Goal: Information Seeking & Learning: Learn about a topic

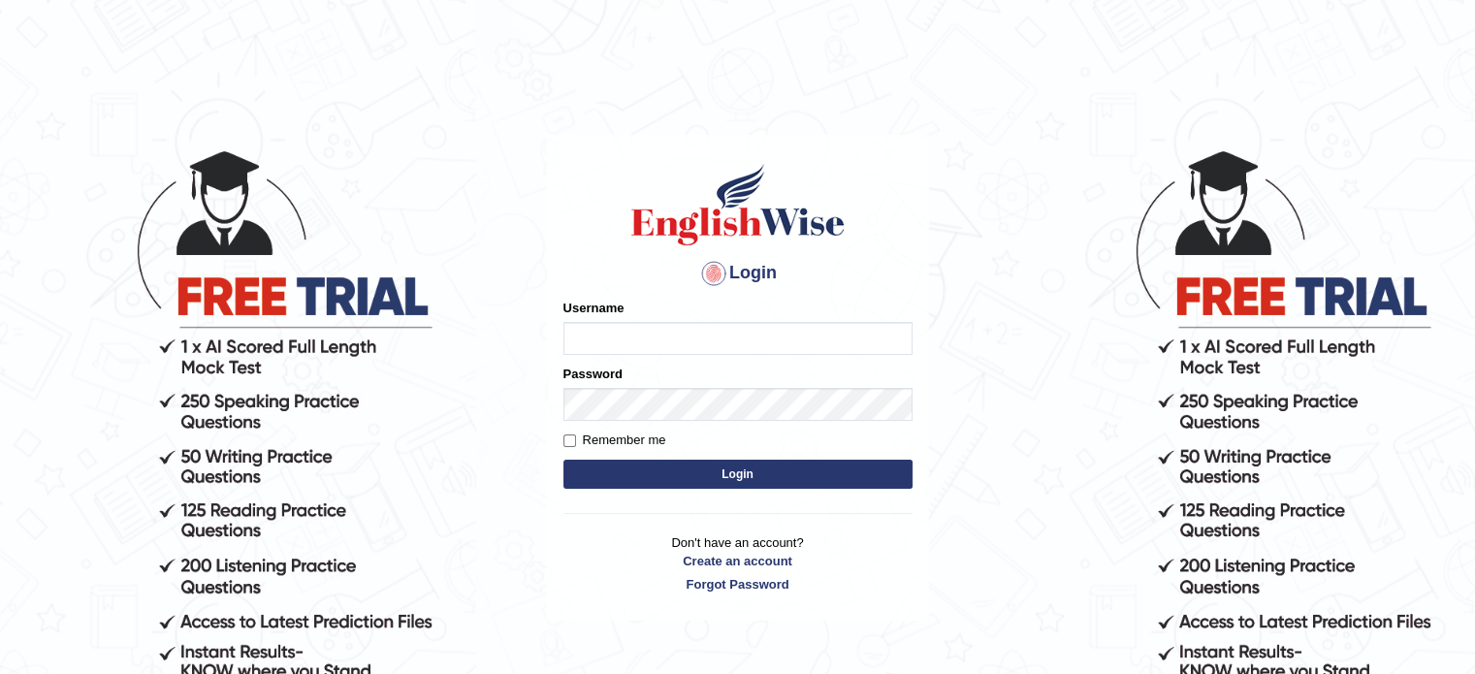
type input "Himabind"
click at [758, 469] on button "Login" at bounding box center [737, 474] width 349 height 29
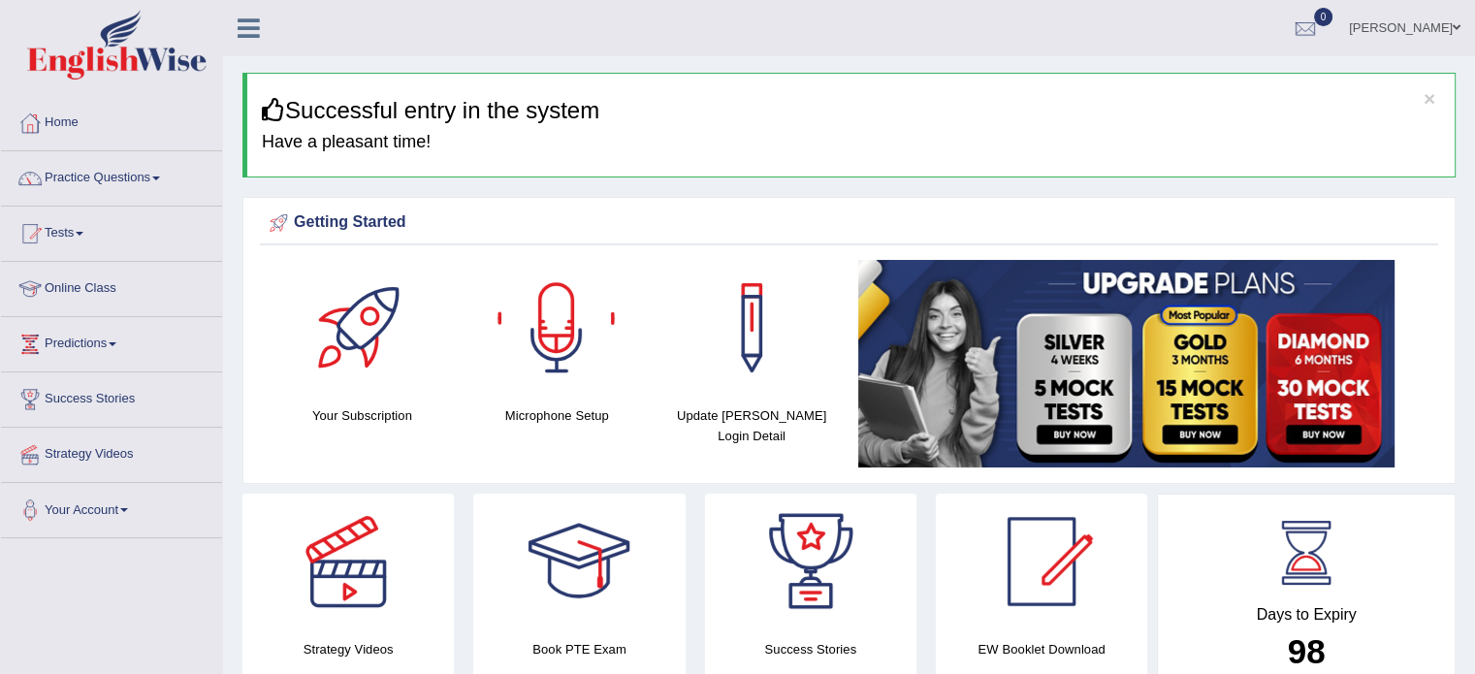
click at [85, 286] on link "Online Class" at bounding box center [111, 286] width 221 height 48
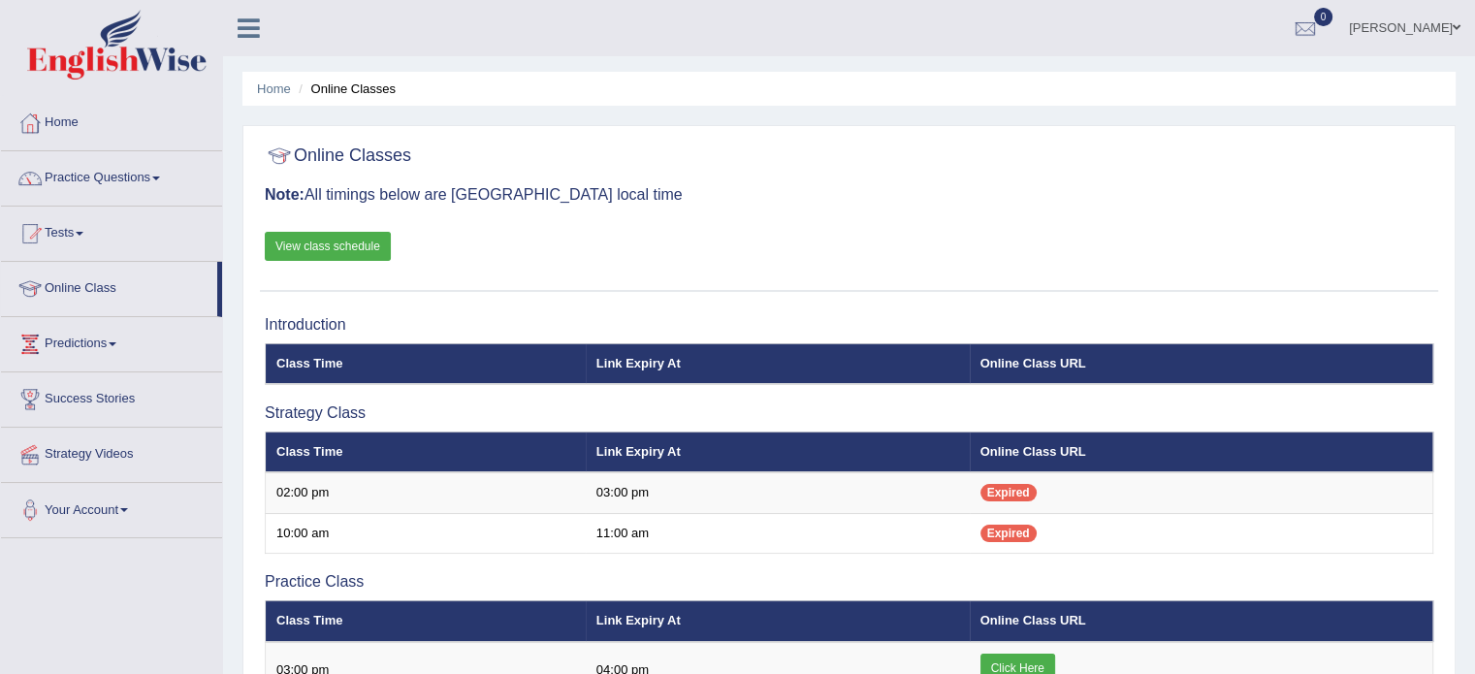
click at [362, 249] on link "View class schedule" at bounding box center [328, 246] width 126 height 29
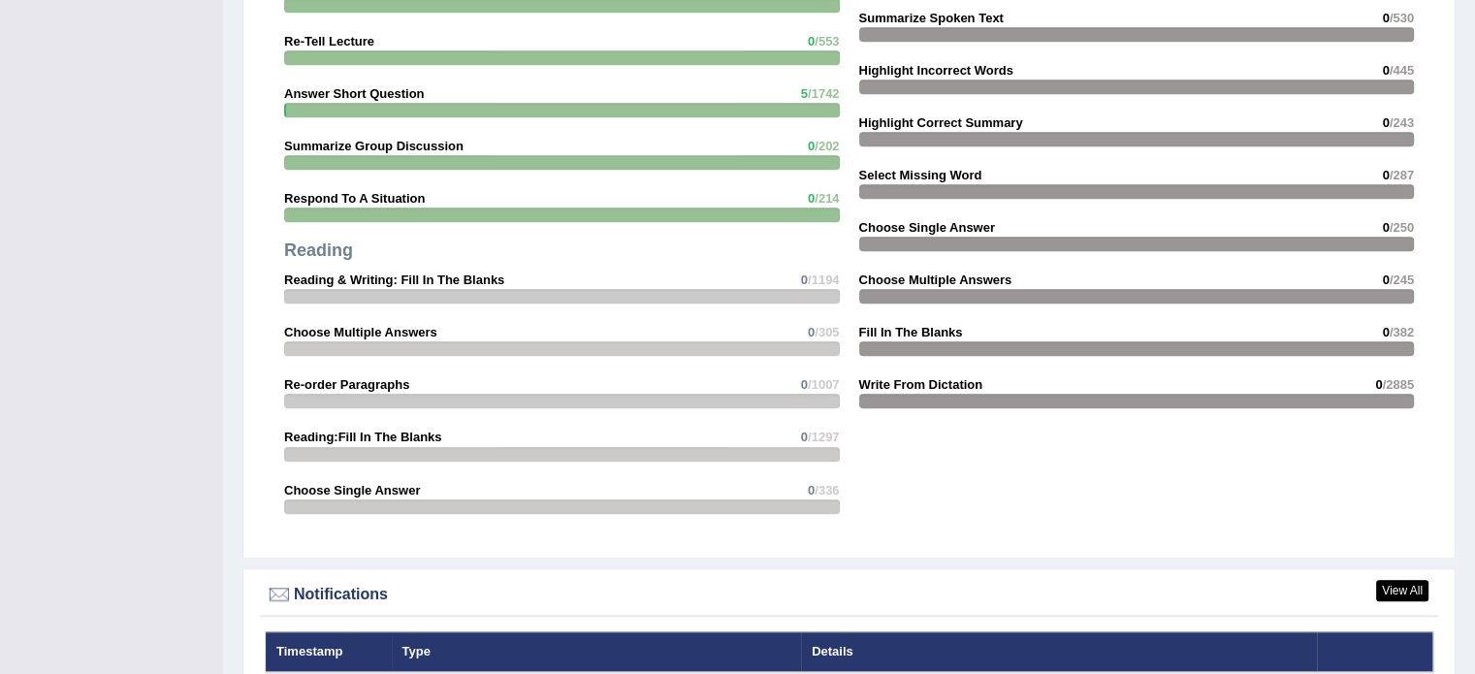
scroll to position [1859, 0]
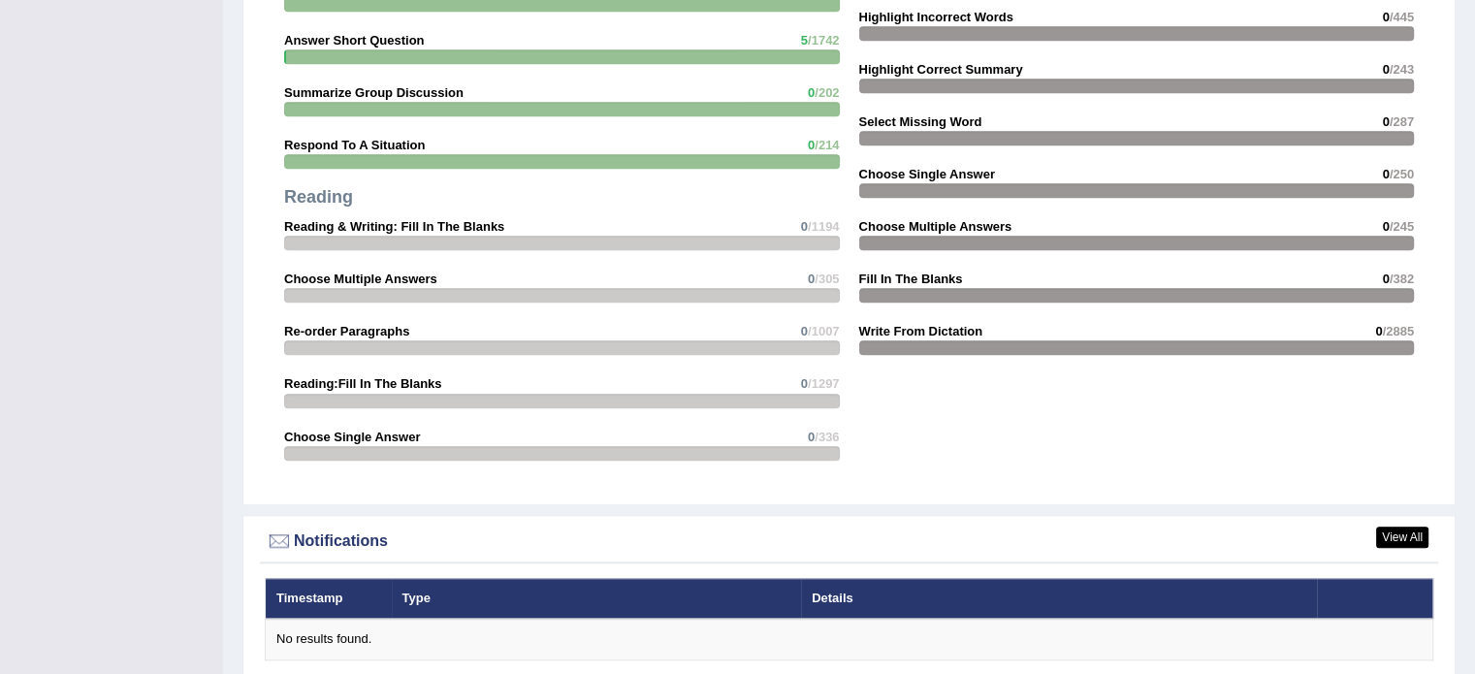
click at [326, 241] on div at bounding box center [562, 243] width 556 height 15
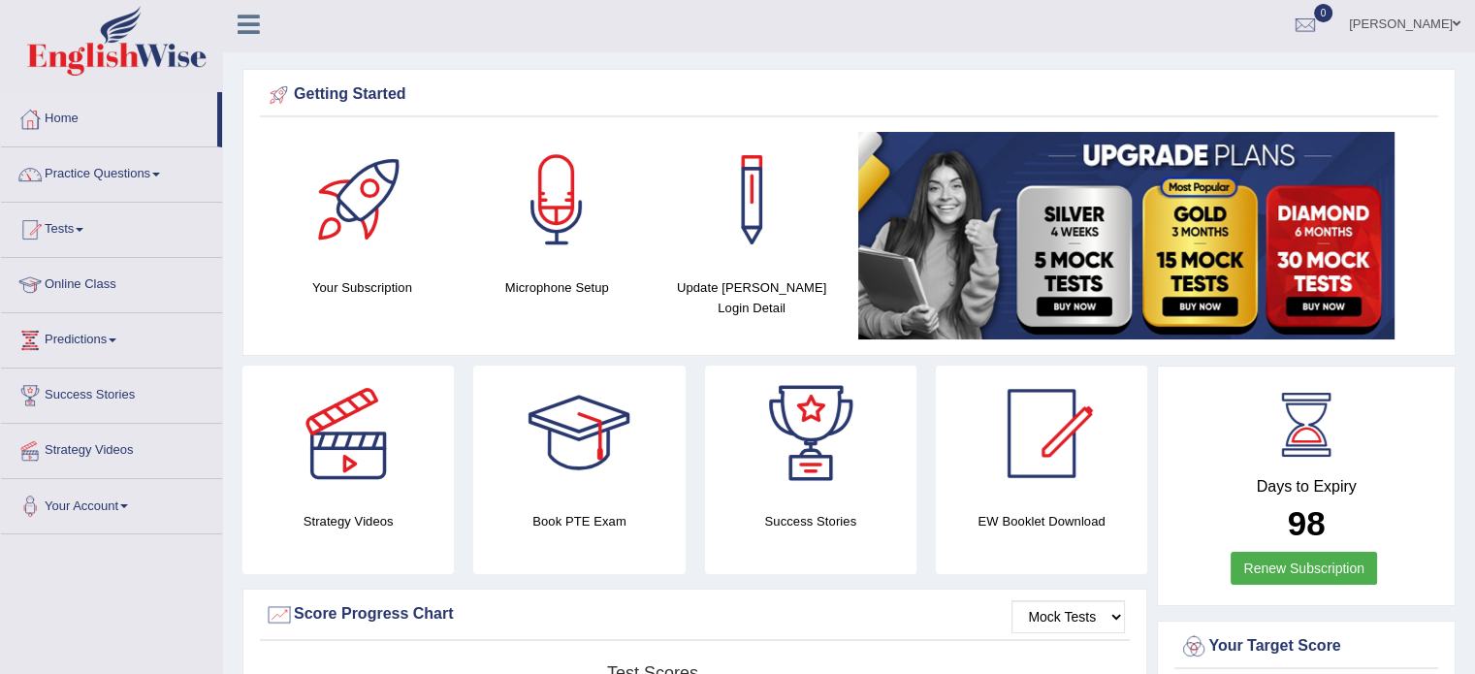
scroll to position [0, 0]
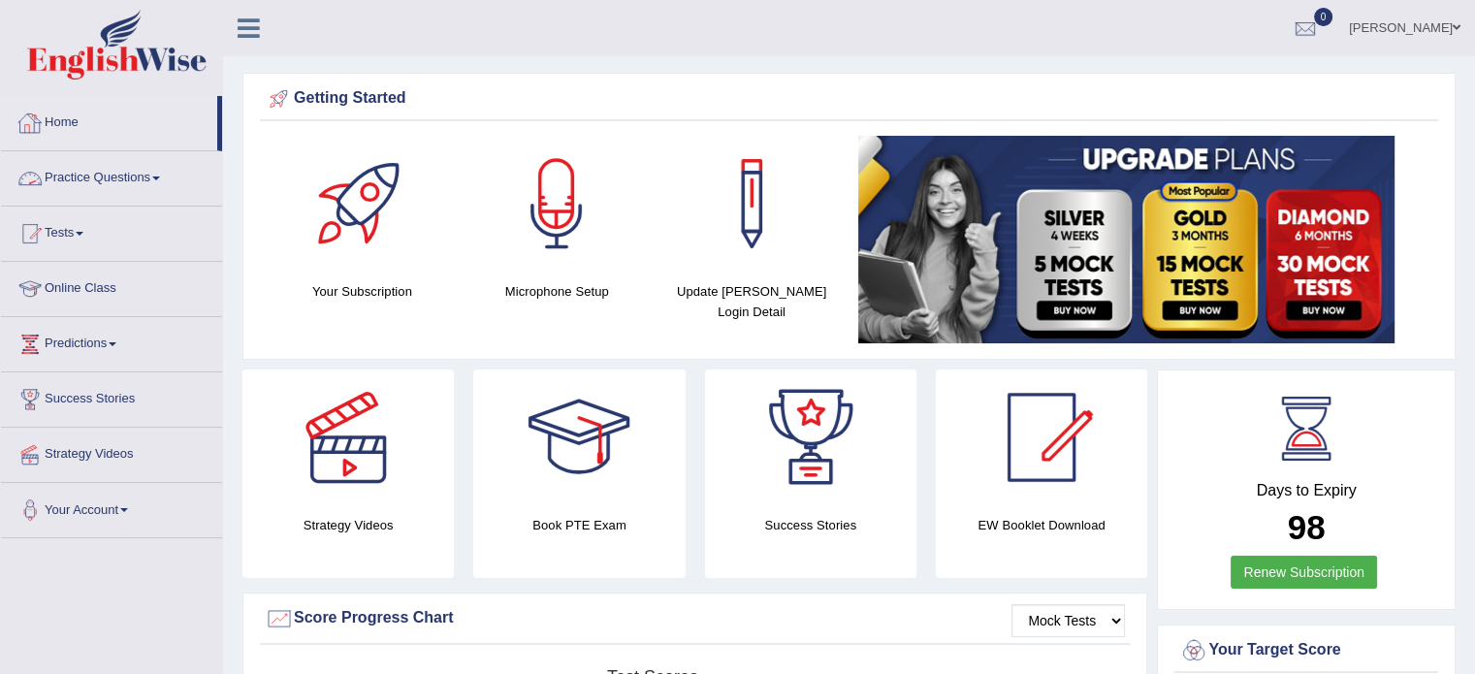
click at [172, 182] on link "Practice Questions" at bounding box center [111, 175] width 221 height 48
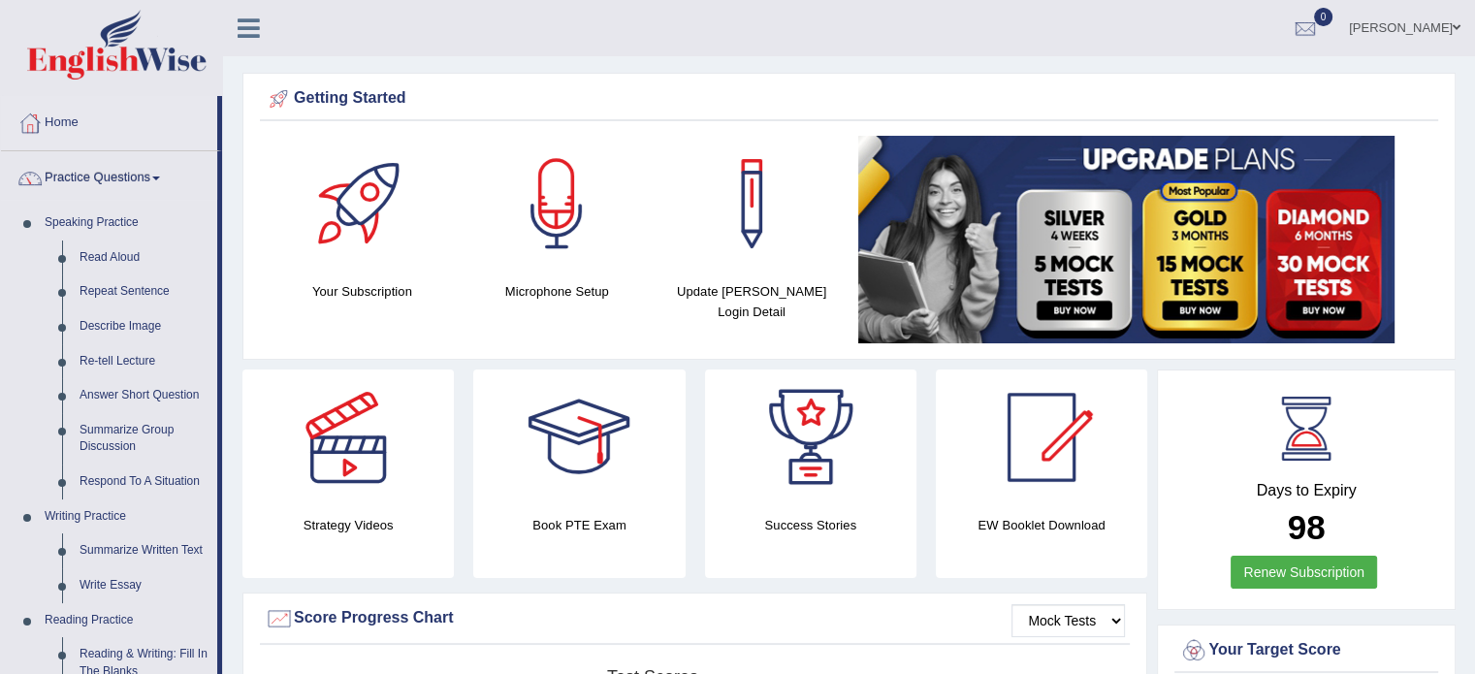
drag, startPoint x: 221, startPoint y: 532, endPoint x: 219, endPoint y: 683, distance: 150.3
click at [219, 673] on html "Toggle navigation Home Practice Questions Speaking Practice Read Aloud Repeat S…" at bounding box center [737, 337] width 1475 height 674
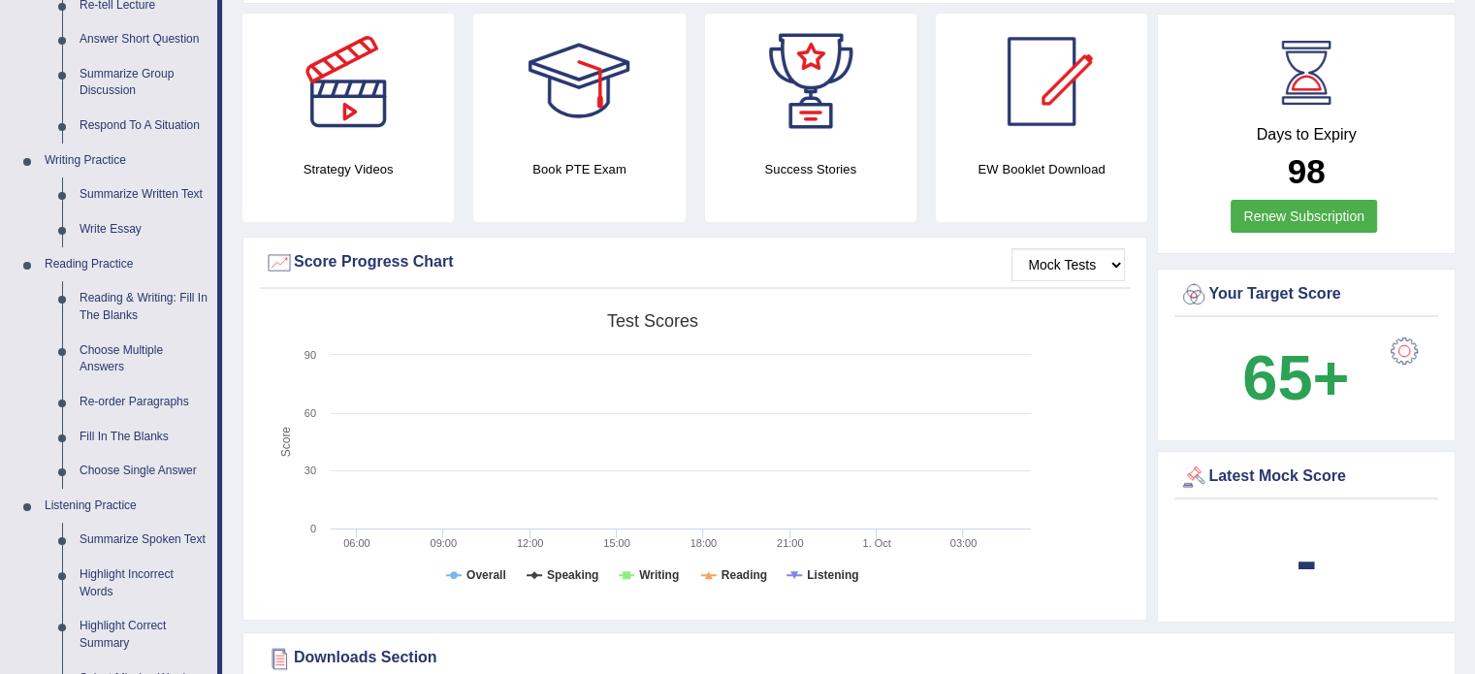
scroll to position [369, 0]
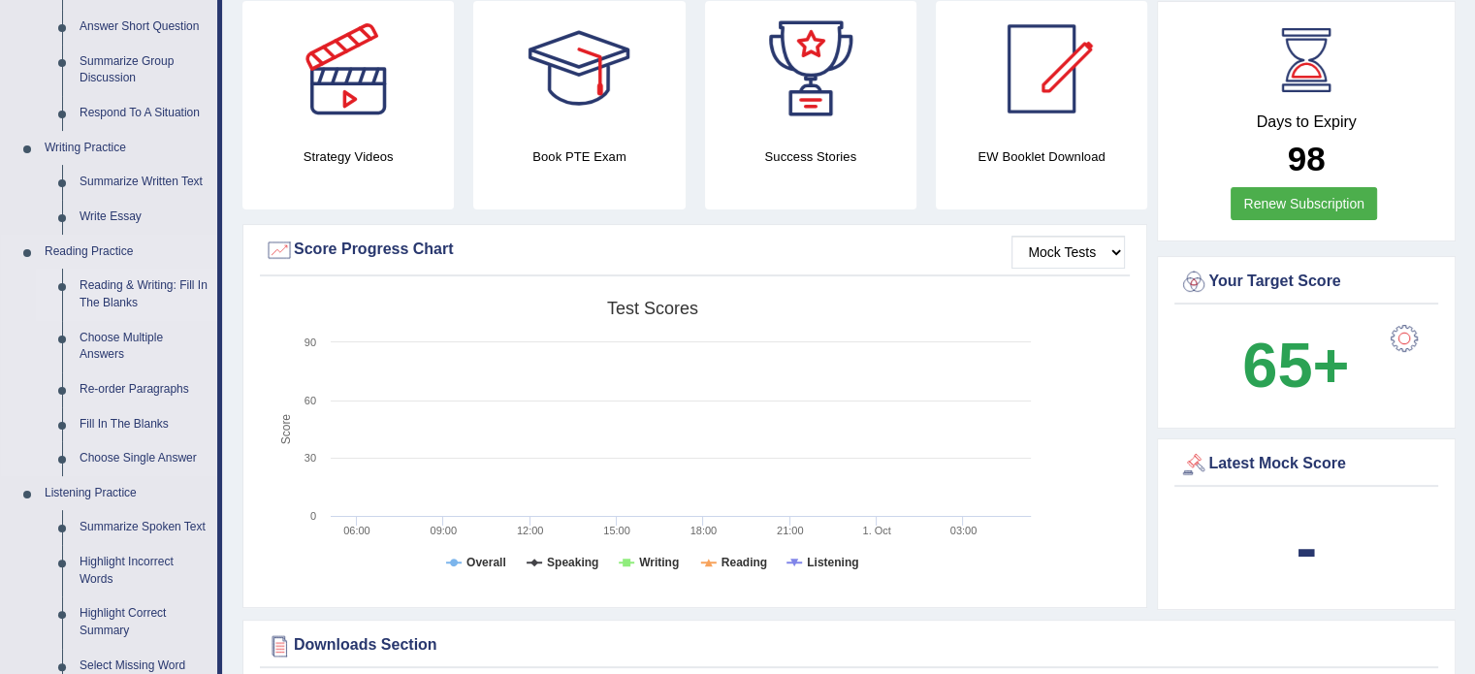
click at [105, 295] on link "Reading & Writing: Fill In The Blanks" at bounding box center [144, 294] width 146 height 51
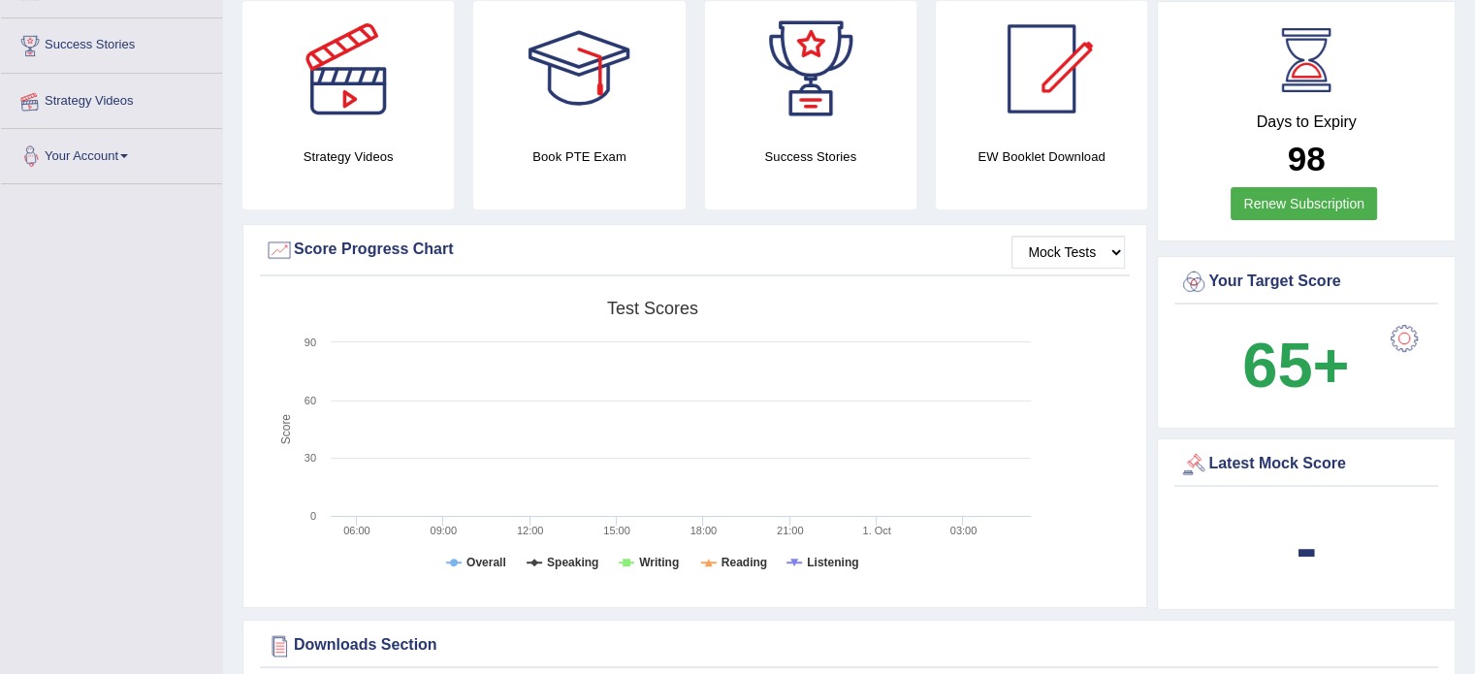
scroll to position [454, 0]
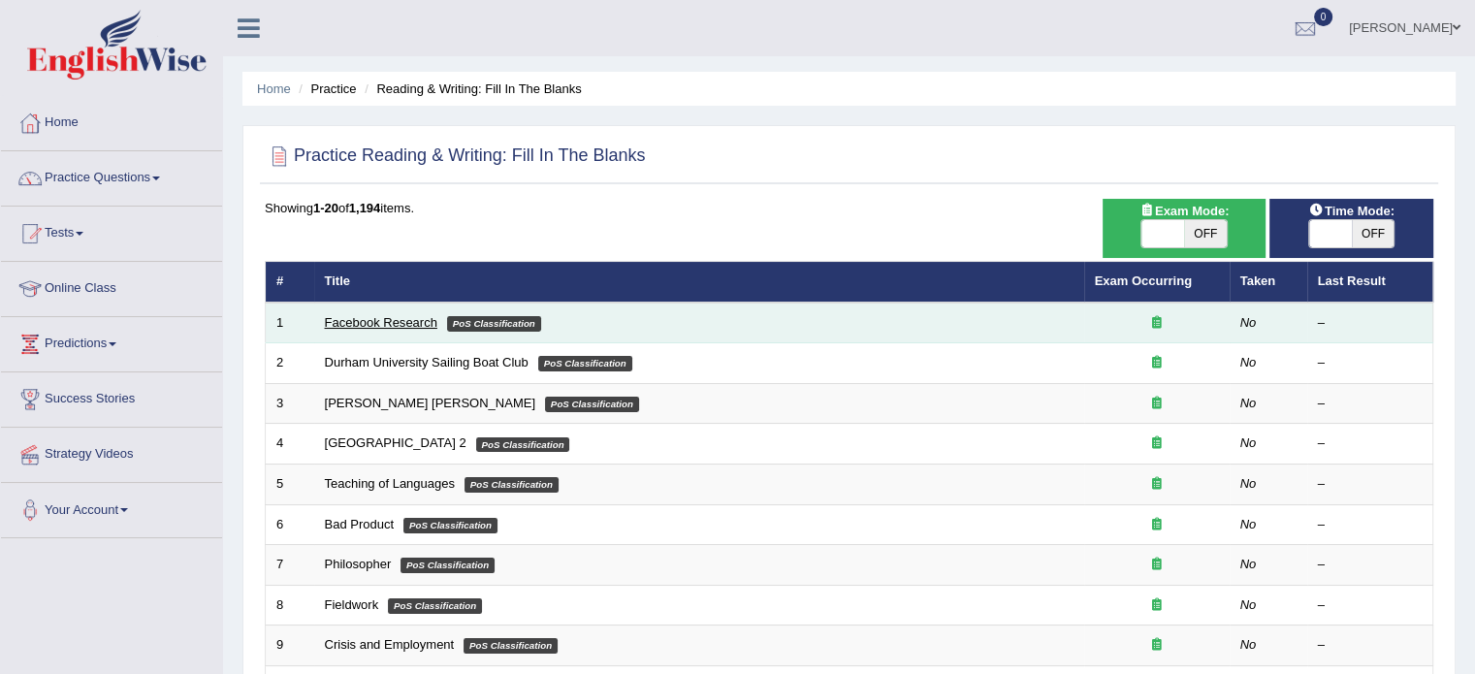
click at [392, 318] on link "Facebook Research" at bounding box center [381, 322] width 112 height 15
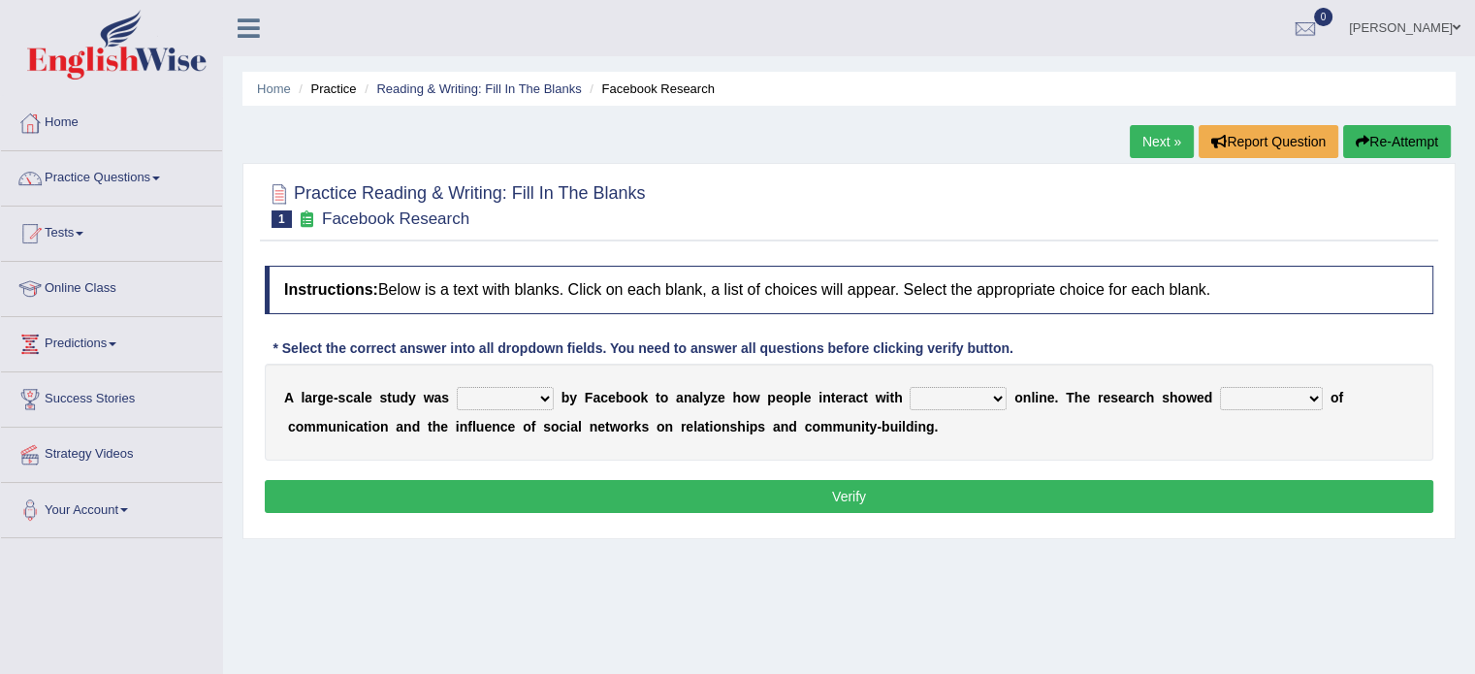
click at [543, 399] on select "surveyed had asked made" at bounding box center [505, 398] width 97 height 23
select select "surveyed"
click at [457, 387] on select "surveyed had asked made" at bounding box center [505, 398] width 97 height 23
click at [1001, 395] on select "together all each other another" at bounding box center [958, 398] width 97 height 23
select select "each other"
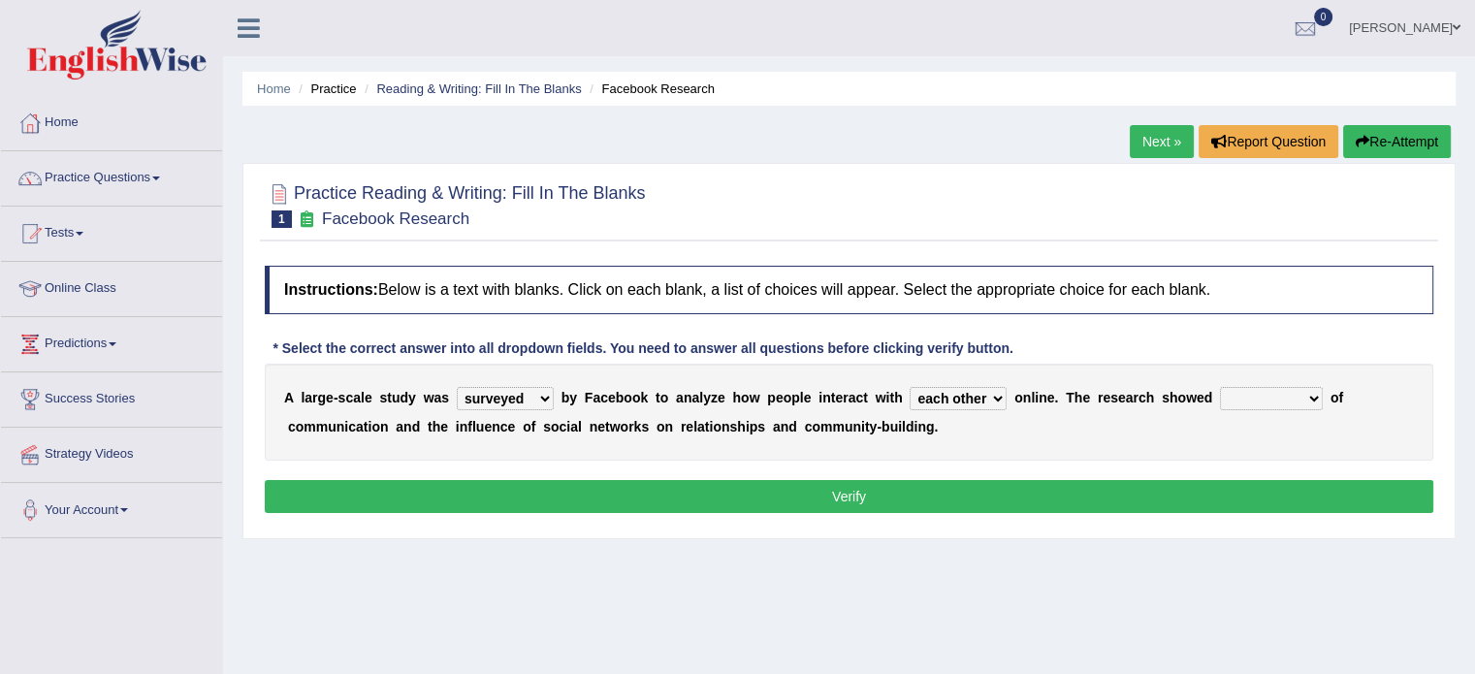
click at [910, 387] on select "together all each other another" at bounding box center [958, 398] width 97 height 23
click at [1309, 398] on select "advantages standards fellowships patterns" at bounding box center [1271, 398] width 103 height 23
select select "standards"
click at [1220, 387] on select "advantages standards fellowships patterns" at bounding box center [1271, 398] width 103 height 23
click at [846, 500] on button "Verify" at bounding box center [849, 496] width 1169 height 33
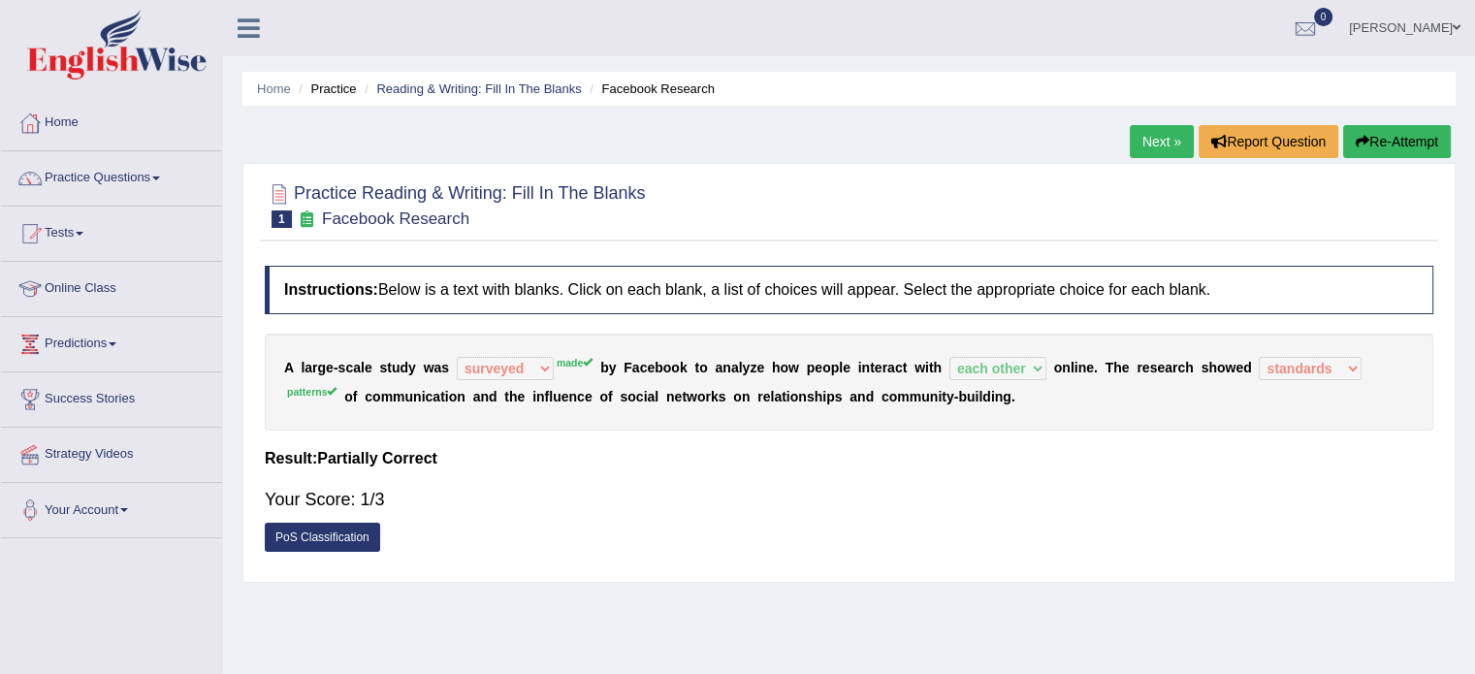
click at [319, 533] on link "PoS Classification" at bounding box center [322, 537] width 115 height 29
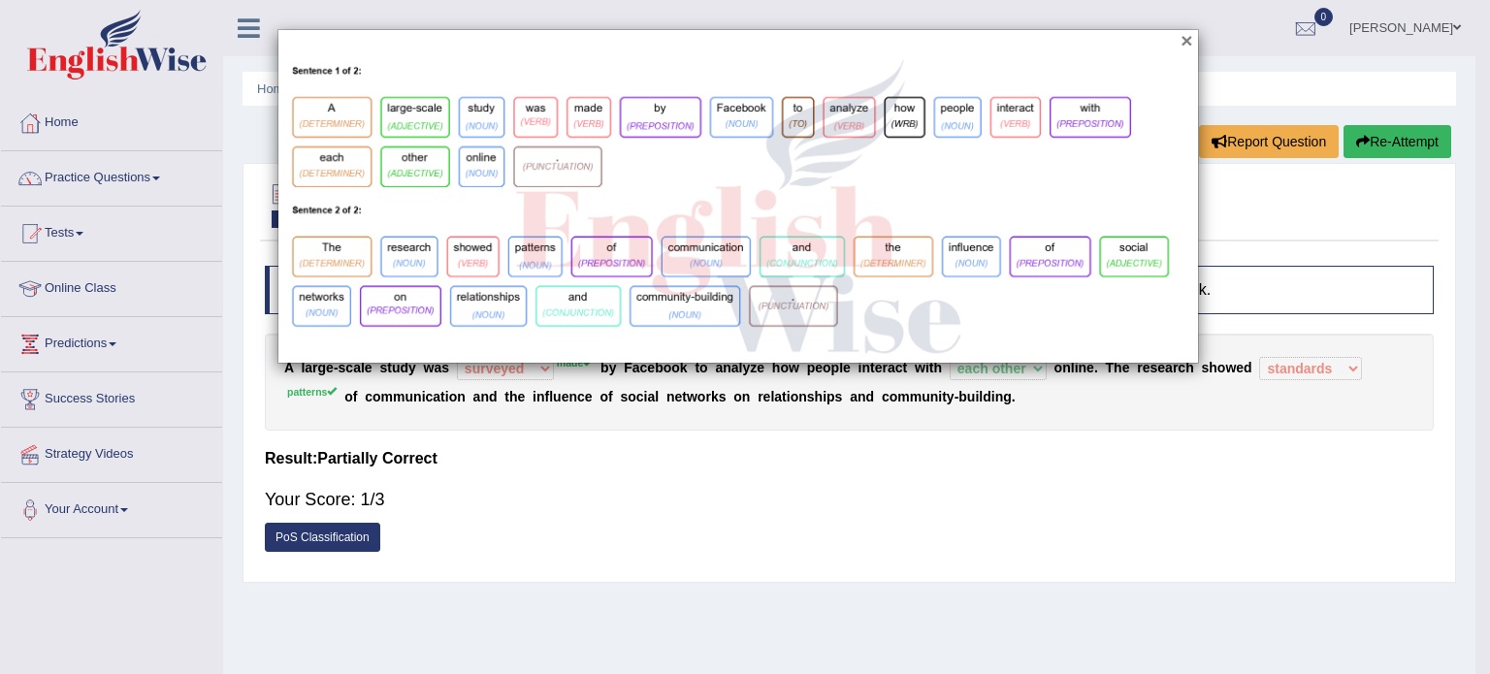
click at [1191, 42] on button "×" at bounding box center [1186, 40] width 12 height 20
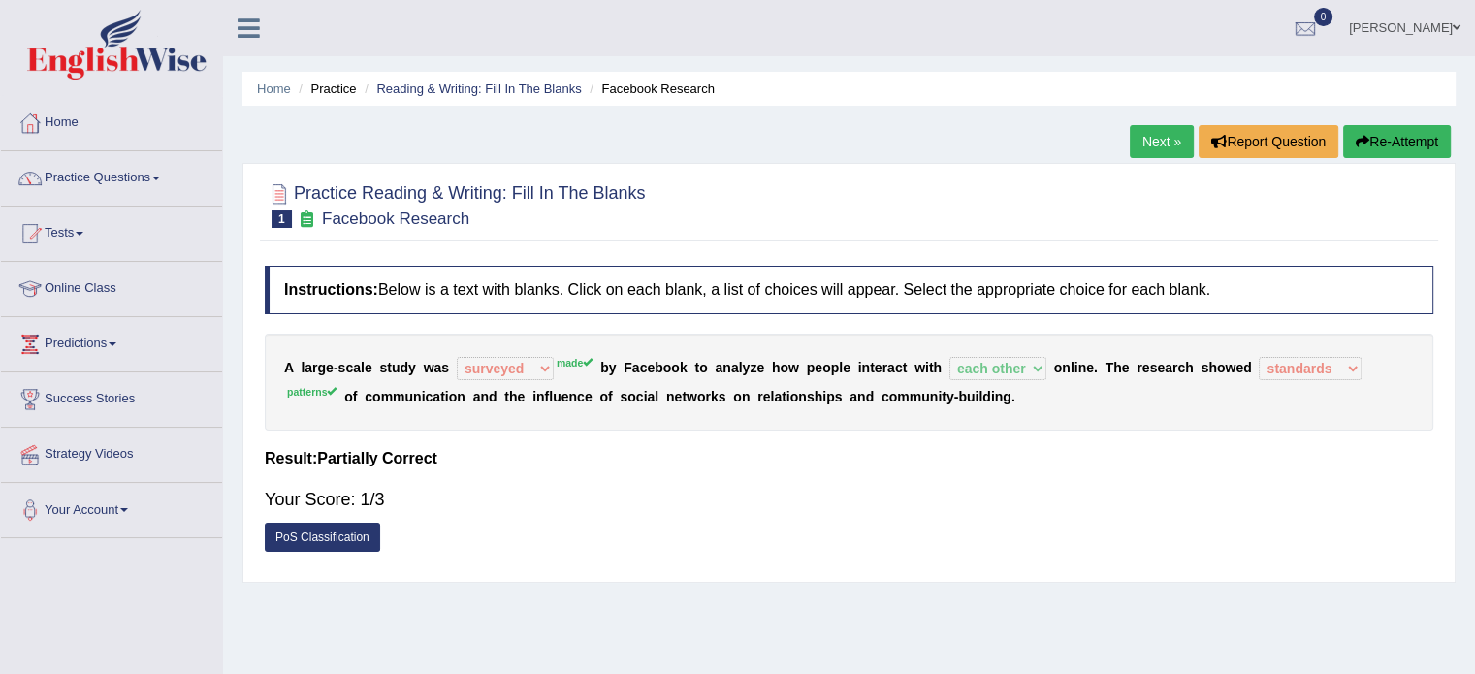
click at [1146, 143] on link "Next »" at bounding box center [1162, 141] width 64 height 33
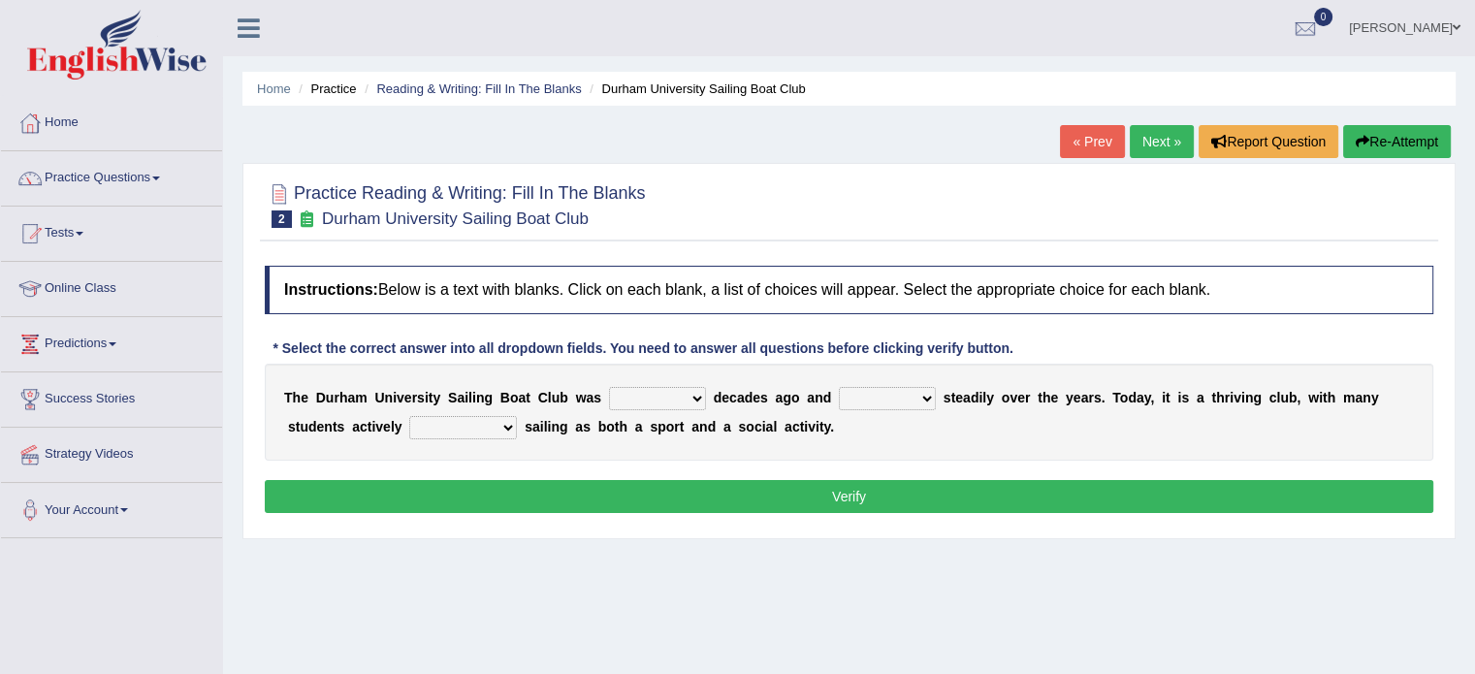
click at [696, 397] on select "found fund founded find" at bounding box center [657, 398] width 97 height 23
select select "find"
click at [609, 387] on select "found fund founded find" at bounding box center [657, 398] width 97 height 23
click at [923, 401] on select "grow growing has grown grown" at bounding box center [887, 398] width 97 height 23
select select "growing"
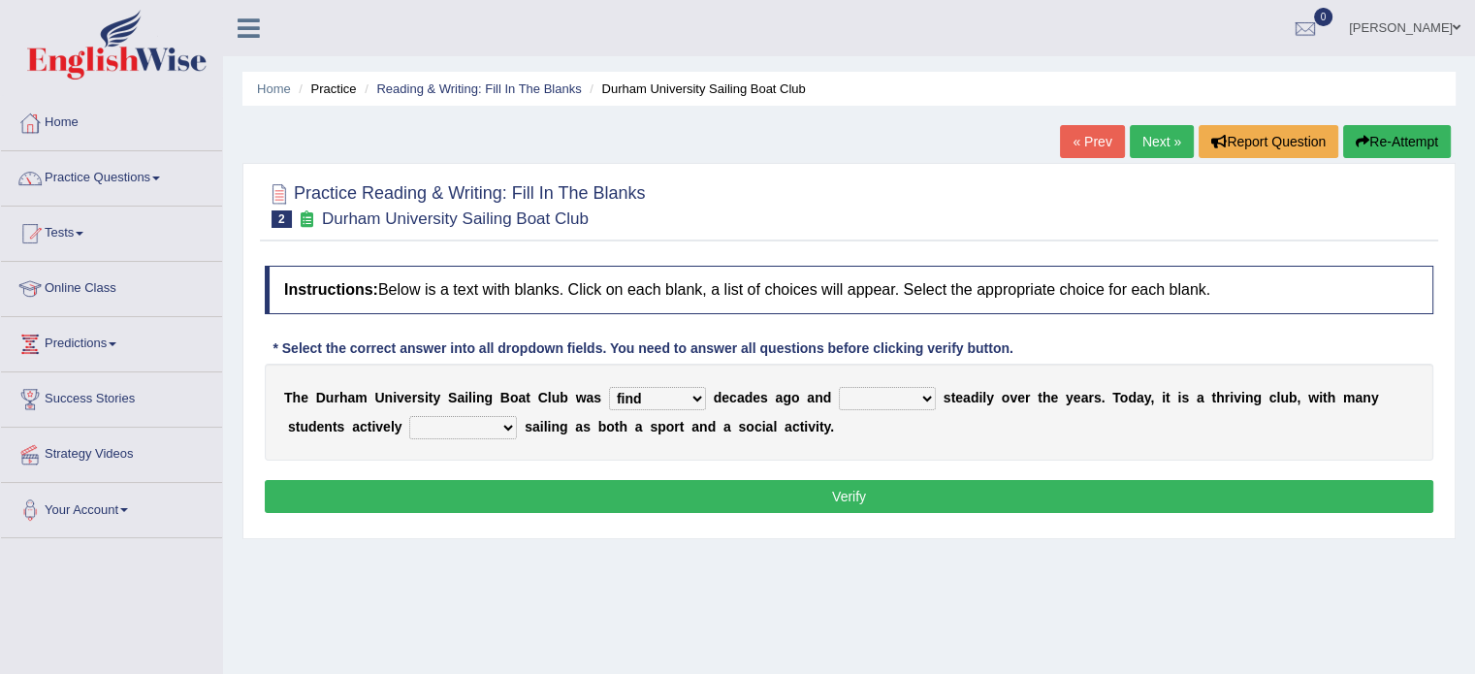
click at [839, 387] on select "grow growing has grown grown" at bounding box center [887, 398] width 97 height 23
click at [500, 423] on select "enjoy enjoyed are enjoying enjoying" at bounding box center [463, 427] width 108 height 23
select select "are enjoying"
click at [409, 416] on select "enjoy enjoyed are enjoying enjoying" at bounding box center [463, 427] width 108 height 23
click at [692, 402] on select "found fund founded find" at bounding box center [657, 398] width 97 height 23
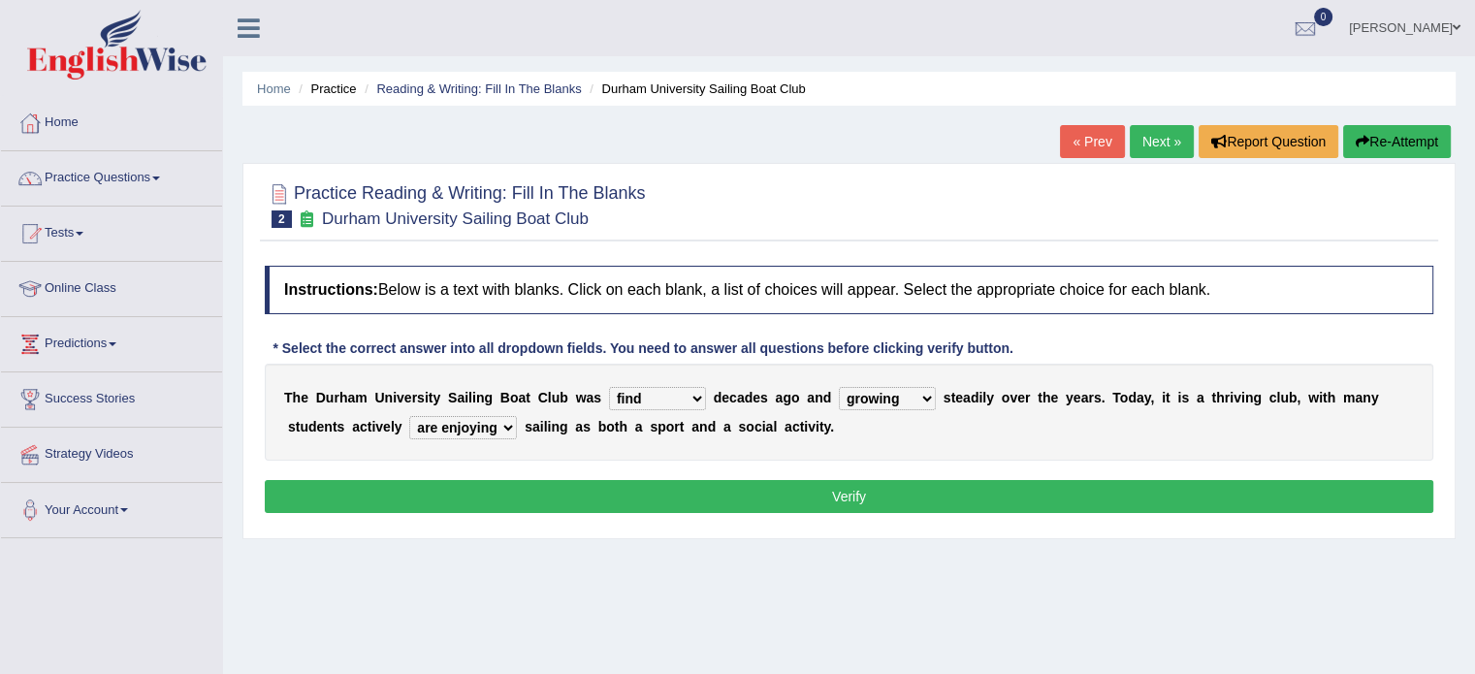
select select "founded"
click at [609, 387] on select "found fund founded find" at bounding box center [657, 398] width 97 height 23
click at [875, 491] on button "Verify" at bounding box center [849, 496] width 1169 height 33
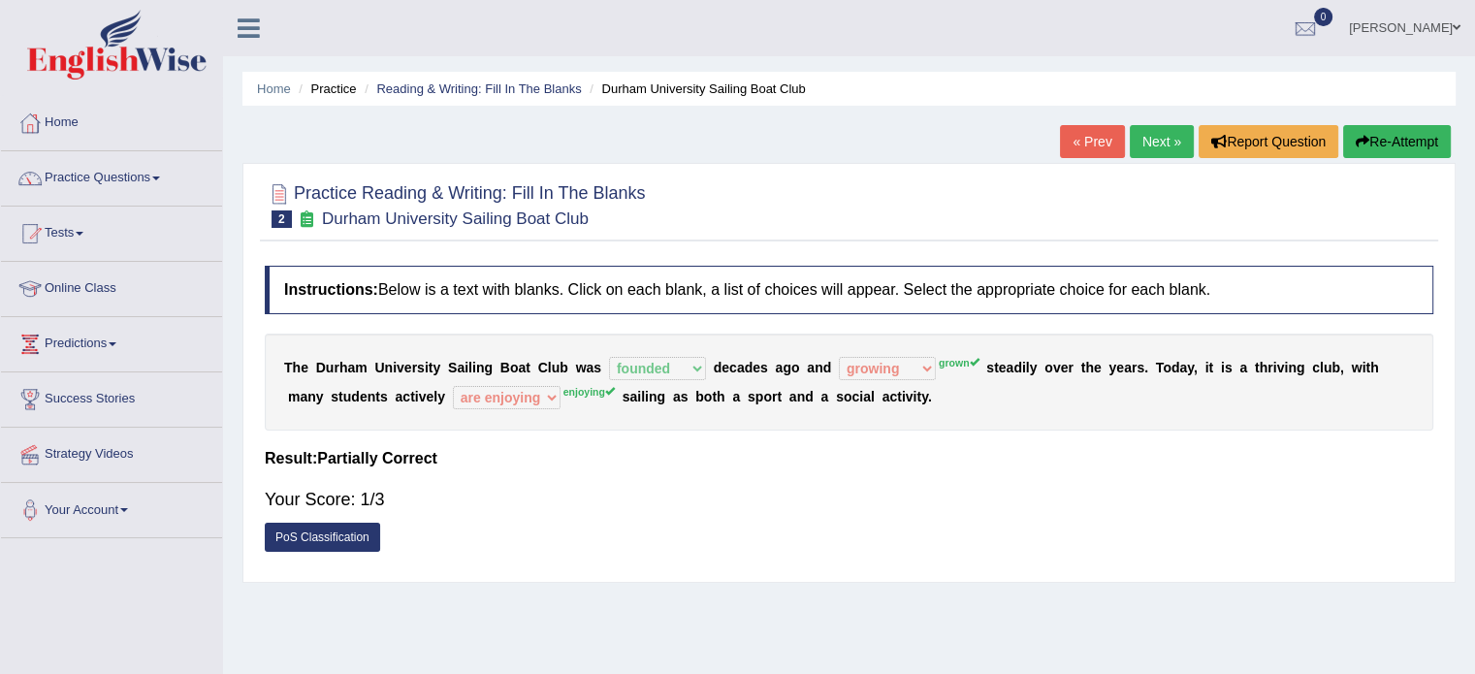
click at [330, 530] on link "PoS Classification" at bounding box center [322, 537] width 115 height 29
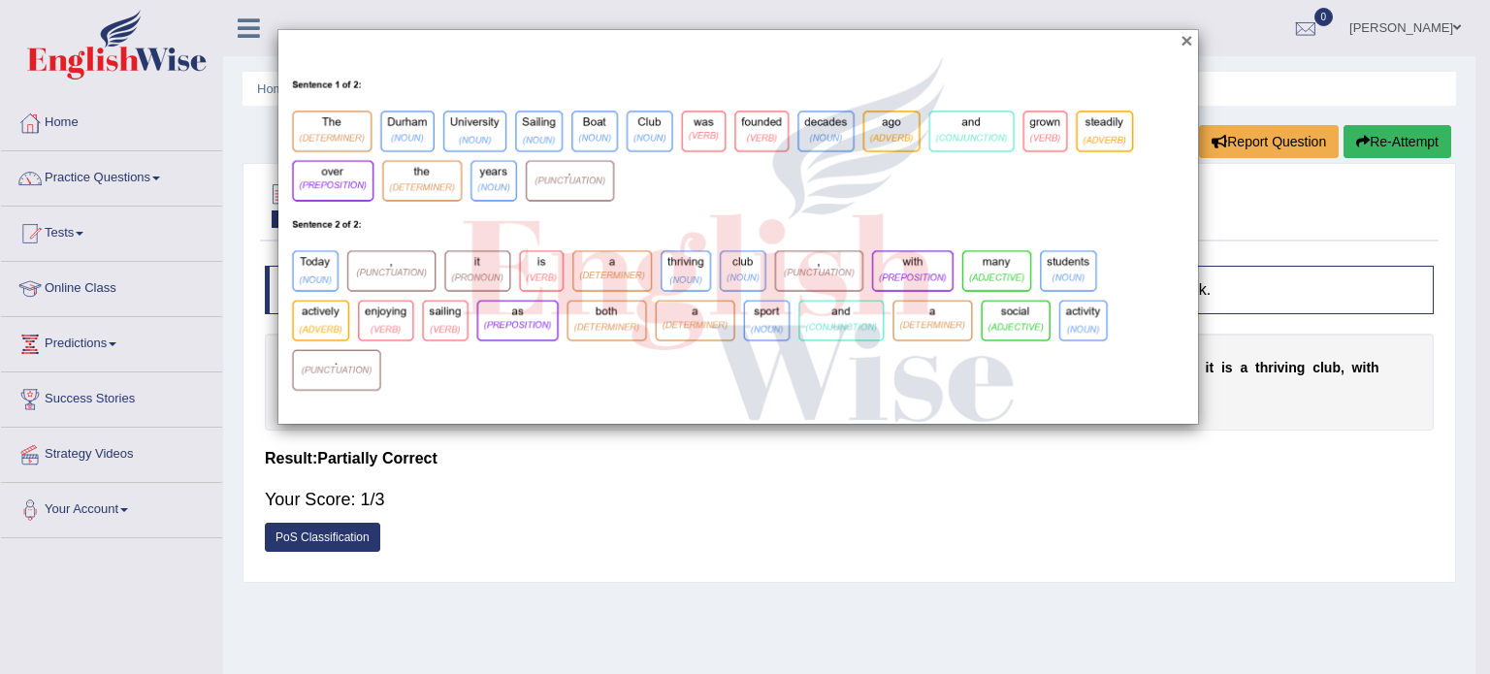
click at [1187, 38] on button "×" at bounding box center [1186, 40] width 12 height 20
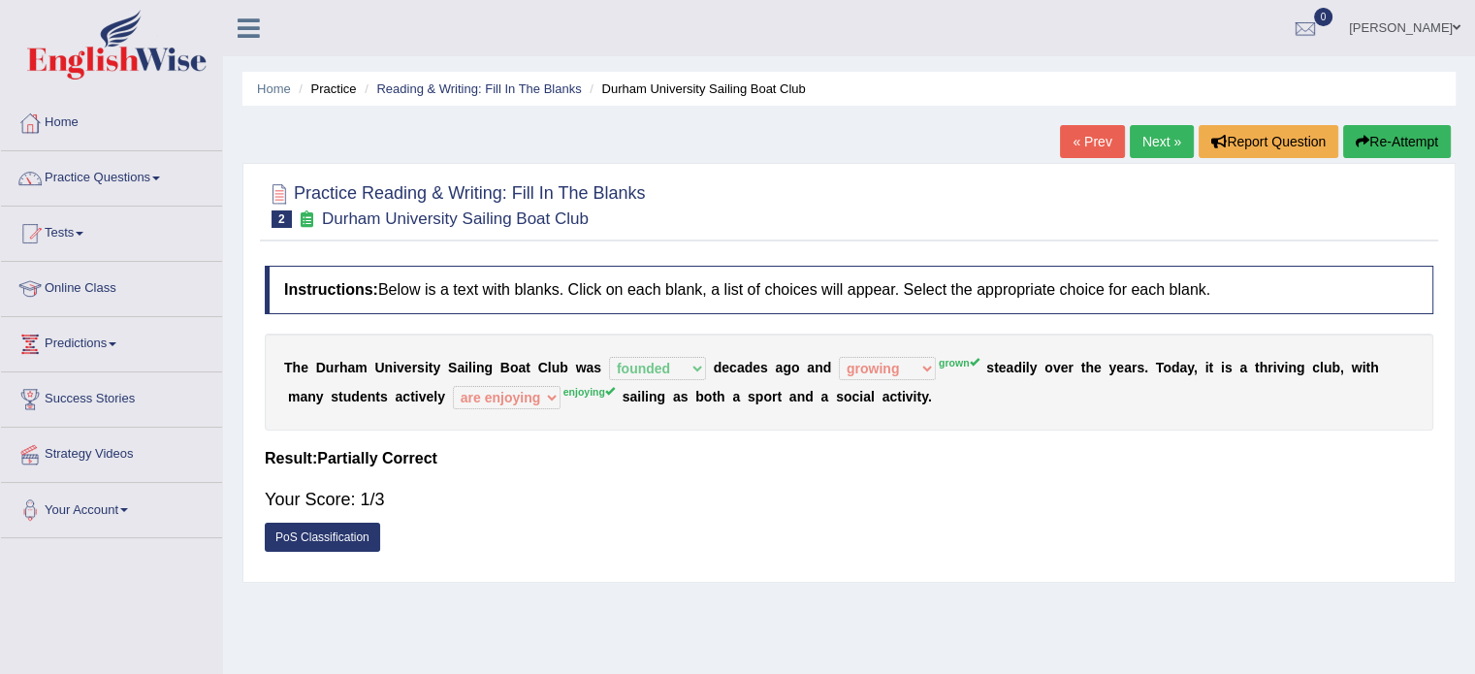
click at [1157, 147] on link "Next »" at bounding box center [1162, 141] width 64 height 33
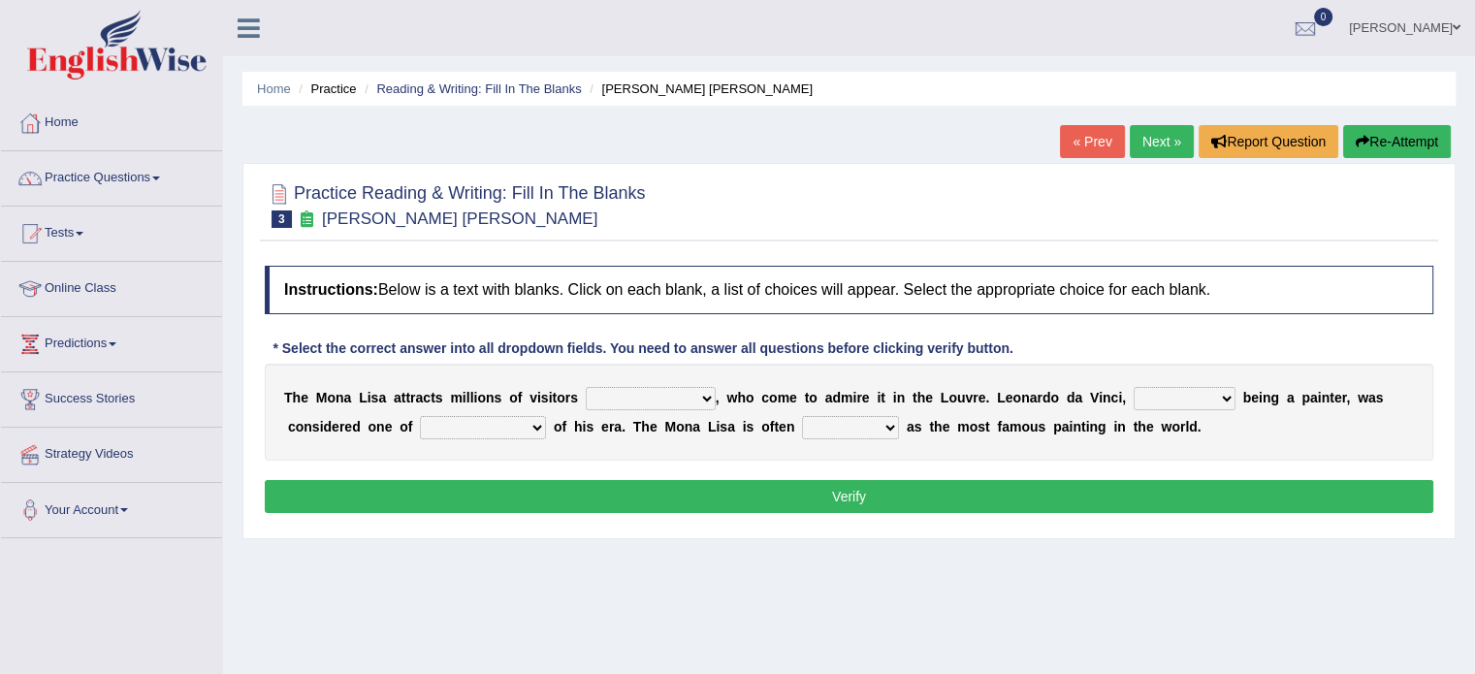
click at [708, 402] on select "around the year the all year all year round per year" at bounding box center [651, 398] width 130 height 23
select select "all year round"
click at [586, 387] on select "around the year the all year all year round per year" at bounding box center [651, 398] width 130 height 23
click at [1230, 395] on select "rather than as much as as well as as long as" at bounding box center [1185, 398] width 102 height 23
select select "as long as"
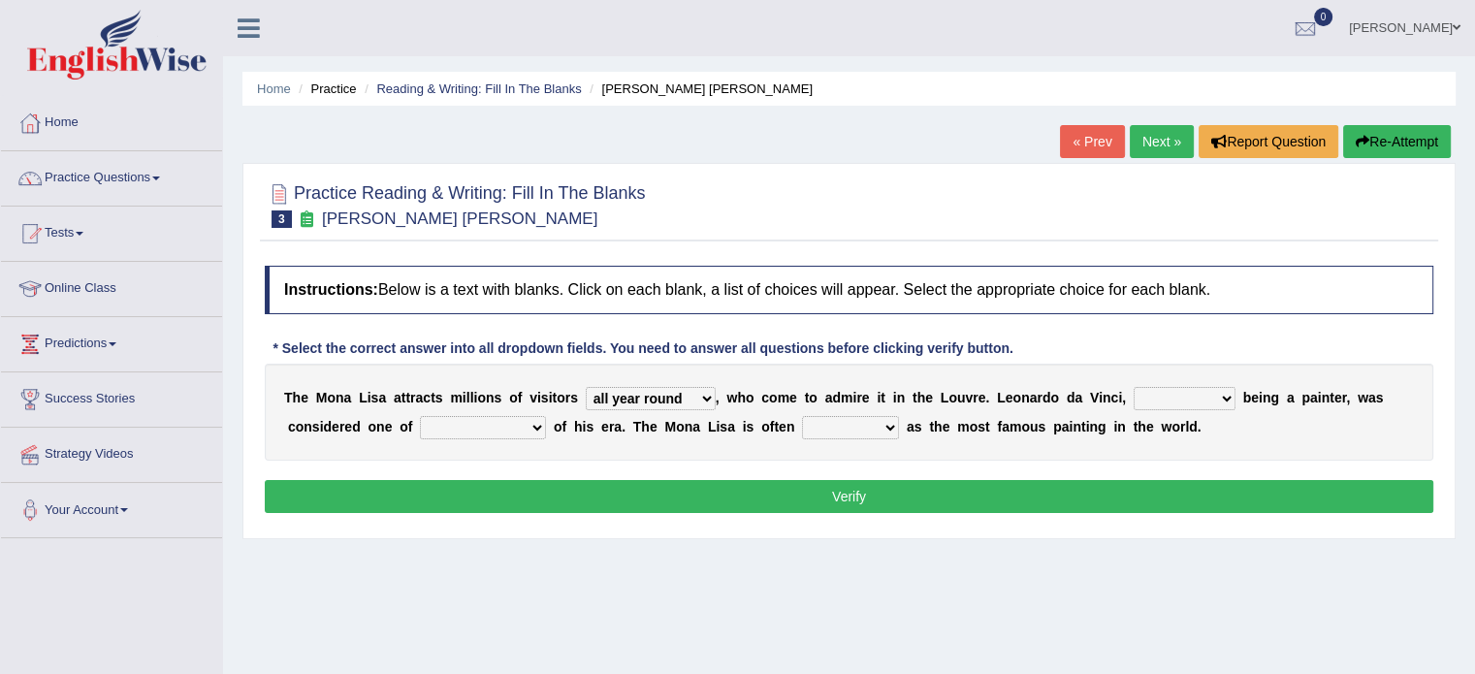
click at [1134, 387] on select "rather than as much as as well as as long as" at bounding box center [1185, 398] width 102 height 23
click at [544, 423] on select "better artists artist the better artist the best artists" at bounding box center [483, 427] width 126 height 23
click at [474, 558] on div "Home Practice Reading & Writing: Fill In The Blanks Mona Lisa « Prev Next » Rep…" at bounding box center [849, 485] width 1252 height 970
click at [530, 430] on select "better artists artist the better artist the best artists" at bounding box center [483, 427] width 126 height 23
select select "the best artists"
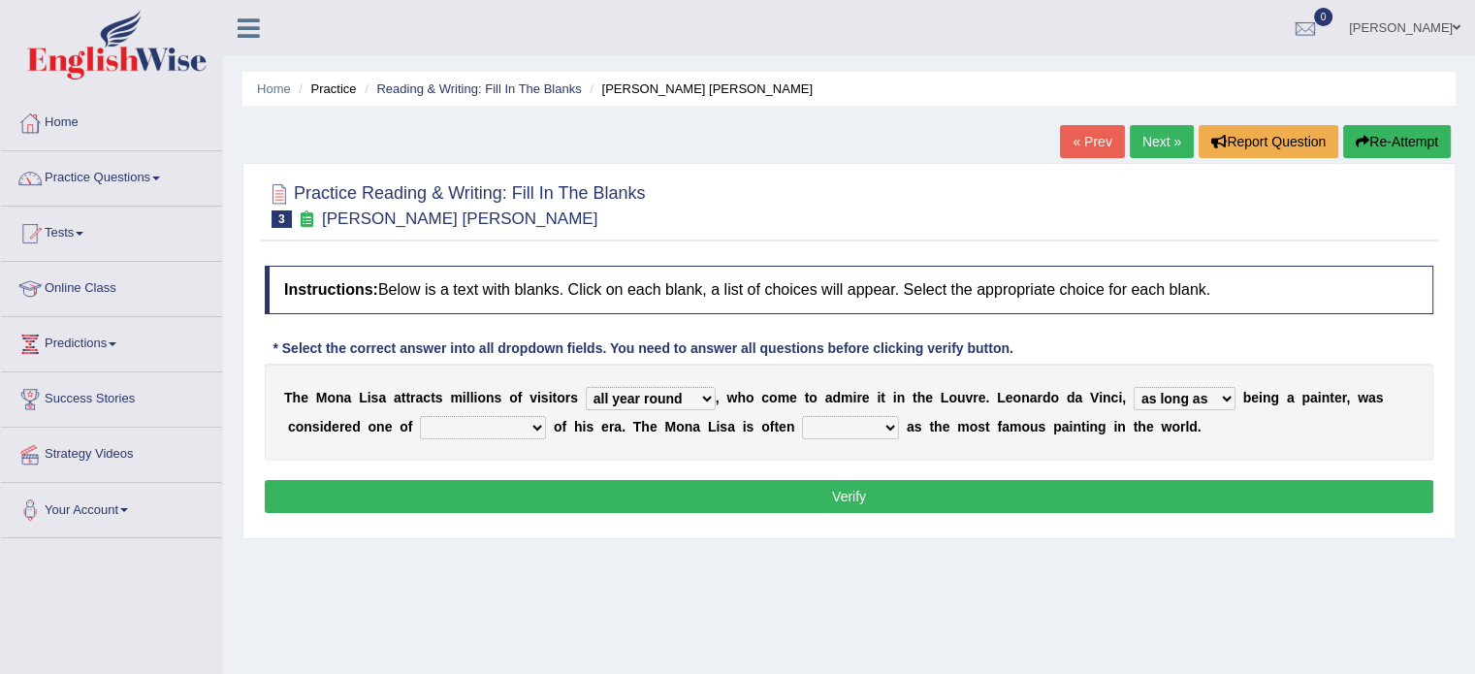
click at [420, 416] on select "better artists artist the better artist the best artists" at bounding box center [483, 427] width 126 height 23
click at [887, 426] on select "classified suggested predicted described" at bounding box center [850, 427] width 97 height 23
select select "described"
click at [802, 416] on select "classified suggested predicted described" at bounding box center [850, 427] width 97 height 23
click at [1227, 398] on select "rather than as much as as well as as long as" at bounding box center [1185, 398] width 102 height 23
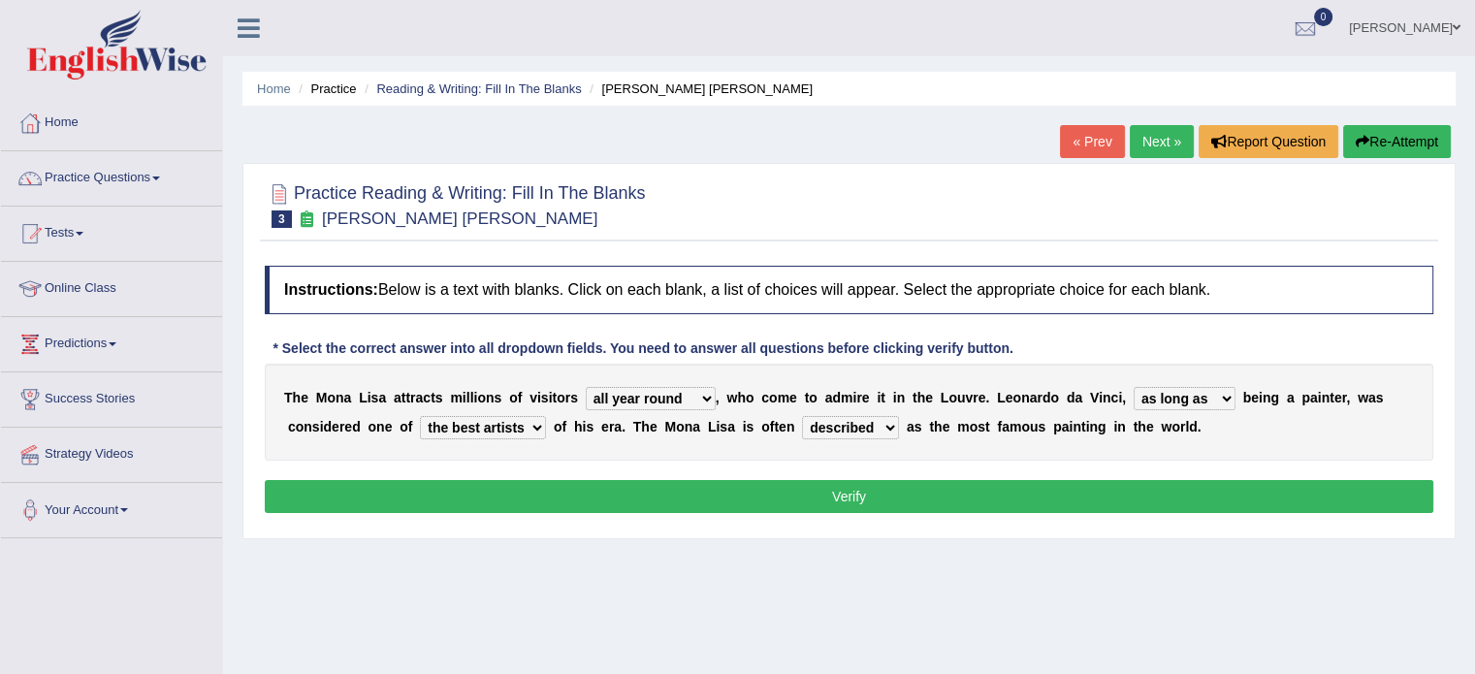
click at [1292, 645] on div "Home Practice Reading & Writing: Fill In The Blanks Mona Lisa « Prev Next » Rep…" at bounding box center [849, 485] width 1252 height 970
click at [913, 492] on button "Verify" at bounding box center [849, 496] width 1169 height 33
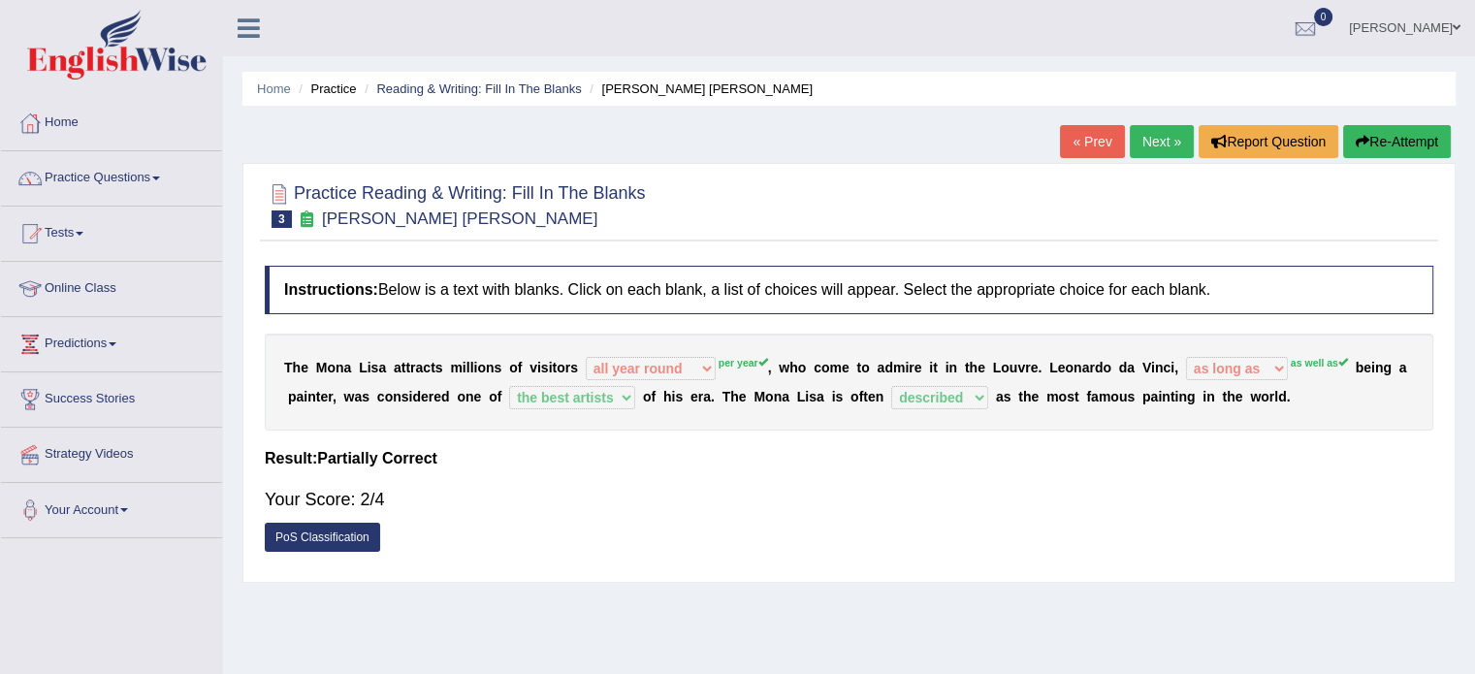
click at [313, 531] on link "PoS Classification" at bounding box center [322, 537] width 115 height 29
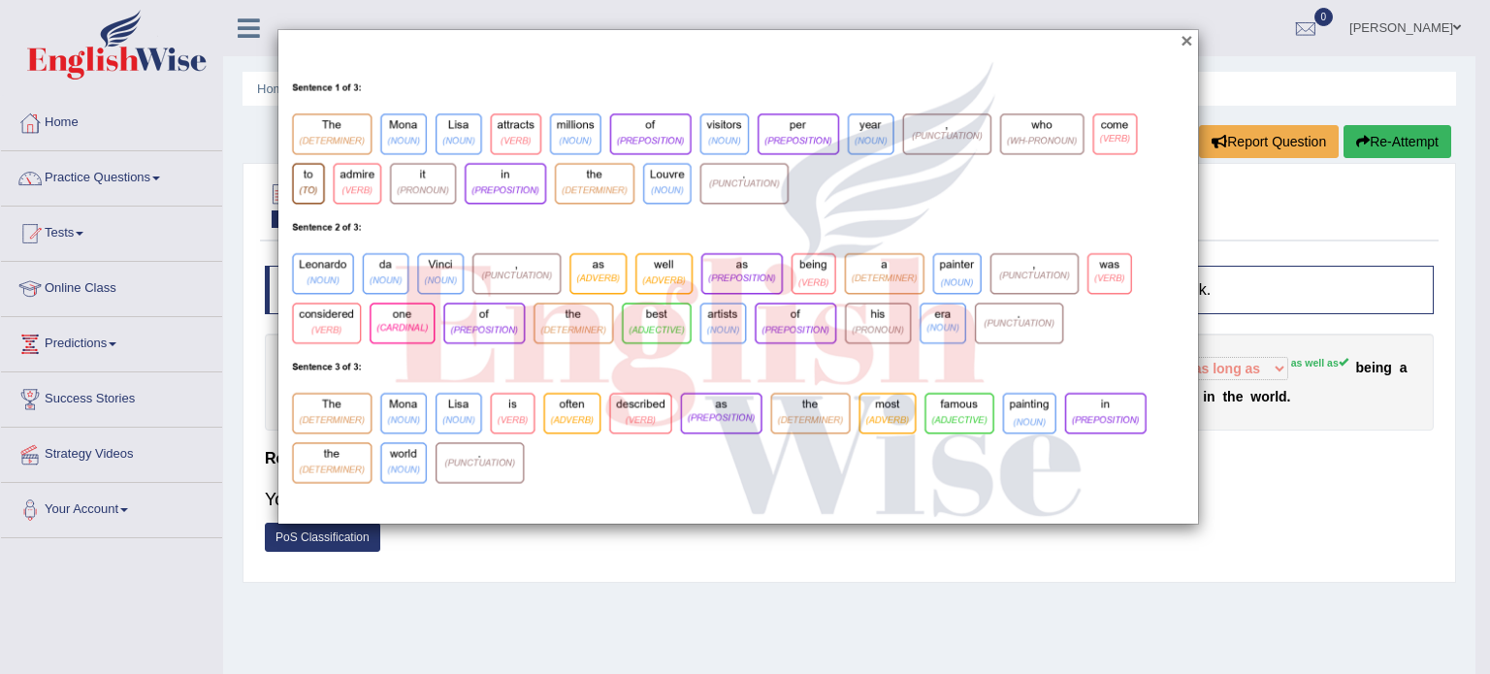
click at [1182, 32] on button "×" at bounding box center [1186, 40] width 12 height 20
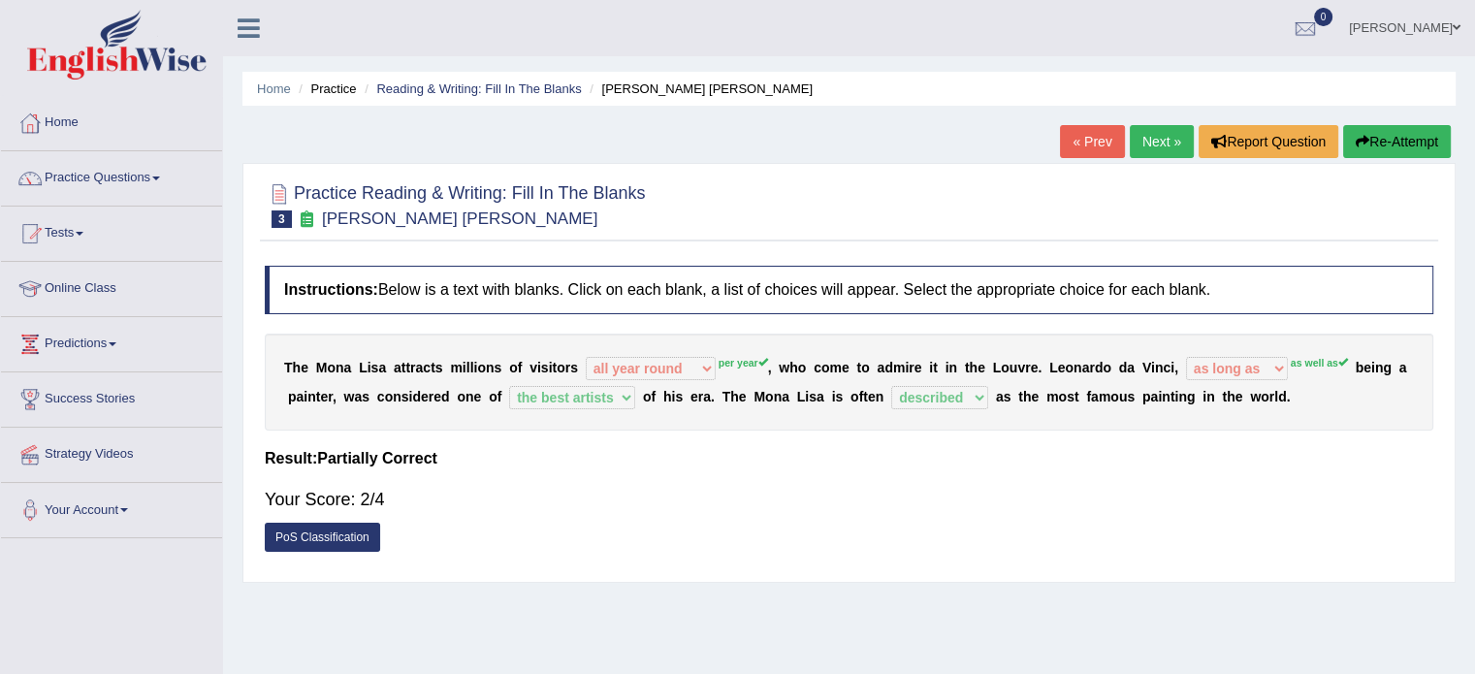
click at [339, 538] on link "PoS Classification" at bounding box center [322, 537] width 115 height 29
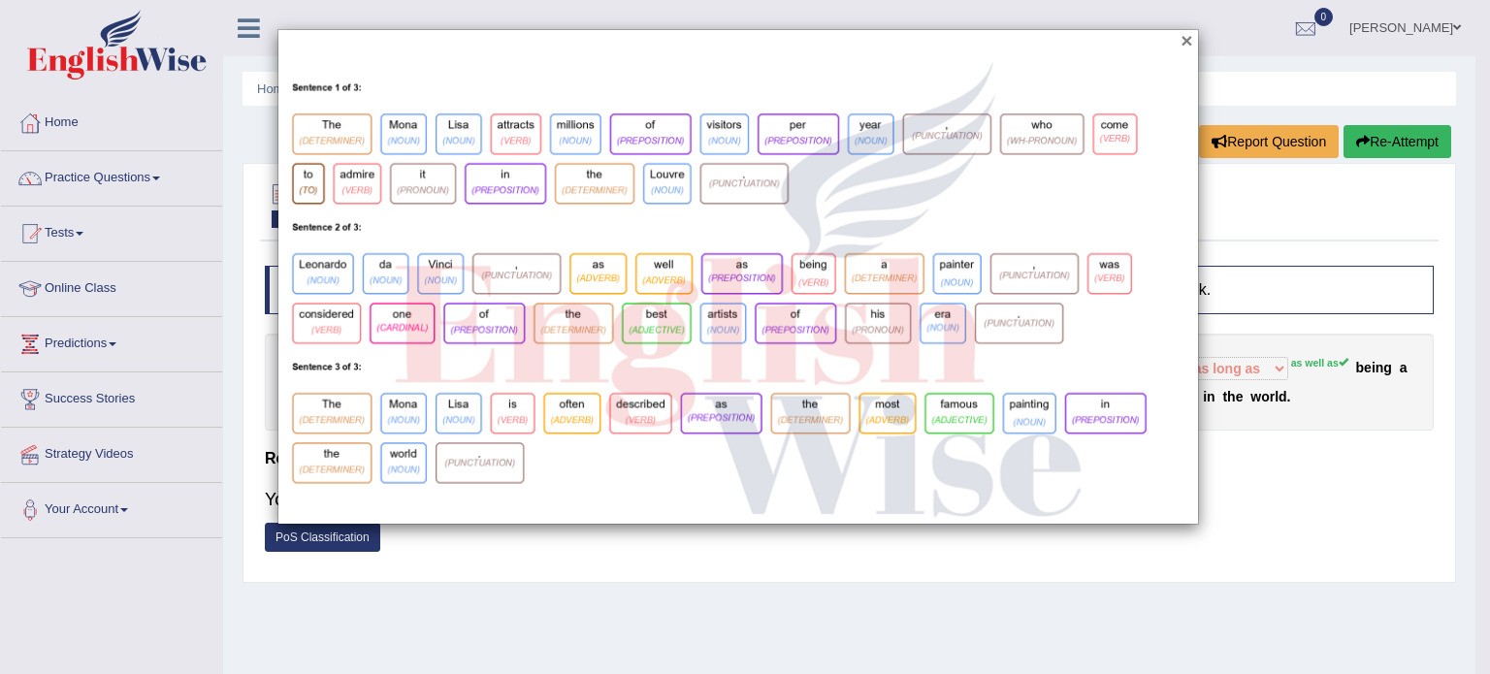
click at [1187, 44] on button "×" at bounding box center [1186, 40] width 12 height 20
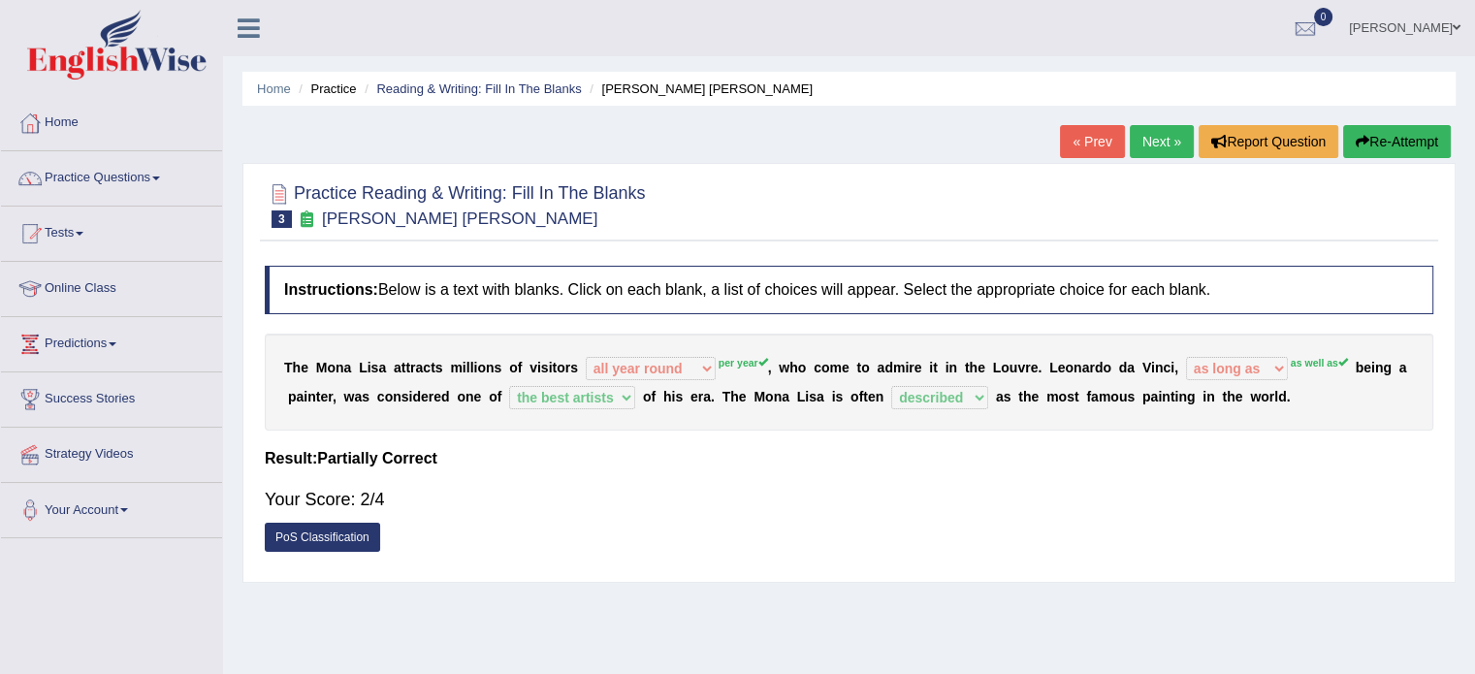
click at [1168, 142] on link "Next »" at bounding box center [1162, 141] width 64 height 33
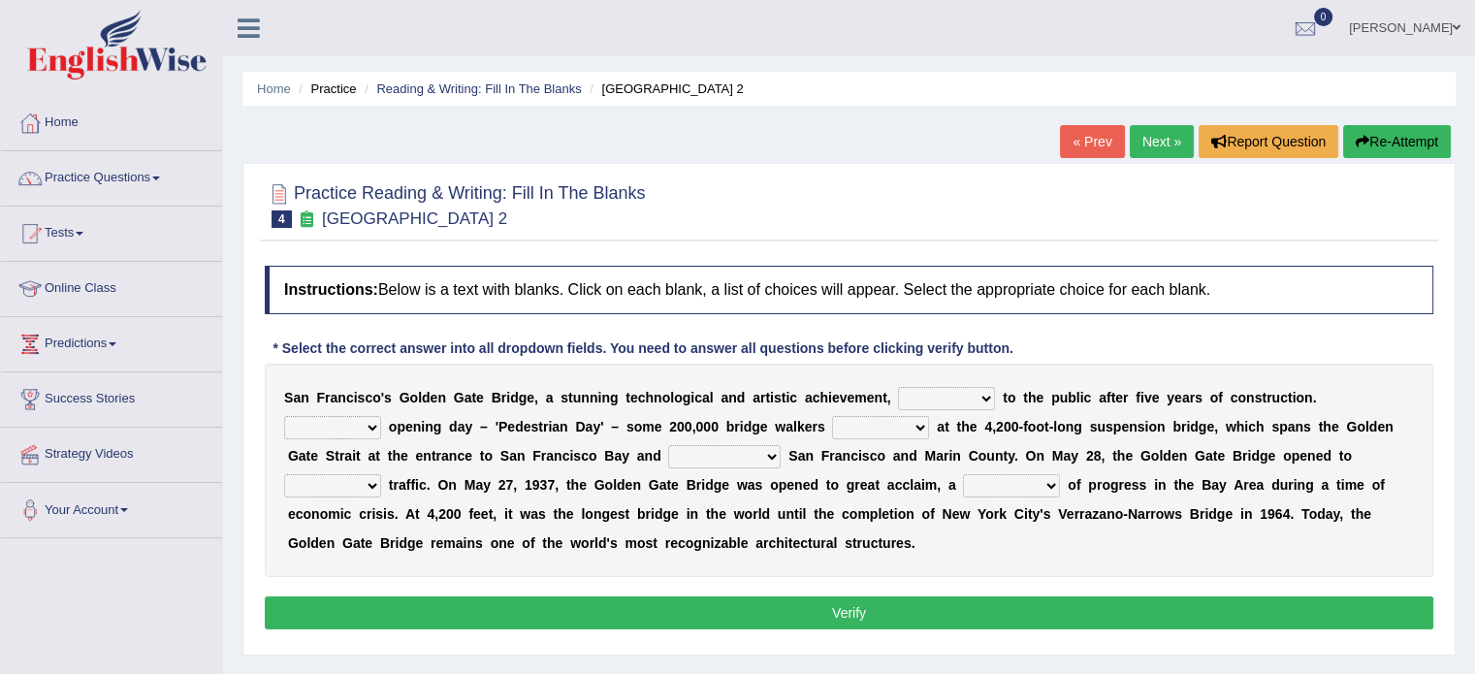
click at [982, 395] on select "opens closes appears equals" at bounding box center [946, 398] width 97 height 23
select select "opens"
click at [898, 387] on select "opens closes appears equals" at bounding box center [946, 398] width 97 height 23
click at [369, 432] on select "On During Since When" at bounding box center [332, 427] width 97 height 23
select select "On"
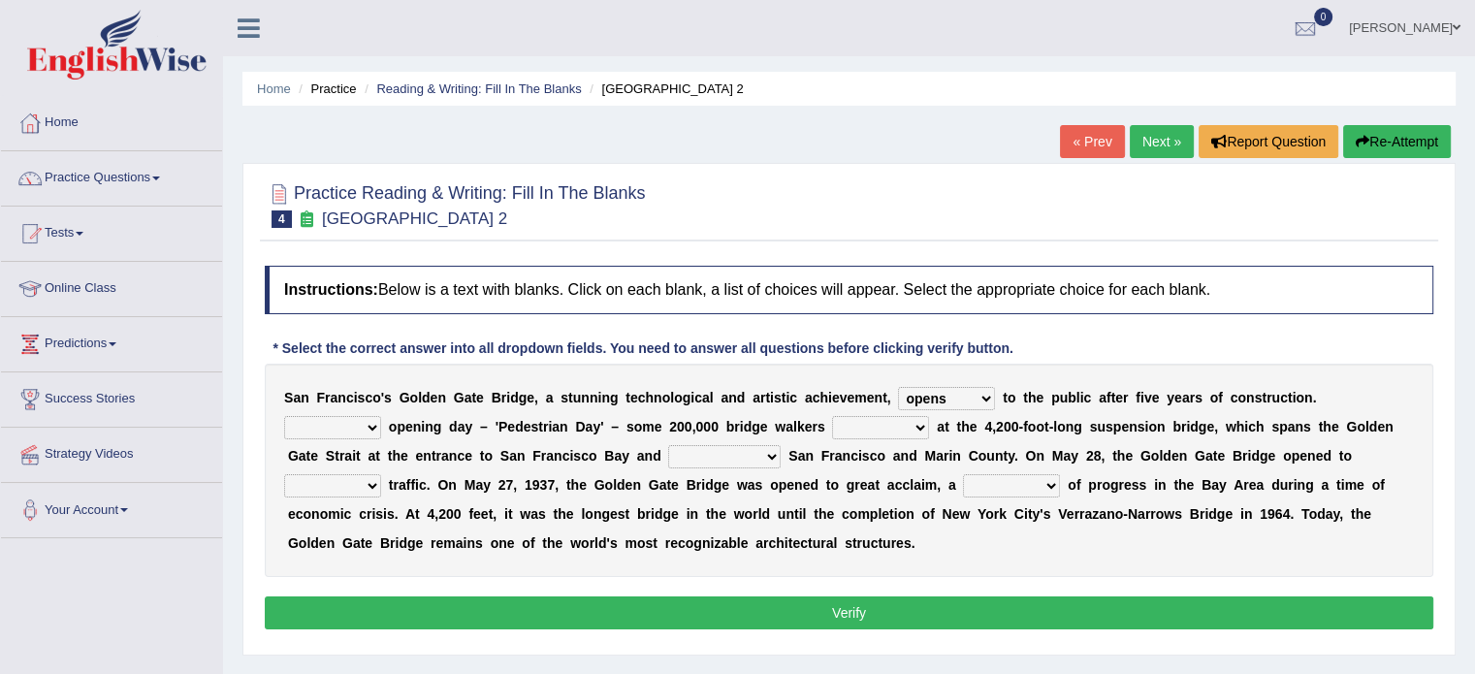
click at [284, 416] on select "On During Since When" at bounding box center [332, 427] width 97 height 23
click at [369, 424] on select "On During Since When" at bounding box center [332, 427] width 97 height 23
click at [921, 423] on select "stationed looked marveled laughed" at bounding box center [880, 427] width 97 height 23
click at [832, 416] on select "stationed looked marveled laughed" at bounding box center [880, 427] width 97 height 23
click at [908, 416] on select "stationed looked marveled laughed" at bounding box center [880, 427] width 97 height 23
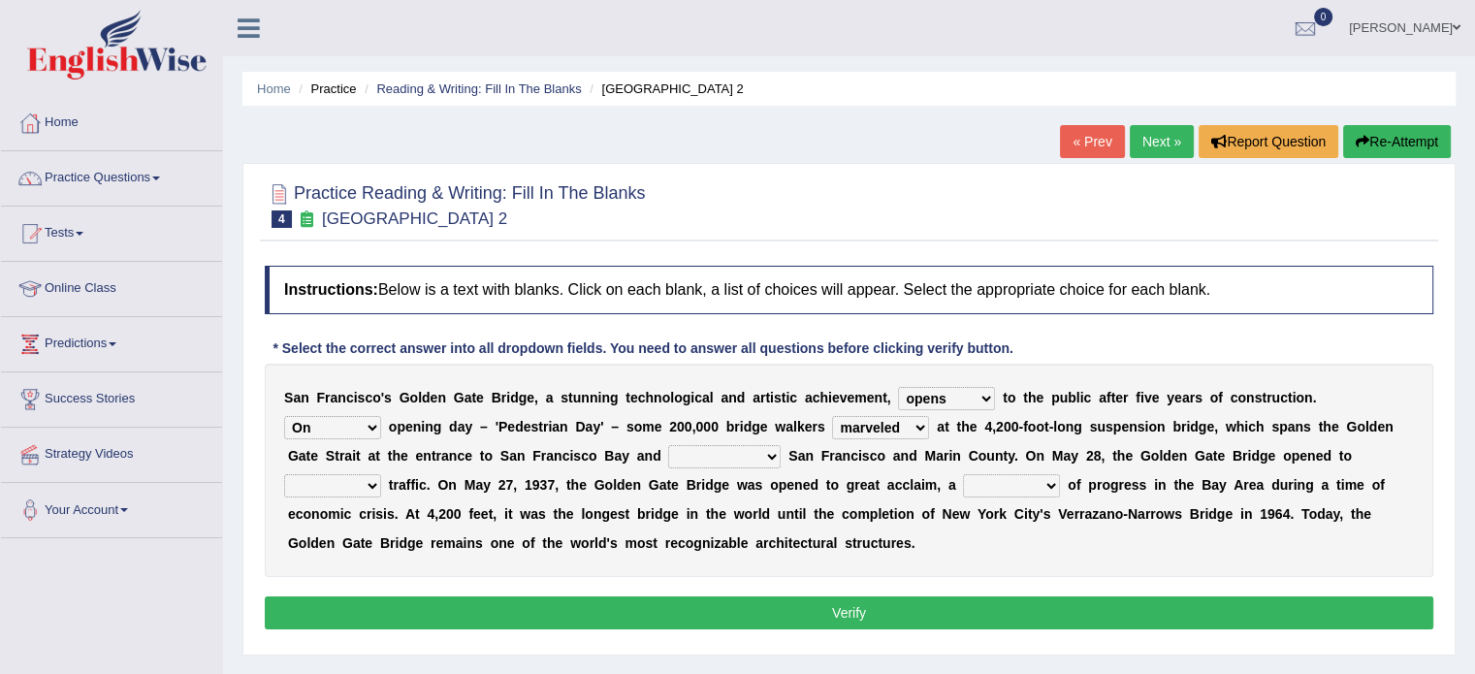
select select "stationed"
click at [832, 416] on select "stationed looked marveled laughed" at bounding box center [880, 427] width 97 height 23
click at [768, 461] on select "separates connects channels differentiates" at bounding box center [724, 456] width 112 height 23
select select "separates"
click at [668, 445] on select "separates connects channels differentiates" at bounding box center [724, 456] width 112 height 23
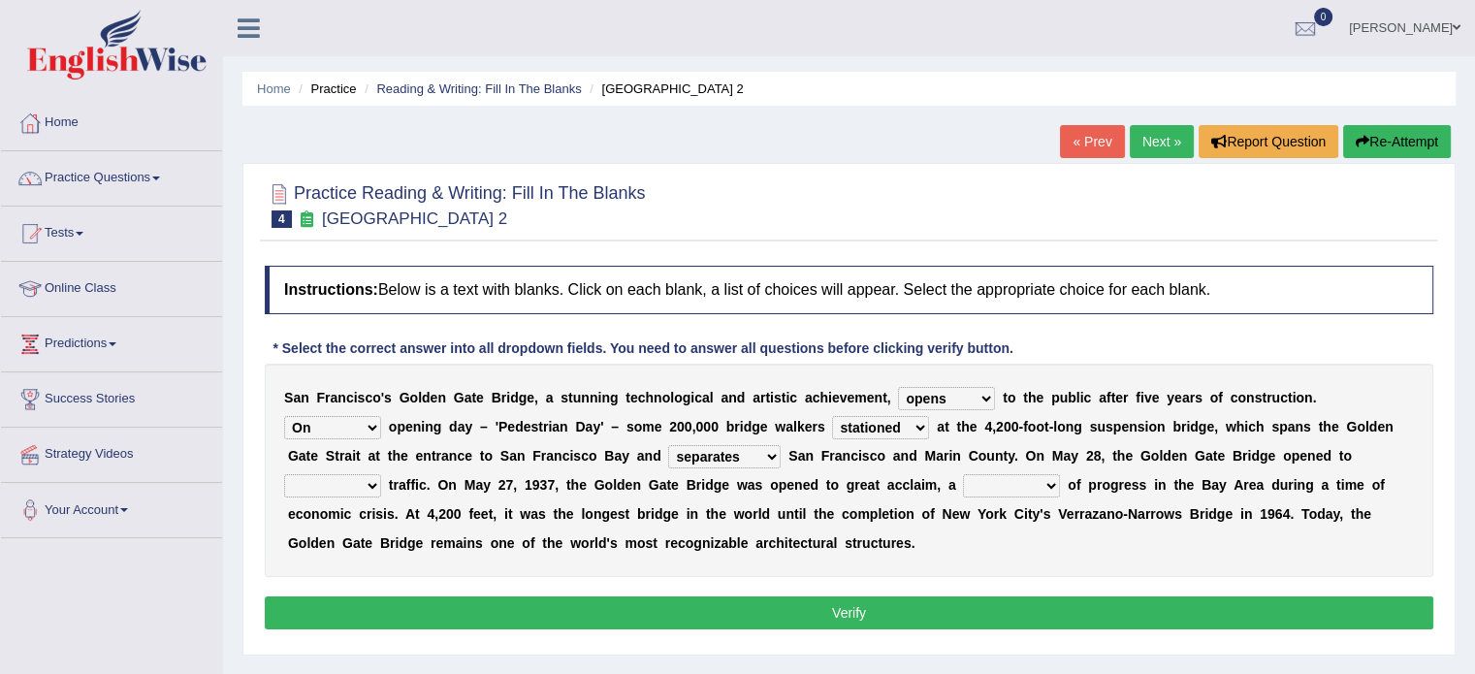
click at [365, 485] on select "aquatic vehicular airborne watertight" at bounding box center [332, 485] width 97 height 23
select select "aquatic"
click at [284, 474] on select "aquatic vehicular airborne watertight" at bounding box center [332, 485] width 97 height 23
click at [1053, 486] on select "denial symbol technique yield" at bounding box center [1011, 485] width 97 height 23
select select "yield"
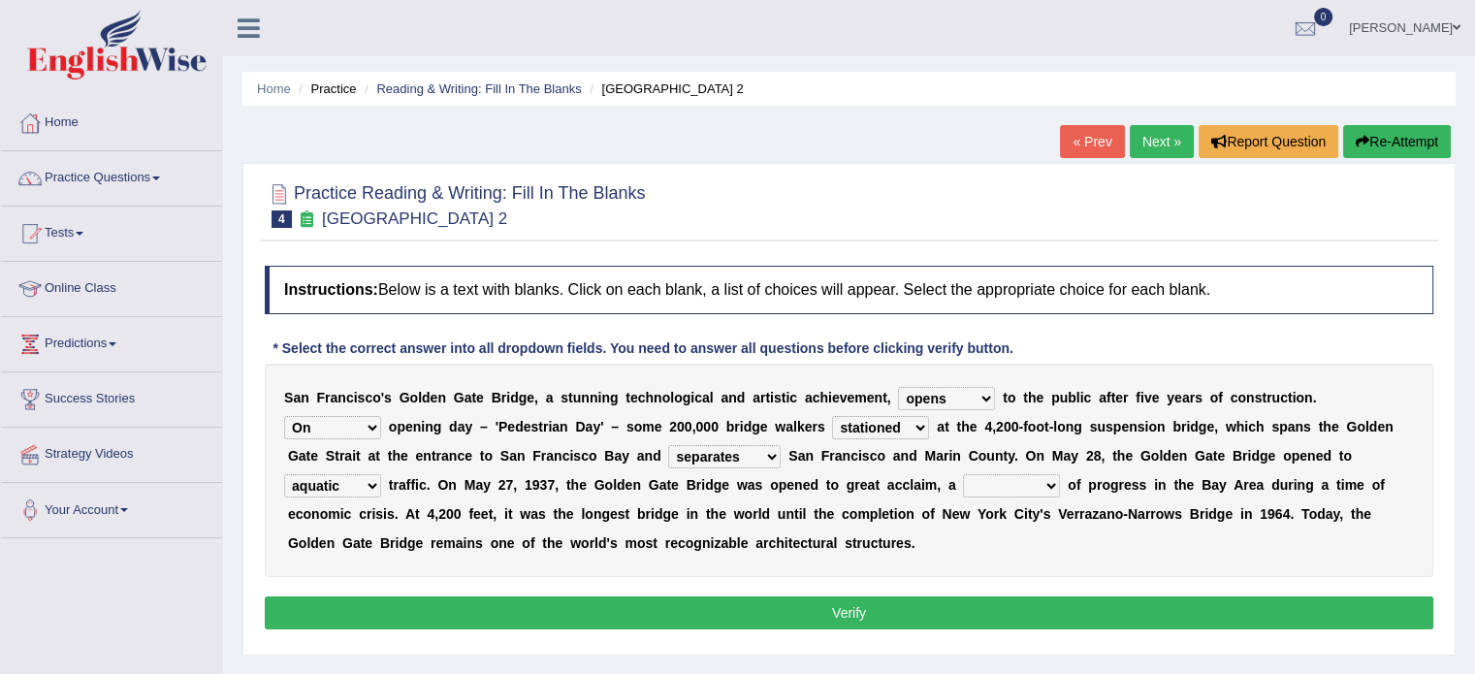
click at [963, 474] on select "denial symbol technique yield" at bounding box center [1011, 485] width 97 height 23
click at [996, 399] on b at bounding box center [999, 398] width 8 height 16
click at [986, 396] on select "opens closes appears equals" at bounding box center [946, 398] width 97 height 23
click at [372, 422] on select "On During Since When" at bounding box center [332, 427] width 97 height 23
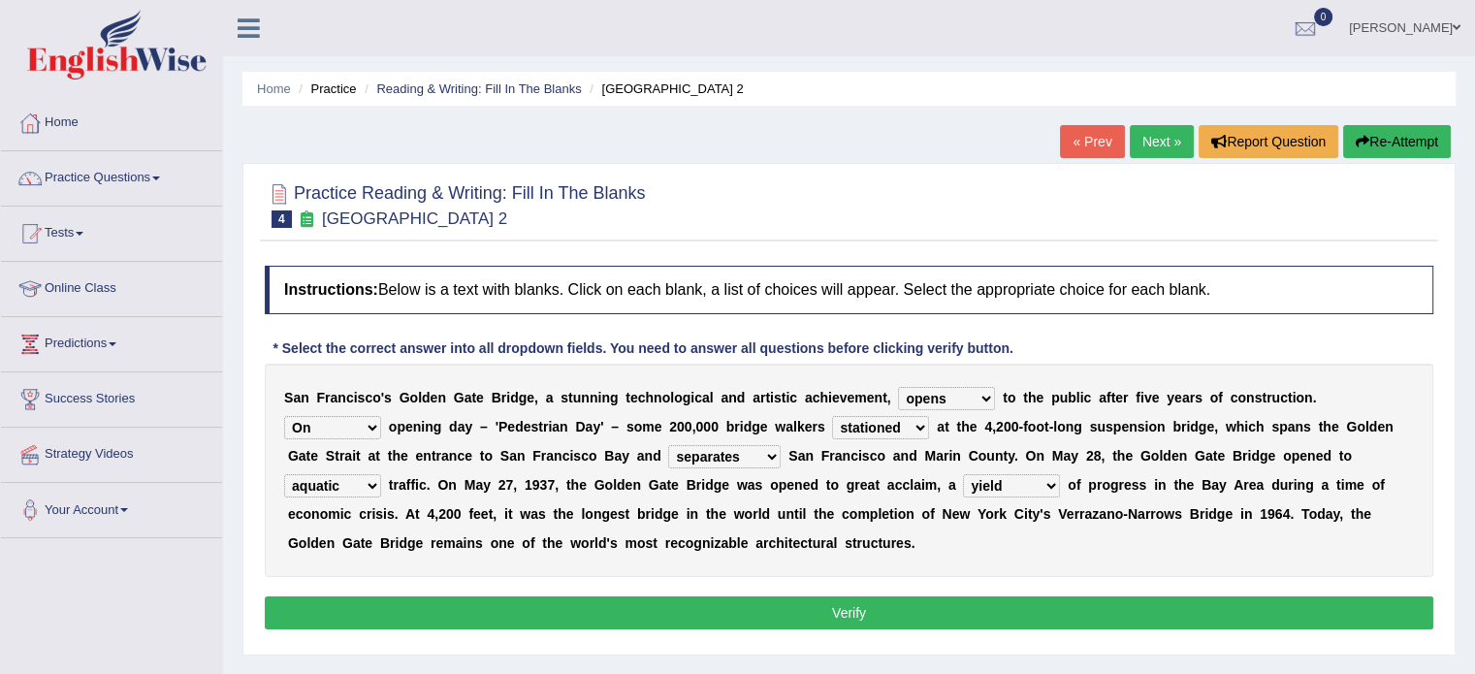
select select "During"
click at [284, 416] on select "On During Since When" at bounding box center [332, 427] width 97 height 23
click at [914, 599] on button "Verify" at bounding box center [849, 612] width 1169 height 33
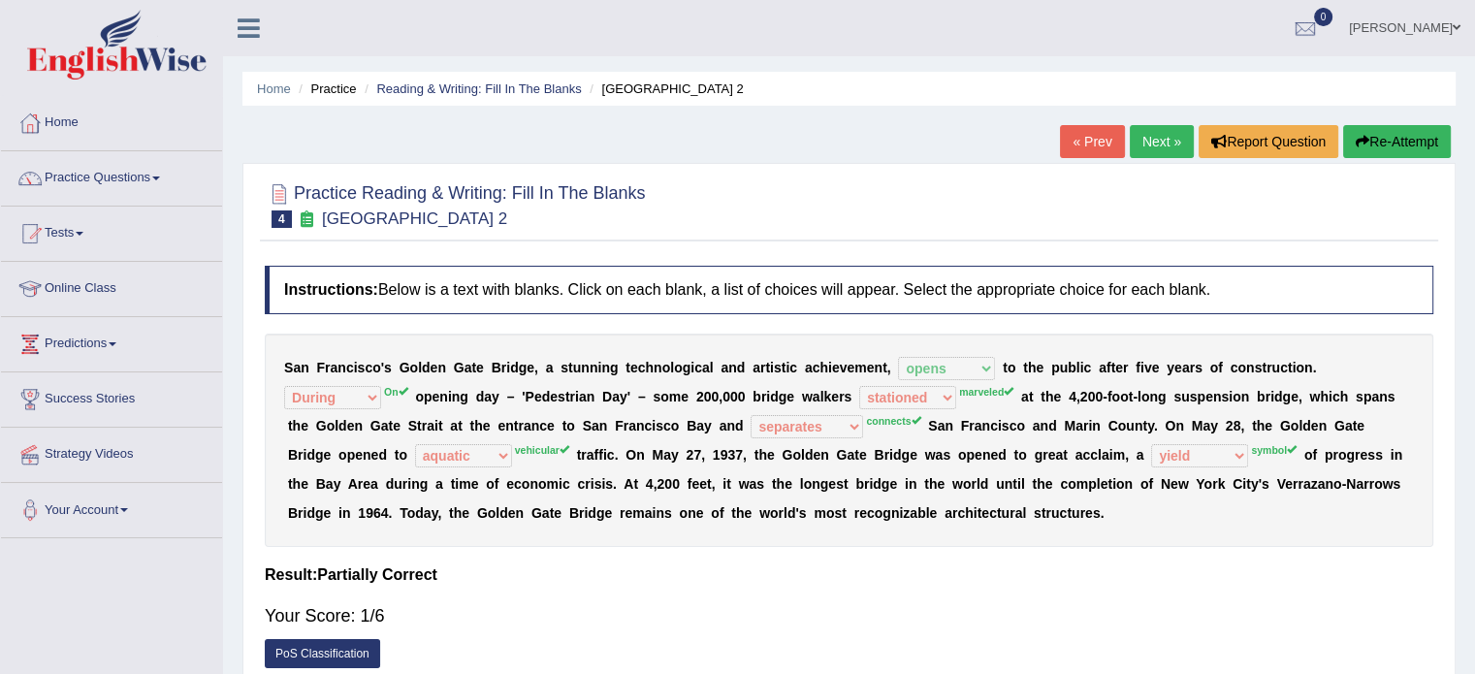
click at [1164, 145] on link "Next »" at bounding box center [1162, 141] width 64 height 33
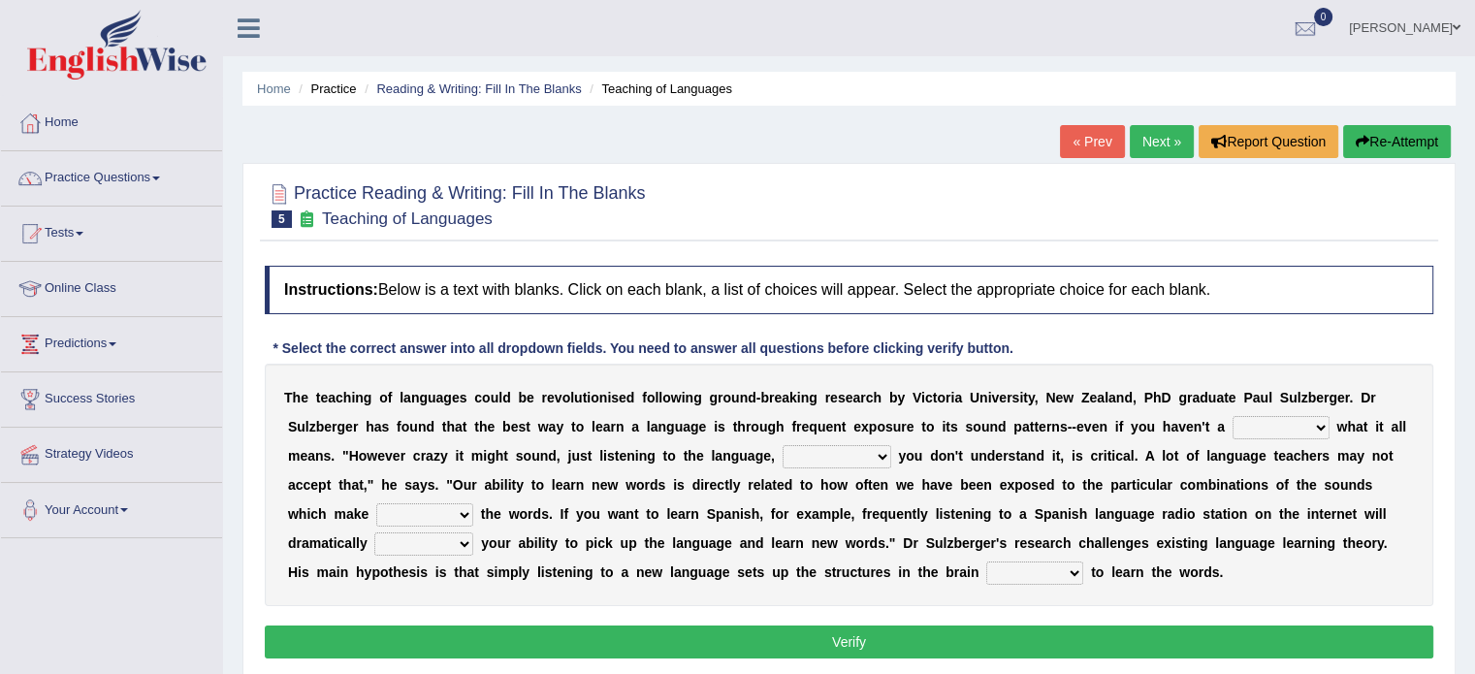
click at [1327, 422] on select "dew claw clue due" at bounding box center [1281, 427] width 97 height 23
select select "clue"
click at [1233, 416] on select "dew claw clue due" at bounding box center [1281, 427] width 97 height 23
click at [884, 454] on select "but also all together even though if so" at bounding box center [837, 456] width 109 height 23
select select "even though"
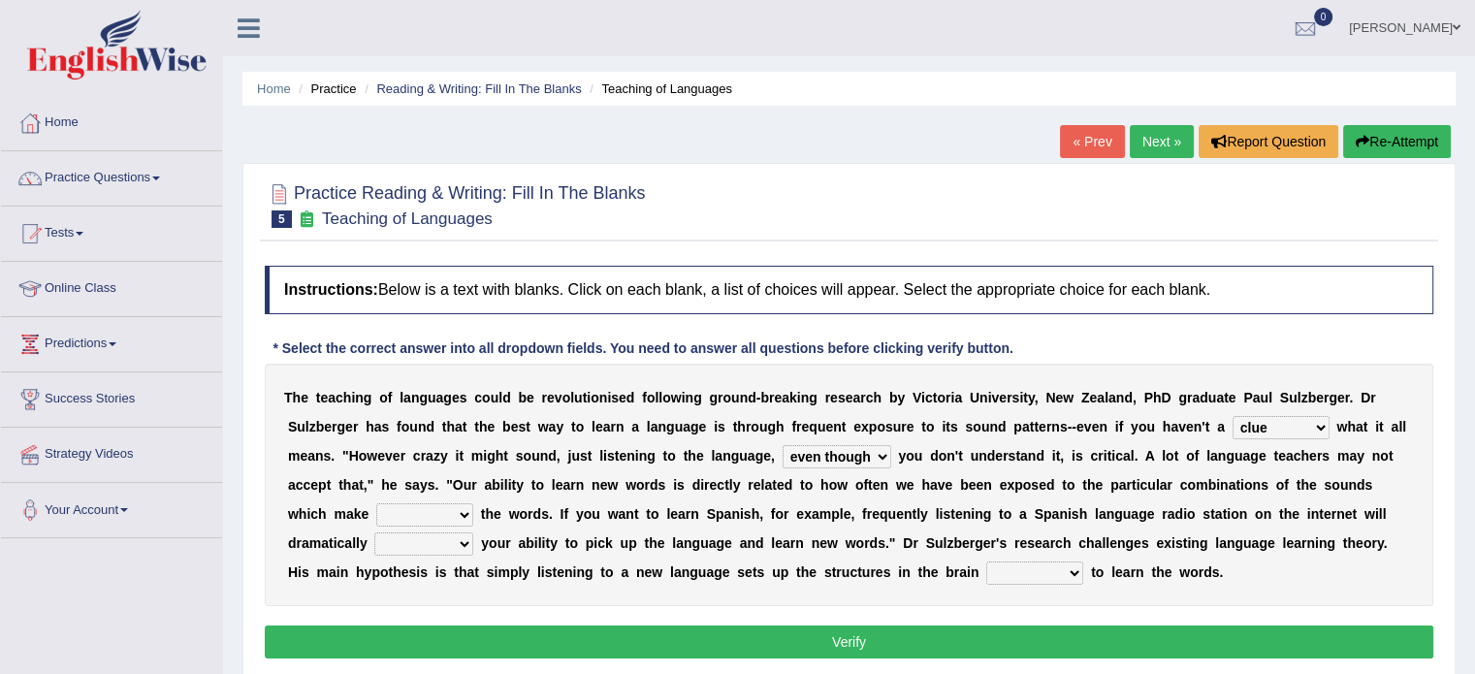
click at [783, 445] on select "but also all together even though if so" at bounding box center [837, 456] width 109 height 23
click at [468, 514] on select "down up of on" at bounding box center [424, 514] width 97 height 23
select select "up"
click at [376, 503] on select "down up of on" at bounding box center [424, 514] width 97 height 23
click at [464, 539] on select "evaluate exaggerate describe boost" at bounding box center [423, 543] width 99 height 23
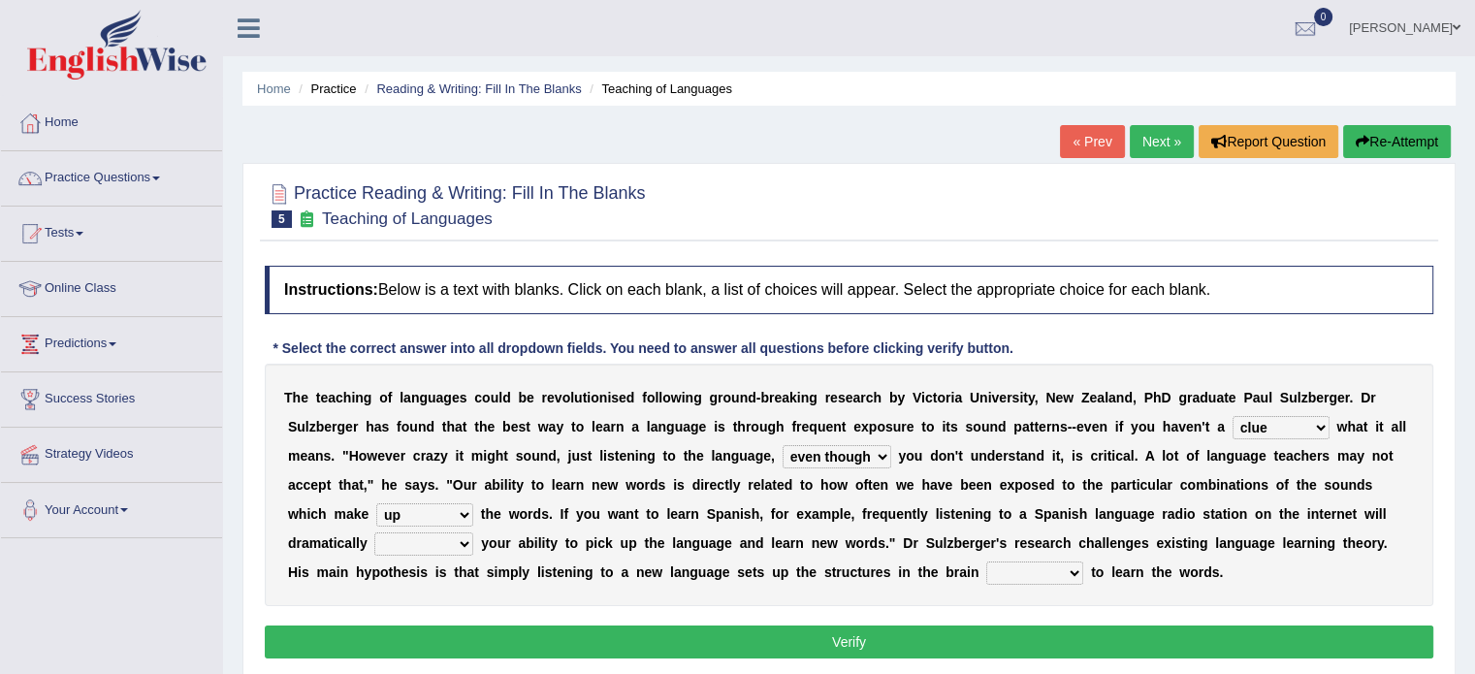
click at [374, 532] on select "evaluate exaggerate describe boost" at bounding box center [423, 543] width 99 height 23
click at [463, 545] on select "evaluate exaggerate describe boost" at bounding box center [423, 543] width 99 height 23
select select "evaluate"
click at [374, 532] on select "evaluate exaggerate describe boost" at bounding box center [423, 543] width 99 height 23
click at [1048, 564] on select "requiring required directed to require" at bounding box center [1034, 573] width 97 height 23
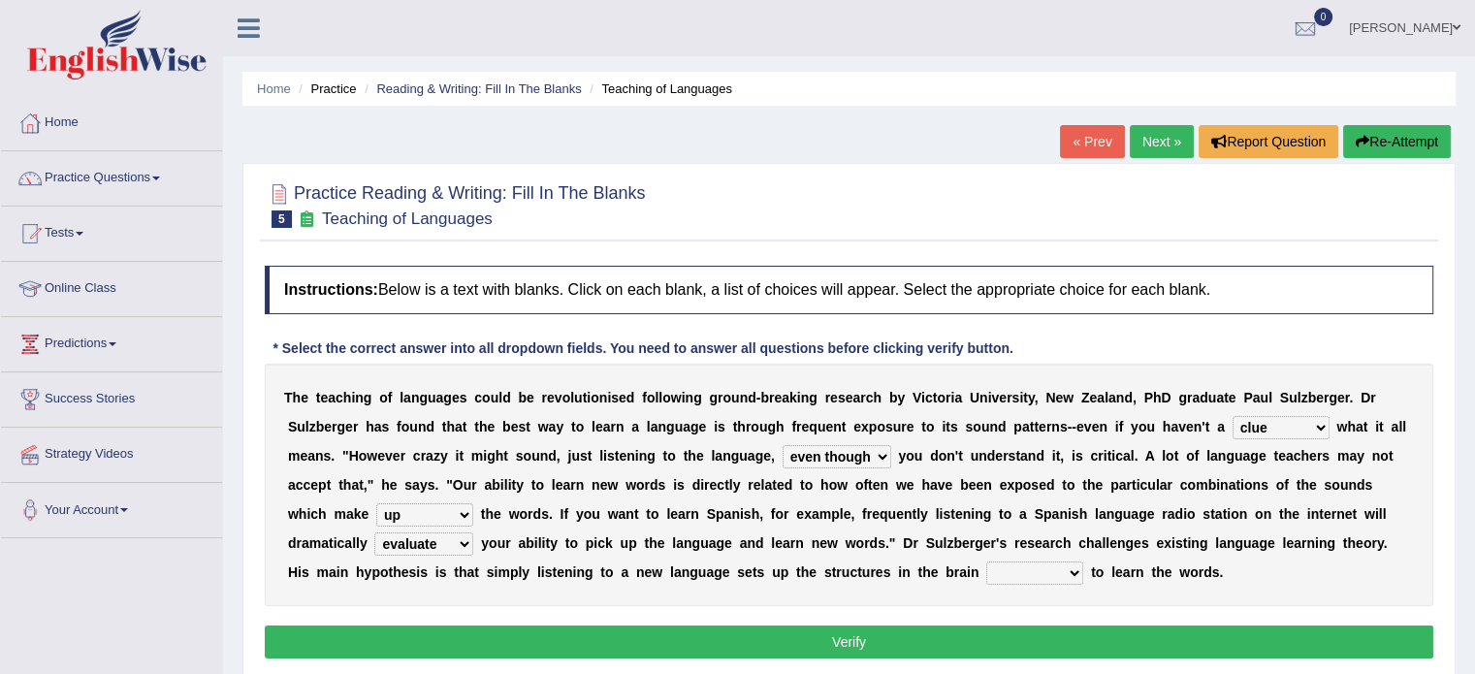
click at [1465, 469] on div "Home Practice Reading & Writing: Fill In The Blanks Teaching of Languages « Pre…" at bounding box center [849, 485] width 1252 height 970
click at [1076, 569] on select "requiring required directed to require" at bounding box center [1034, 573] width 97 height 23
select select "to require"
click at [986, 562] on select "requiring required directed to require" at bounding box center [1034, 573] width 97 height 23
click at [961, 651] on button "Verify" at bounding box center [849, 642] width 1169 height 33
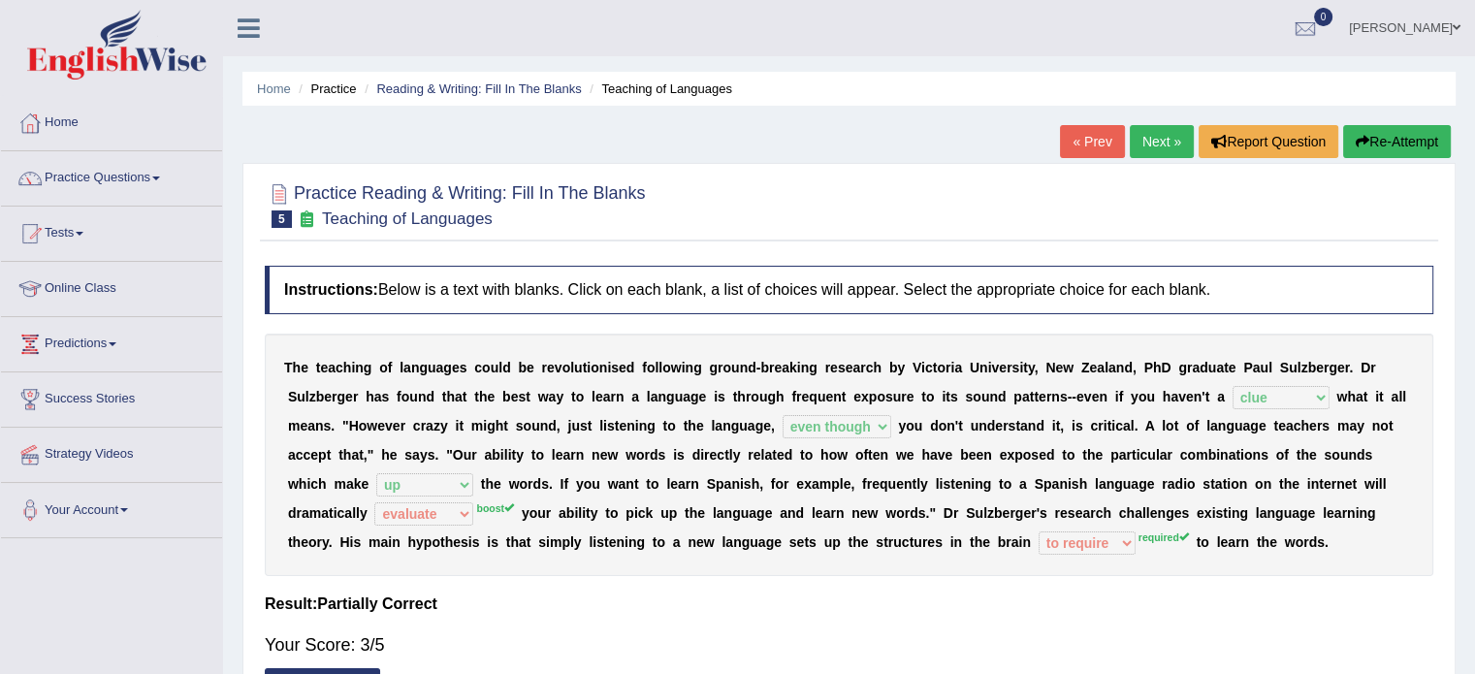
drag, startPoint x: 1478, startPoint y: 491, endPoint x: 1435, endPoint y: 592, distance: 109.5
click at [1435, 592] on div "Instructions: Below is a text with blanks. Click on each blank, a list of choic…" at bounding box center [849, 487] width 1178 height 462
click at [1135, 138] on link "Next »" at bounding box center [1162, 141] width 64 height 33
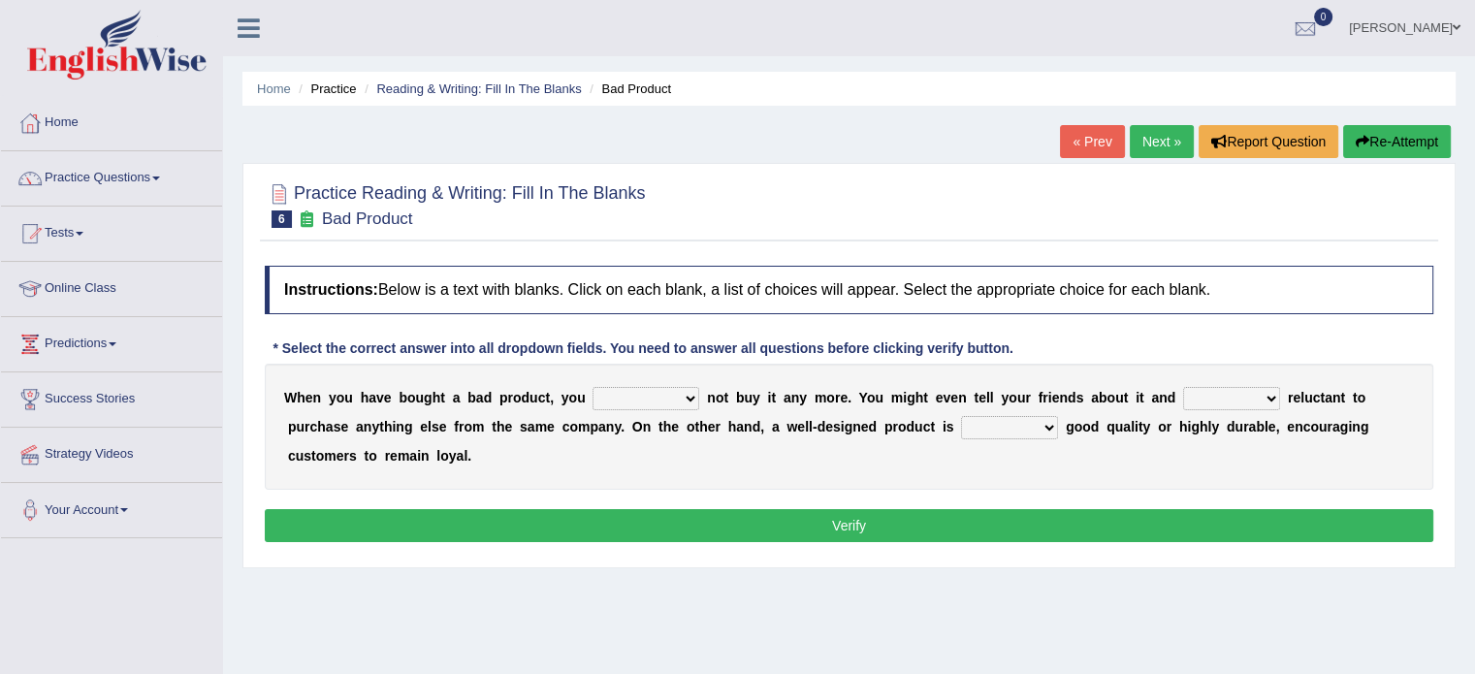
click at [691, 396] on select "would have should have should" at bounding box center [646, 398] width 107 height 23
click at [593, 387] on select "would have should have should" at bounding box center [646, 398] width 107 height 23
click at [688, 387] on select "would have should have should" at bounding box center [646, 398] width 107 height 23
select select "should"
click at [593, 387] on select "would have should have should" at bounding box center [646, 398] width 107 height 23
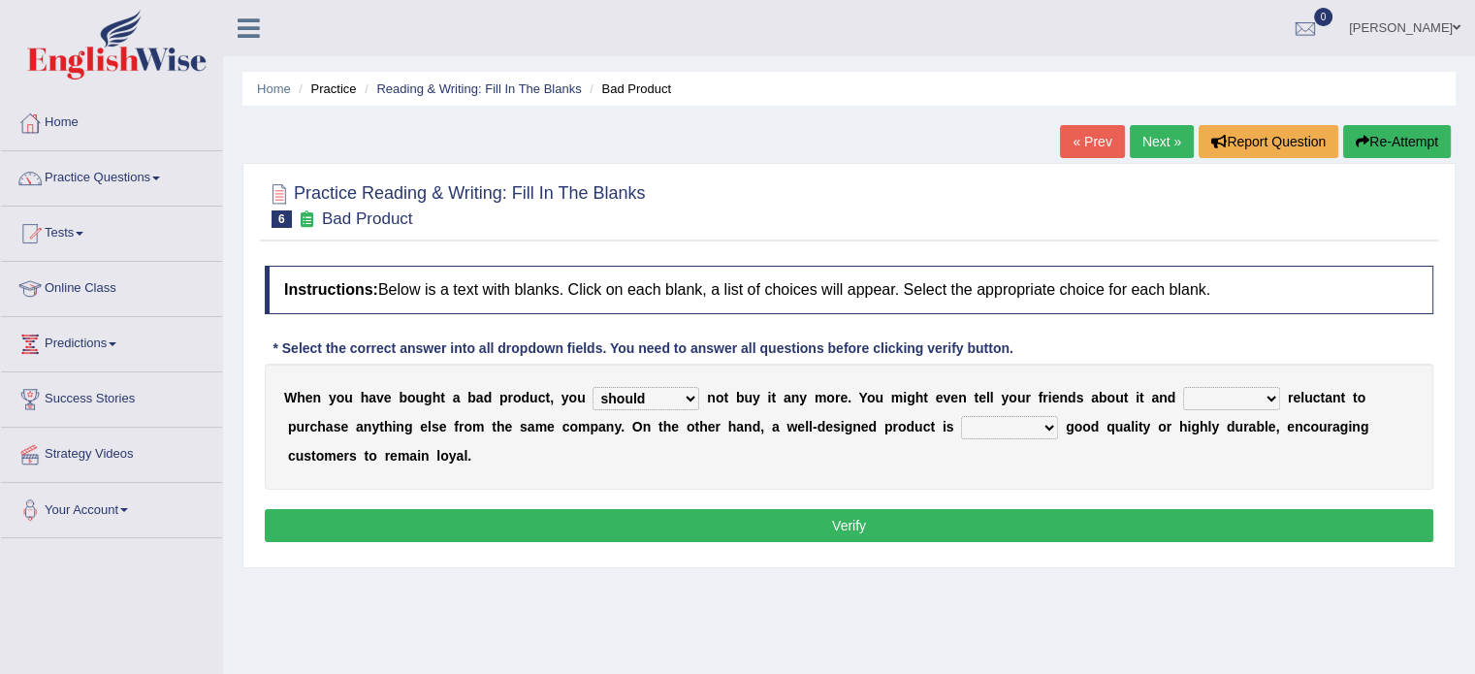
click at [1268, 393] on select "is are be being" at bounding box center [1231, 398] width 97 height 23
click at [1183, 387] on select "is are be being" at bounding box center [1231, 398] width 97 height 23
click at [1265, 387] on select "is are be being" at bounding box center [1231, 398] width 97 height 23
select select "being"
click at [1183, 387] on select "is are be being" at bounding box center [1231, 398] width 97 height 23
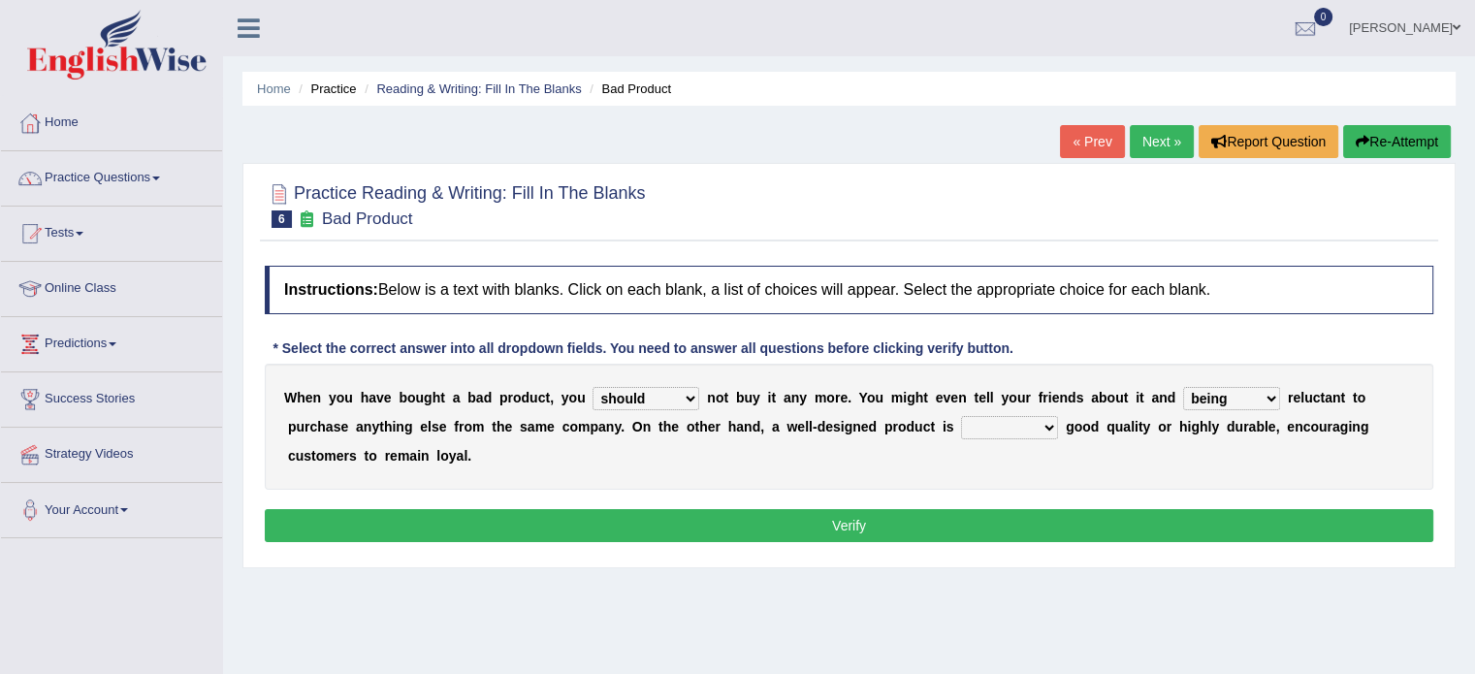
click at [1049, 429] on select "both also neither either" at bounding box center [1009, 427] width 97 height 23
select select "also"
click at [961, 416] on select "both also neither either" at bounding box center [1009, 427] width 97 height 23
click at [1268, 387] on select "is are be being" at bounding box center [1231, 398] width 97 height 23
click at [1360, 454] on div "W h e n y o u h a v e b o u g h t a b a d p r o d u c t , y o u would have shou…" at bounding box center [849, 427] width 1169 height 126
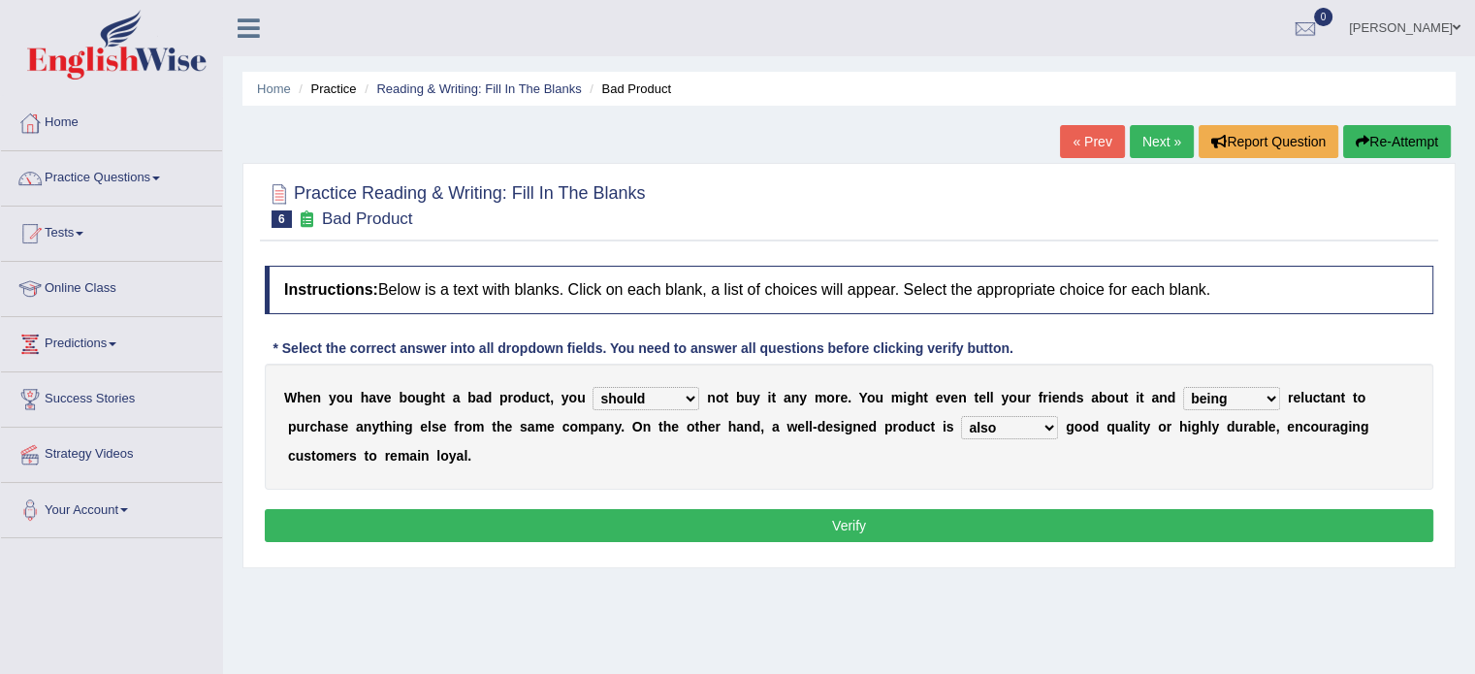
click at [861, 512] on button "Verify" at bounding box center [849, 525] width 1169 height 33
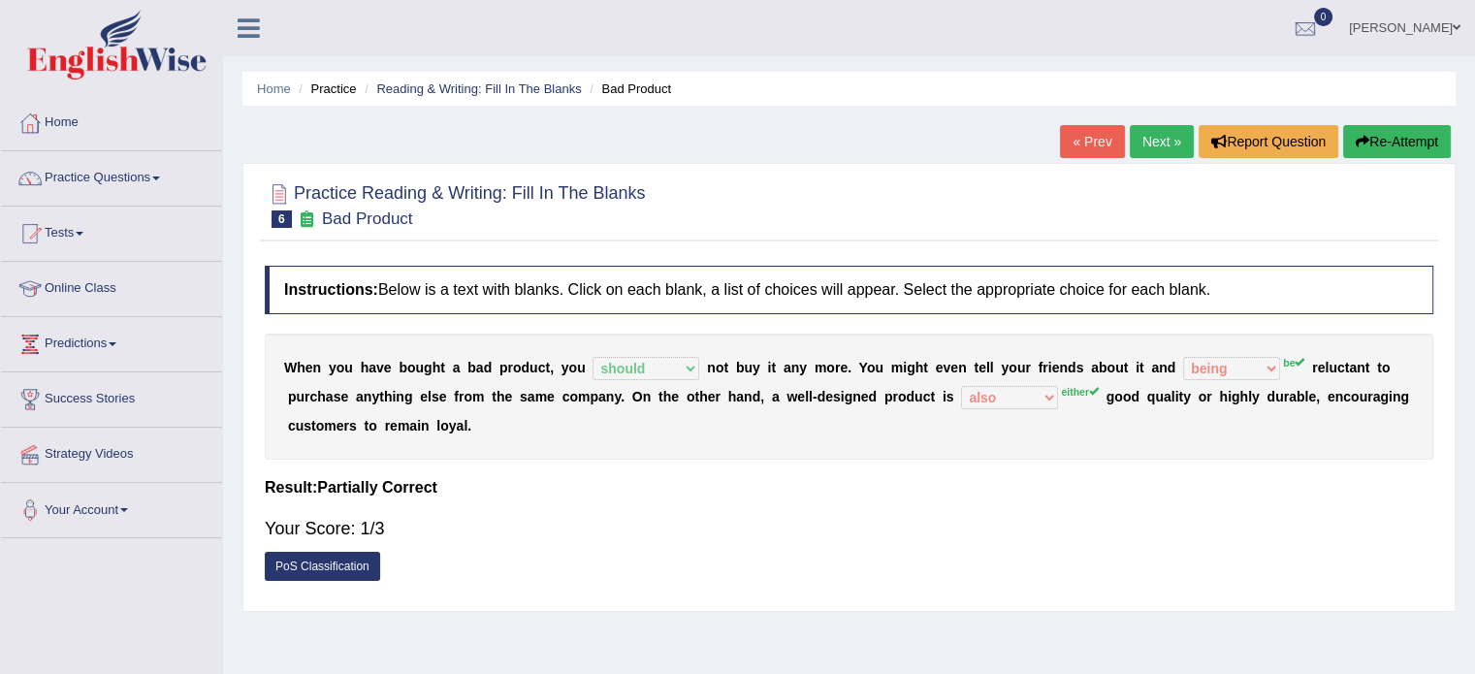
click at [1160, 139] on link "Next »" at bounding box center [1162, 141] width 64 height 33
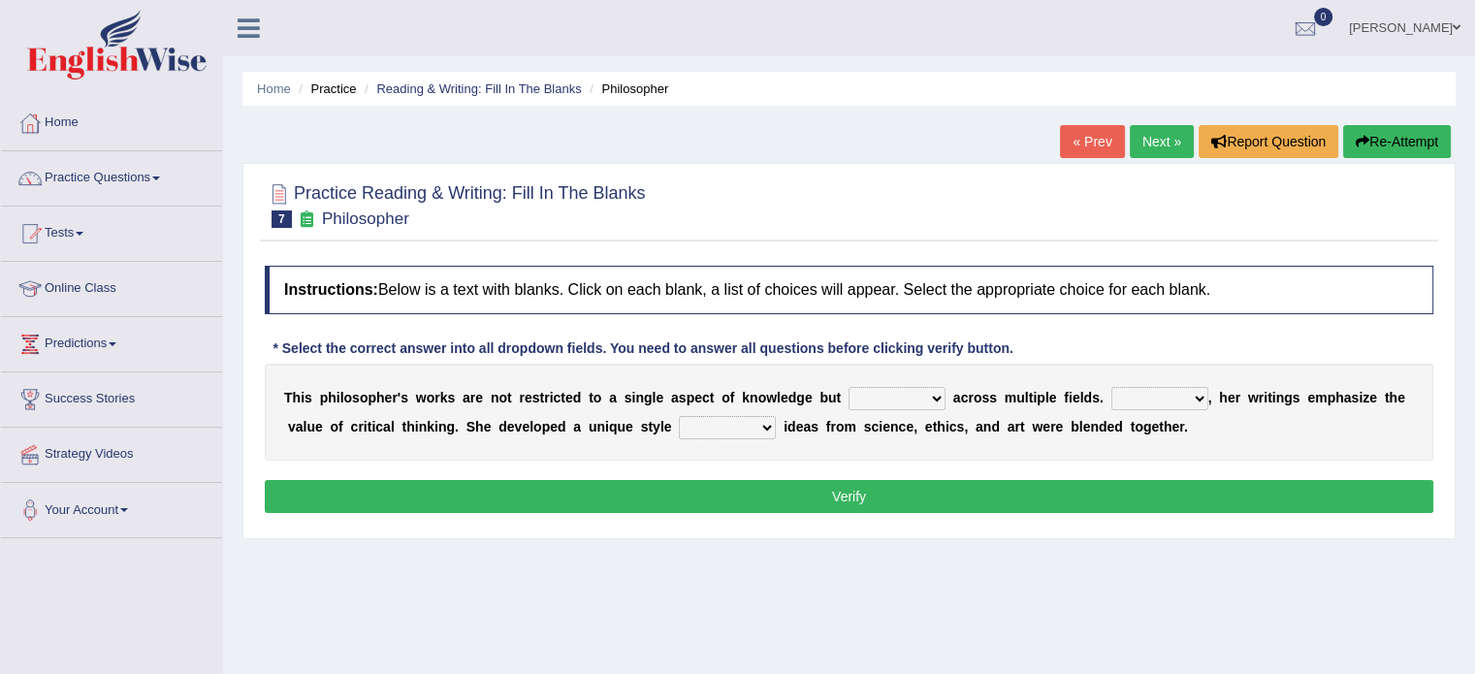
click at [931, 406] on select "constrain contain assemble extend" at bounding box center [897, 398] width 97 height 23
select select "contain"
click at [849, 387] on select "constrain contain assemble extend" at bounding box center [897, 398] width 97 height 23
click at [1200, 400] on select "Rather So Moreover Likely" at bounding box center [1159, 398] width 97 height 23
select select "Moreover"
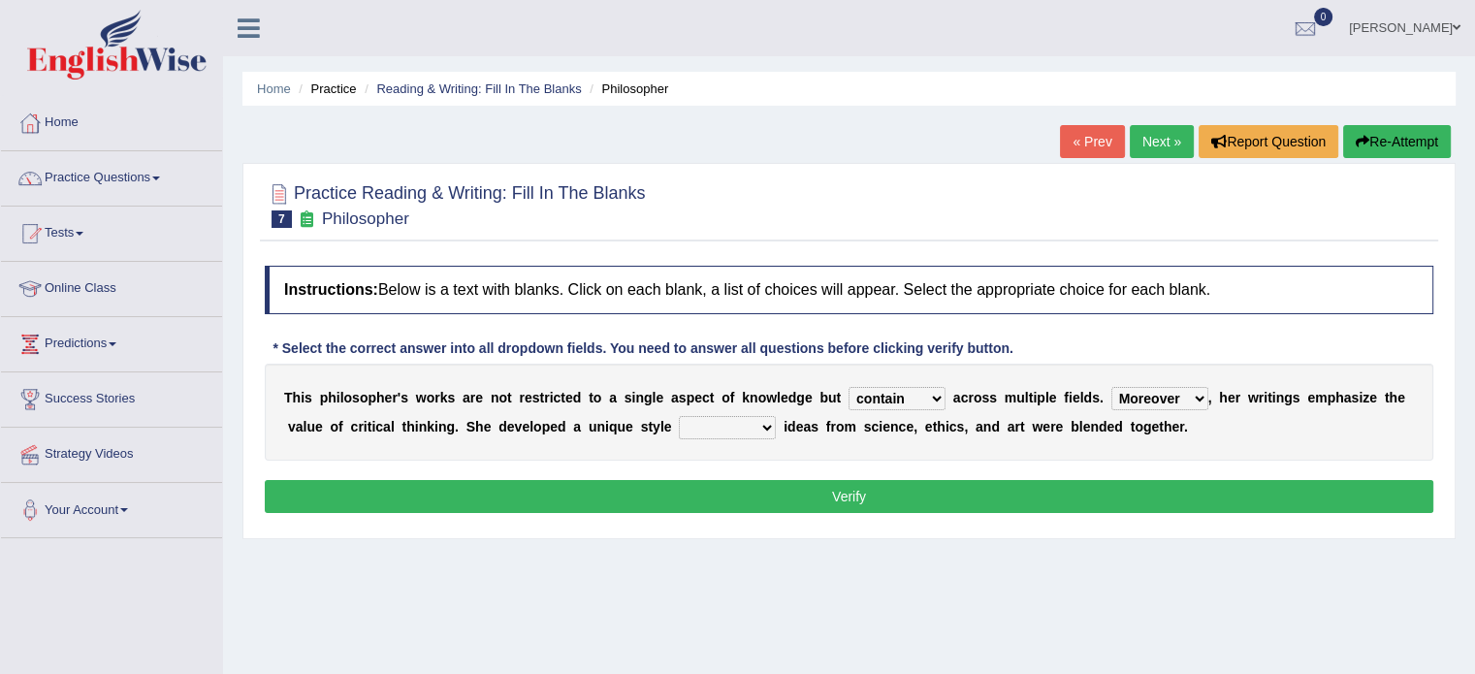
click at [1111, 387] on select "Rather So Moreover Likely" at bounding box center [1159, 398] width 97 height 23
click at [771, 437] on div "T h i s p h i l o s o p h e r ' s w o r k s a r e n o t r e s t r i c t e d t o…" at bounding box center [849, 412] width 1169 height 97
click at [768, 429] on select "in that that which in which" at bounding box center [727, 427] width 97 height 23
select select "that"
click at [679, 416] on select "in that that which in which" at bounding box center [727, 427] width 97 height 23
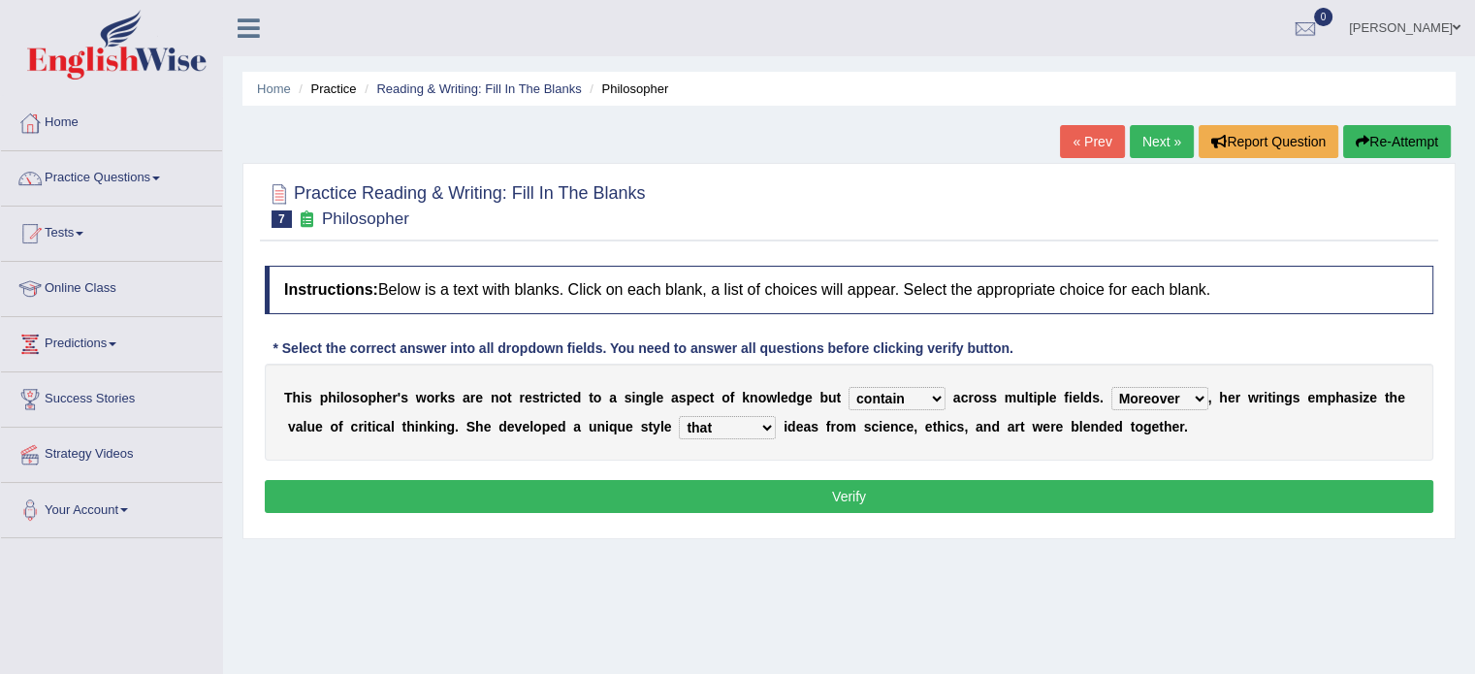
click at [939, 402] on select "constrain contain assemble extend" at bounding box center [897, 398] width 97 height 23
select select "extend"
click at [849, 387] on select "constrain contain assemble extend" at bounding box center [897, 398] width 97 height 23
click at [854, 496] on button "Verify" at bounding box center [849, 496] width 1169 height 33
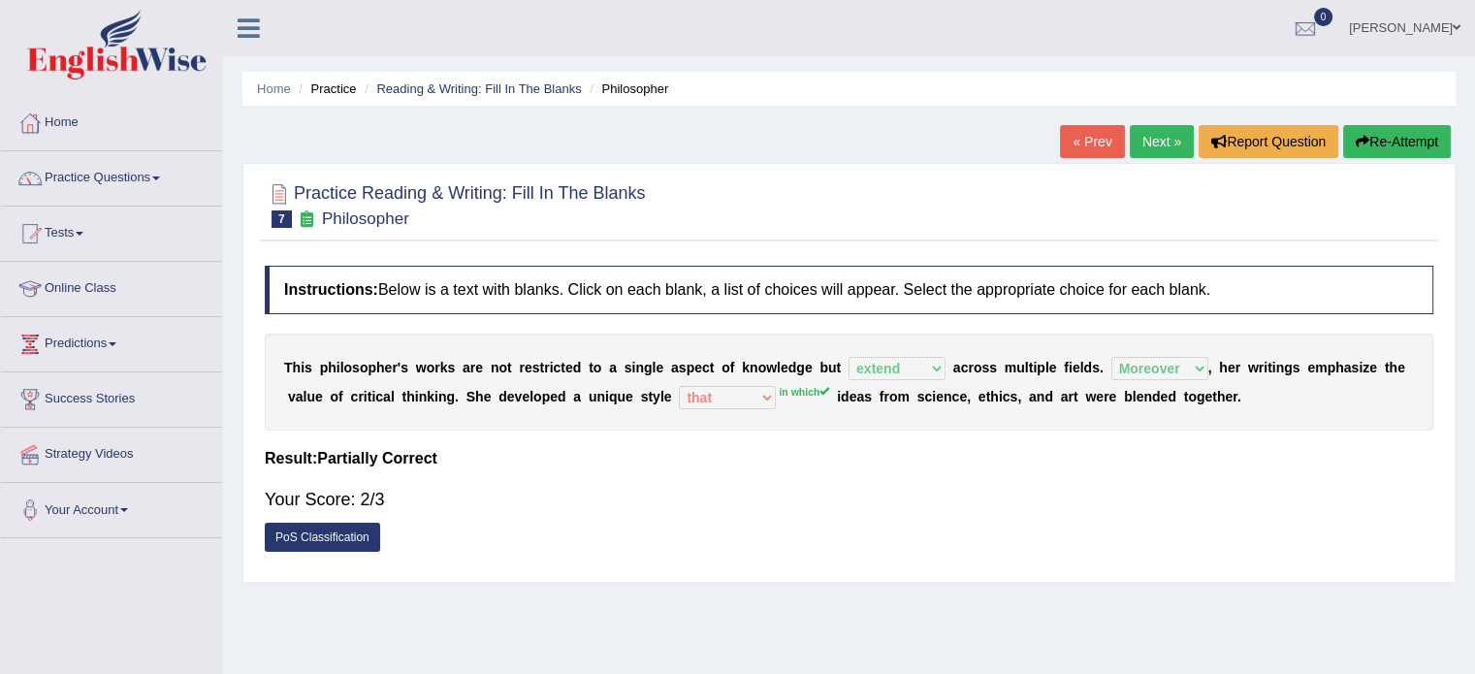
click at [1153, 145] on link "Next »" at bounding box center [1162, 141] width 64 height 33
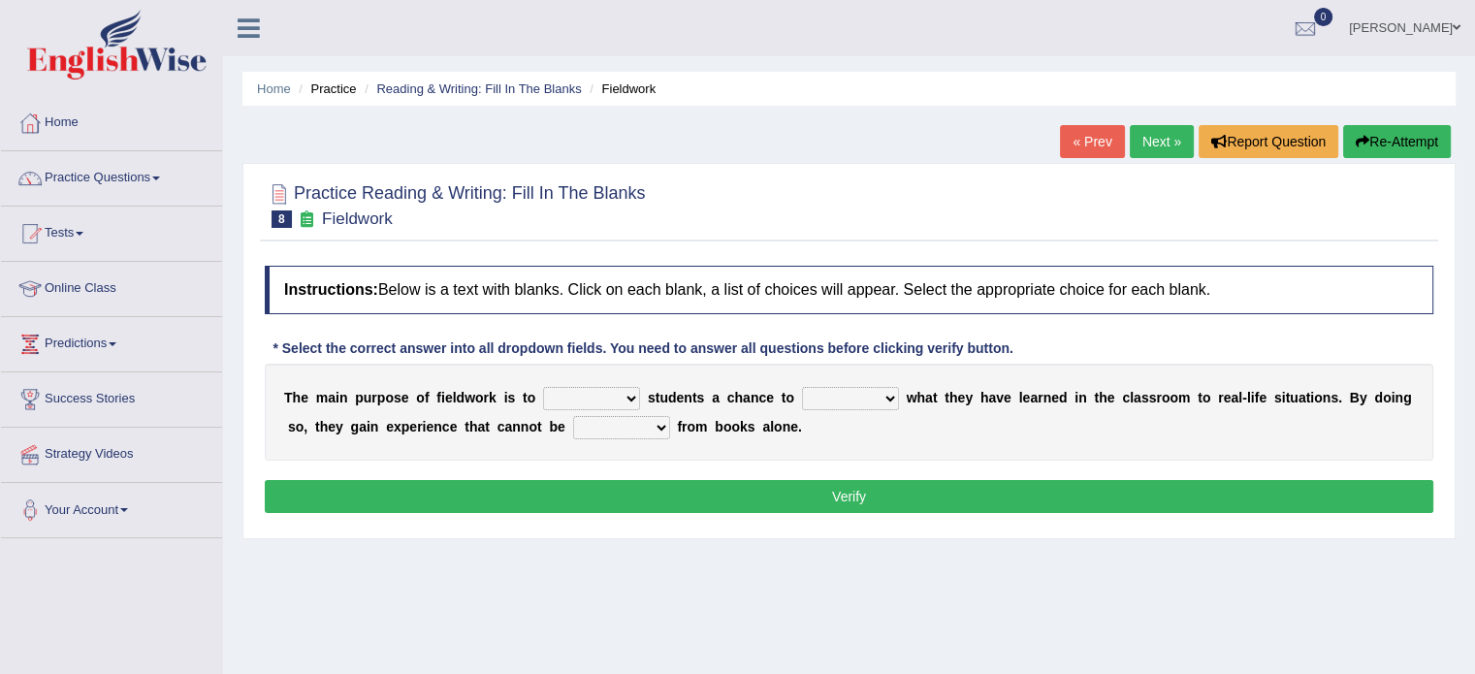
click at [617, 402] on select "resemble stow rave offer" at bounding box center [591, 398] width 97 height 23
select select "offer"
click at [543, 387] on select "resemble stow rave offer" at bounding box center [591, 398] width 97 height 23
click at [878, 393] on select "compare align apply dismount" at bounding box center [850, 398] width 97 height 23
select select "compare"
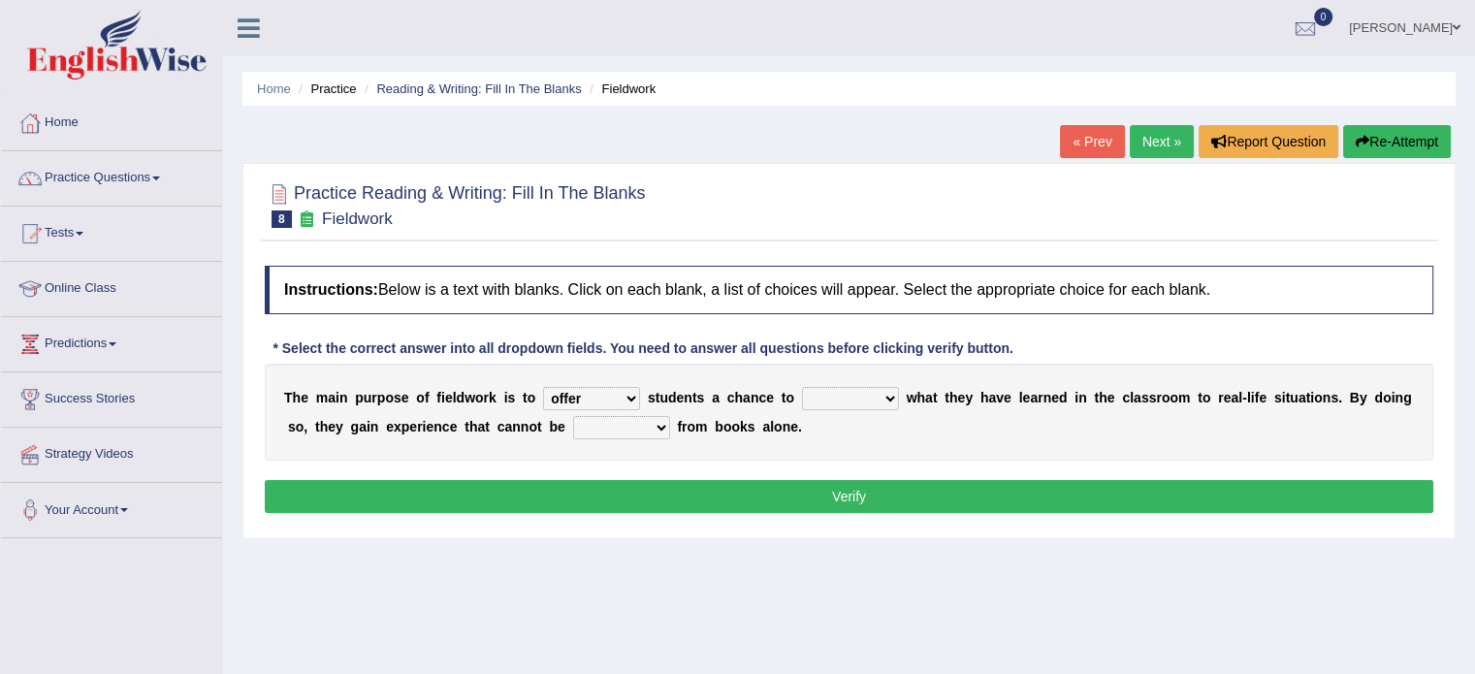
click at [802, 387] on select "compare align apply dismount" at bounding box center [850, 398] width 97 height 23
click at [663, 427] on select "originated prepared obtained touted" at bounding box center [621, 427] width 97 height 23
select select "obtained"
click at [573, 416] on select "originated prepared obtained touted" at bounding box center [621, 427] width 97 height 23
click at [691, 489] on button "Verify" at bounding box center [849, 496] width 1169 height 33
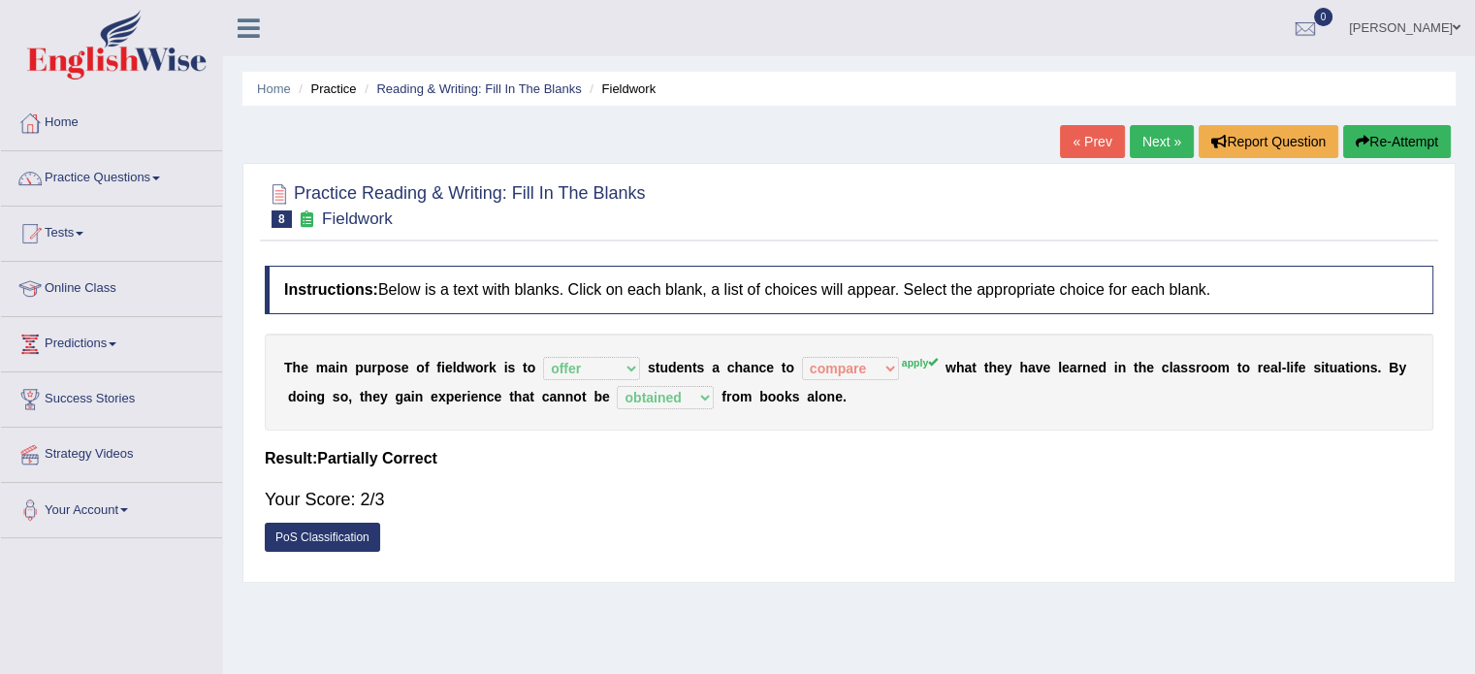
click at [1140, 142] on link "Next »" at bounding box center [1162, 141] width 64 height 33
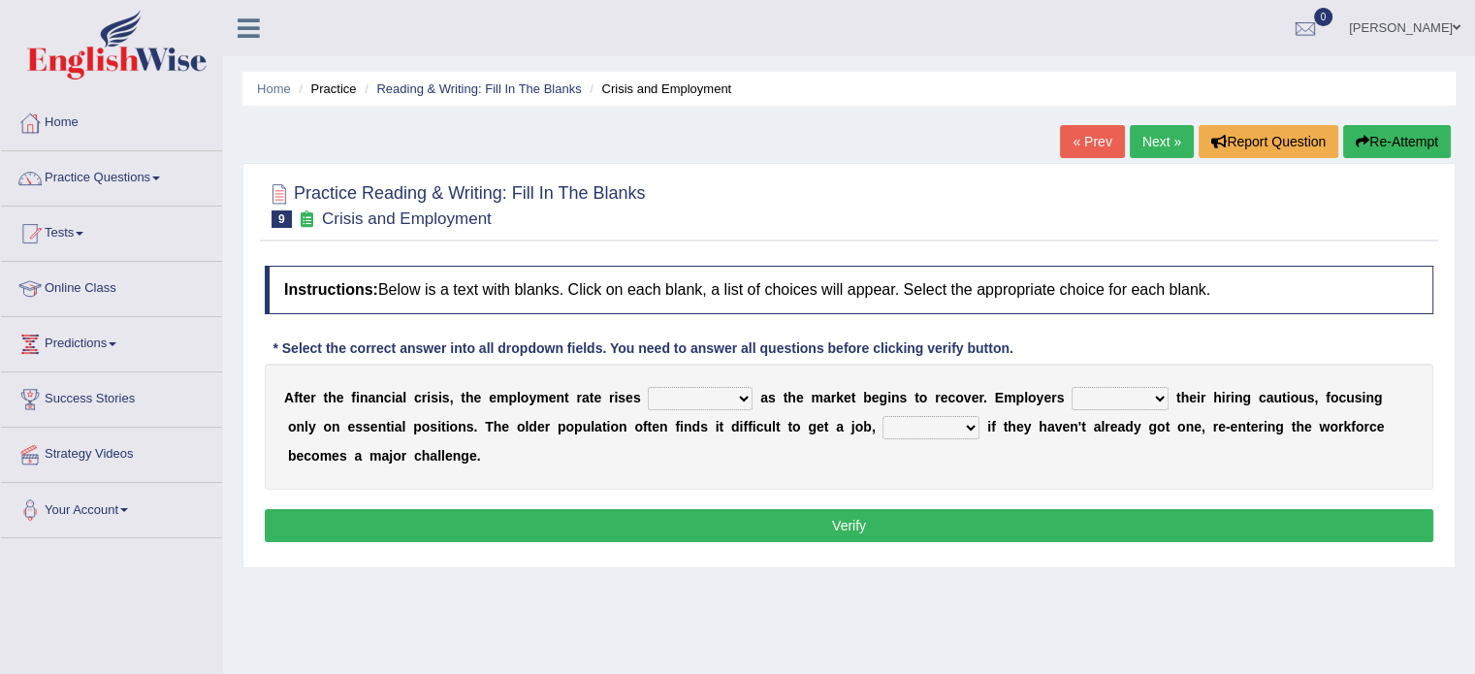
click at [745, 402] on select "normally conversely strenuously sharply" at bounding box center [700, 398] width 105 height 23
select select "strenuously"
click at [648, 387] on select "normally conversely strenuously sharply" at bounding box center [700, 398] width 105 height 23
click at [1163, 399] on select "keeping kept keep are kept" at bounding box center [1120, 398] width 97 height 23
select select "are kept"
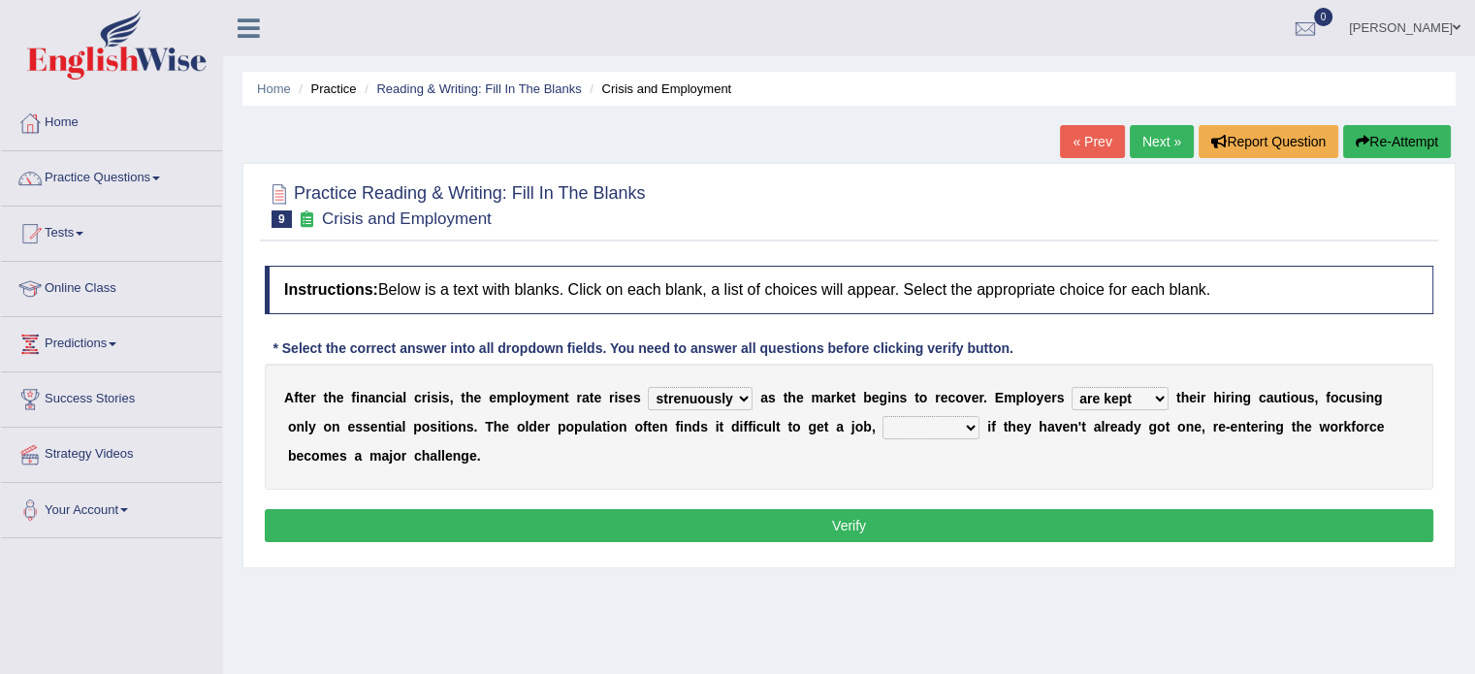
click at [1072, 387] on select "keeping kept keep are kept" at bounding box center [1120, 398] width 97 height 23
click at [967, 432] on select "although while then because" at bounding box center [931, 427] width 97 height 23
select select "although"
click at [883, 416] on select "although while then because" at bounding box center [931, 427] width 97 height 23
click at [740, 400] on select "normally conversely strenuously sharply" at bounding box center [700, 398] width 105 height 23
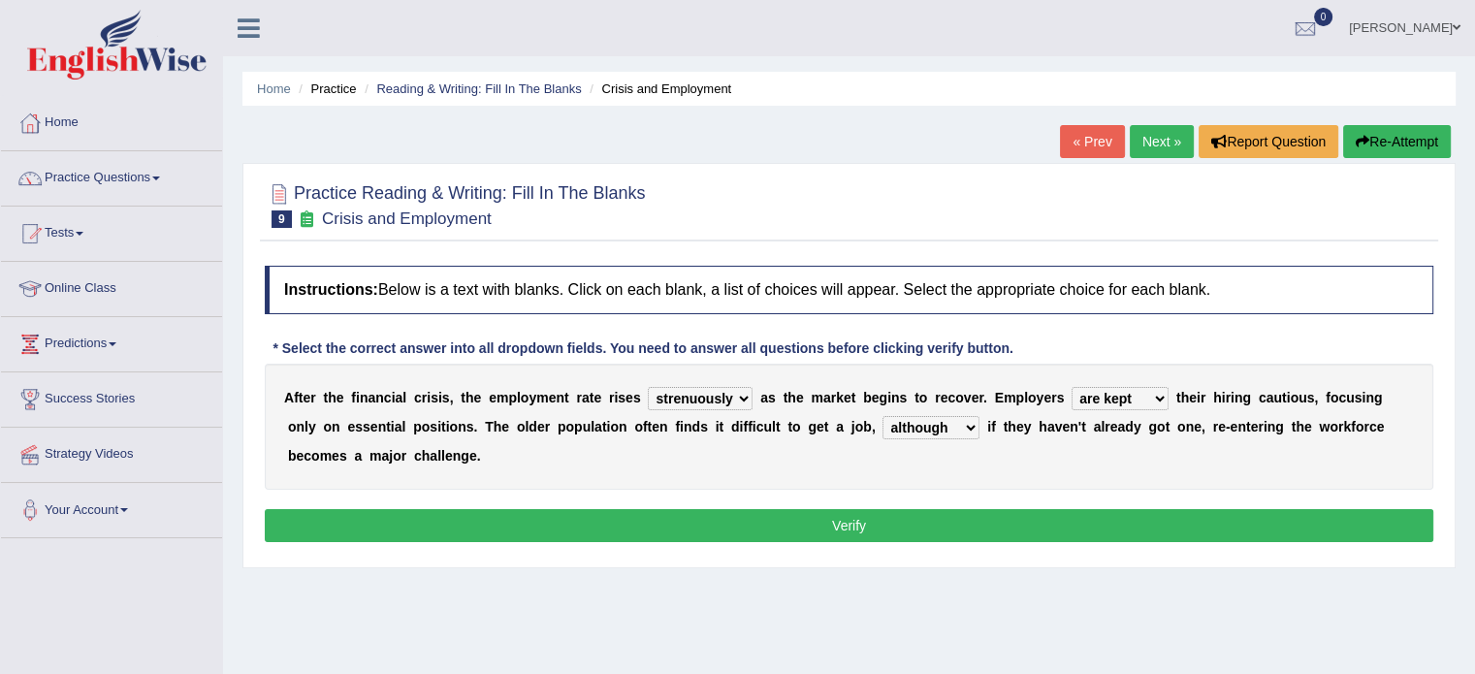
select select "conversely"
click at [648, 387] on select "normally conversely strenuously sharply" at bounding box center [700, 398] width 105 height 23
click at [1159, 405] on select "keeping kept keep are kept" at bounding box center [1120, 398] width 97 height 23
select select "keeping"
click at [1072, 387] on select "keeping kept keep are kept" at bounding box center [1120, 398] width 97 height 23
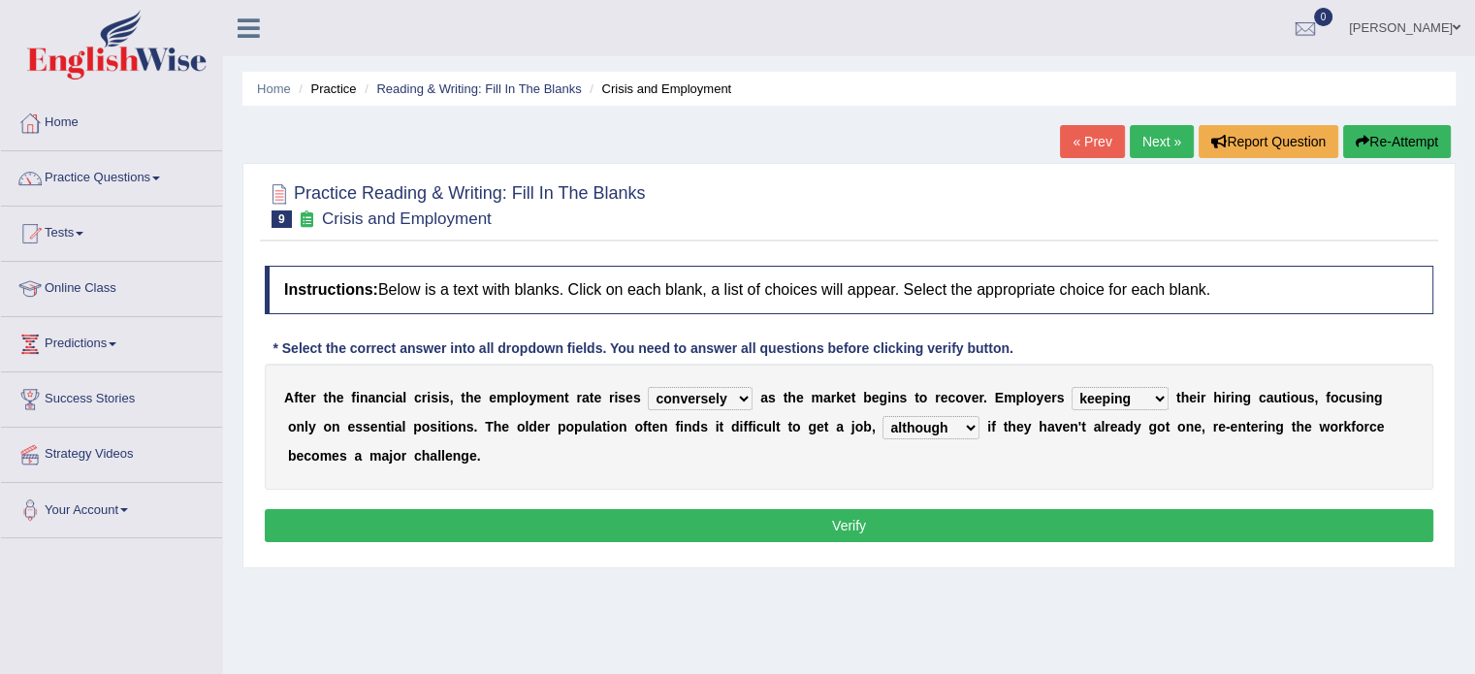
click at [967, 424] on select "although while then because" at bounding box center [931, 427] width 97 height 23
click at [952, 514] on button "Verify" at bounding box center [849, 525] width 1169 height 33
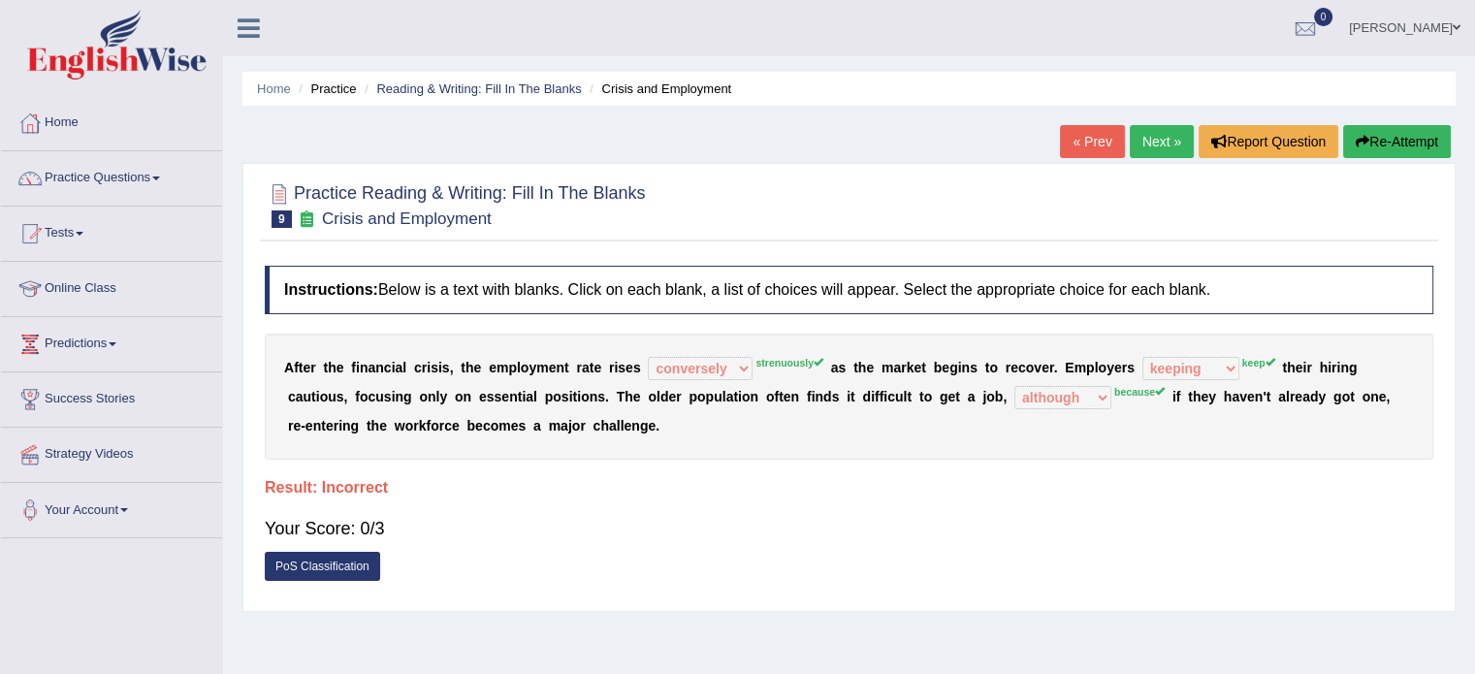
click at [1152, 142] on link "Next »" at bounding box center [1162, 141] width 64 height 33
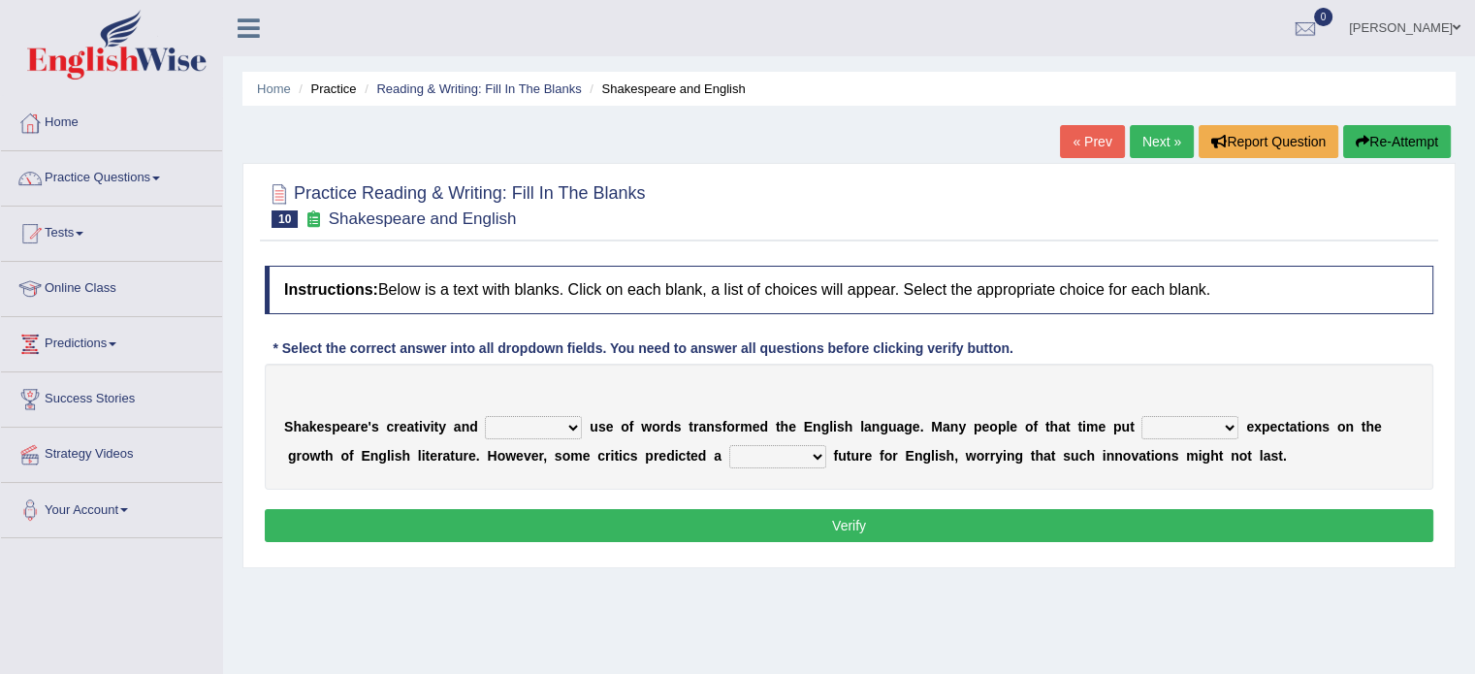
click at [572, 426] on select "idealized intensive fancied inventive" at bounding box center [533, 427] width 97 height 23
select select "idealized"
click at [485, 416] on select "idealized intensive fancied inventive" at bounding box center [533, 427] width 97 height 23
click at [1233, 422] on select "wide much high more" at bounding box center [1189, 427] width 97 height 23
select select "much"
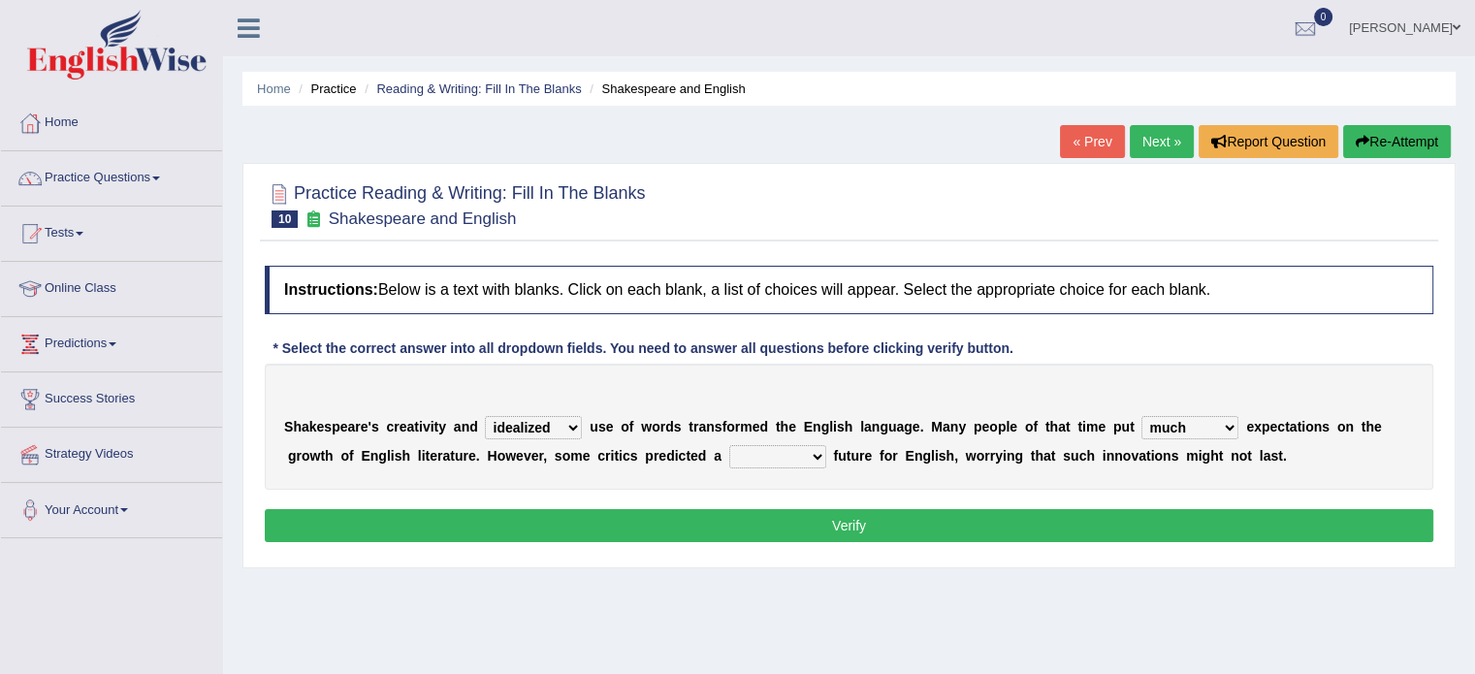
click at [1141, 416] on select "wide much high more" at bounding box center [1189, 427] width 97 height 23
click at [818, 455] on select "monetary promising irresistible daunting" at bounding box center [777, 456] width 97 height 23
select select "irresistible"
click at [729, 445] on select "monetary promising irresistible daunting" at bounding box center [777, 456] width 97 height 23
click at [828, 530] on button "Verify" at bounding box center [849, 525] width 1169 height 33
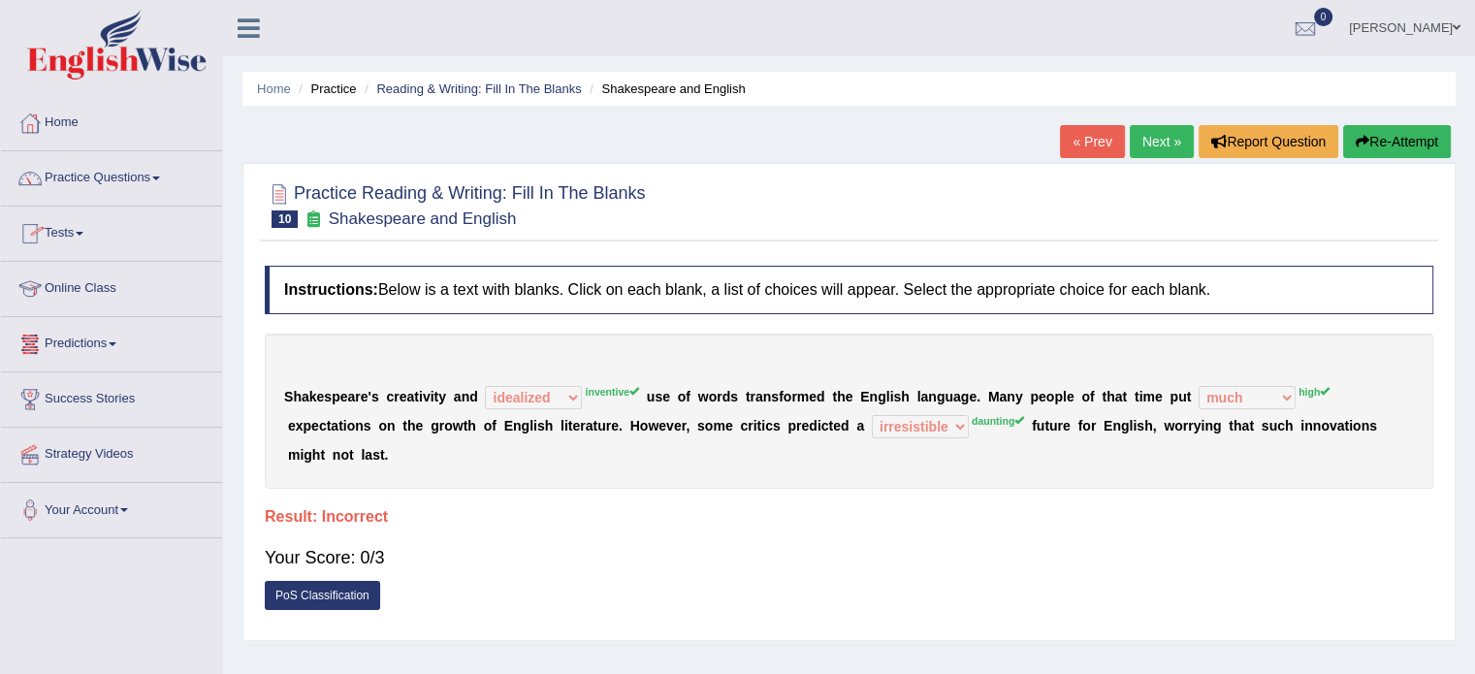
click at [43, 116] on div at bounding box center [30, 123] width 29 height 29
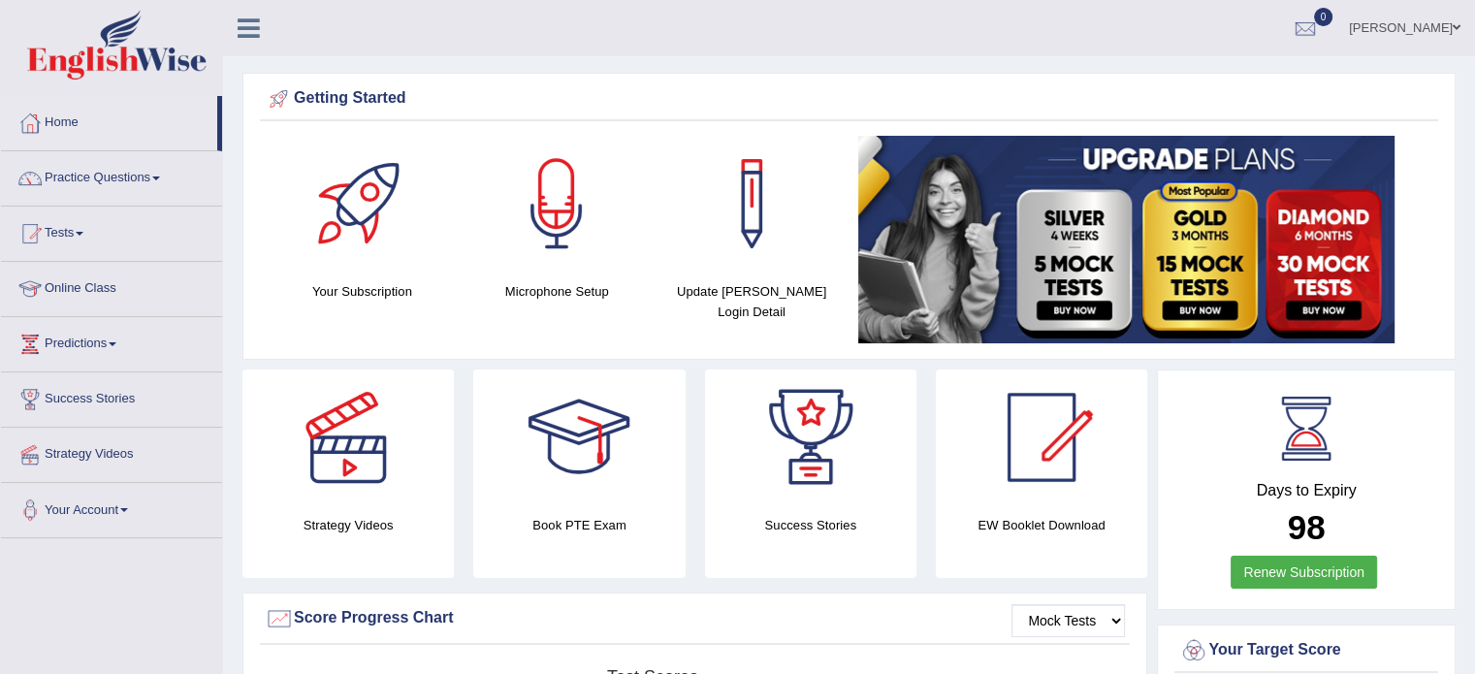
click at [163, 181] on link "Practice Questions" at bounding box center [111, 175] width 221 height 48
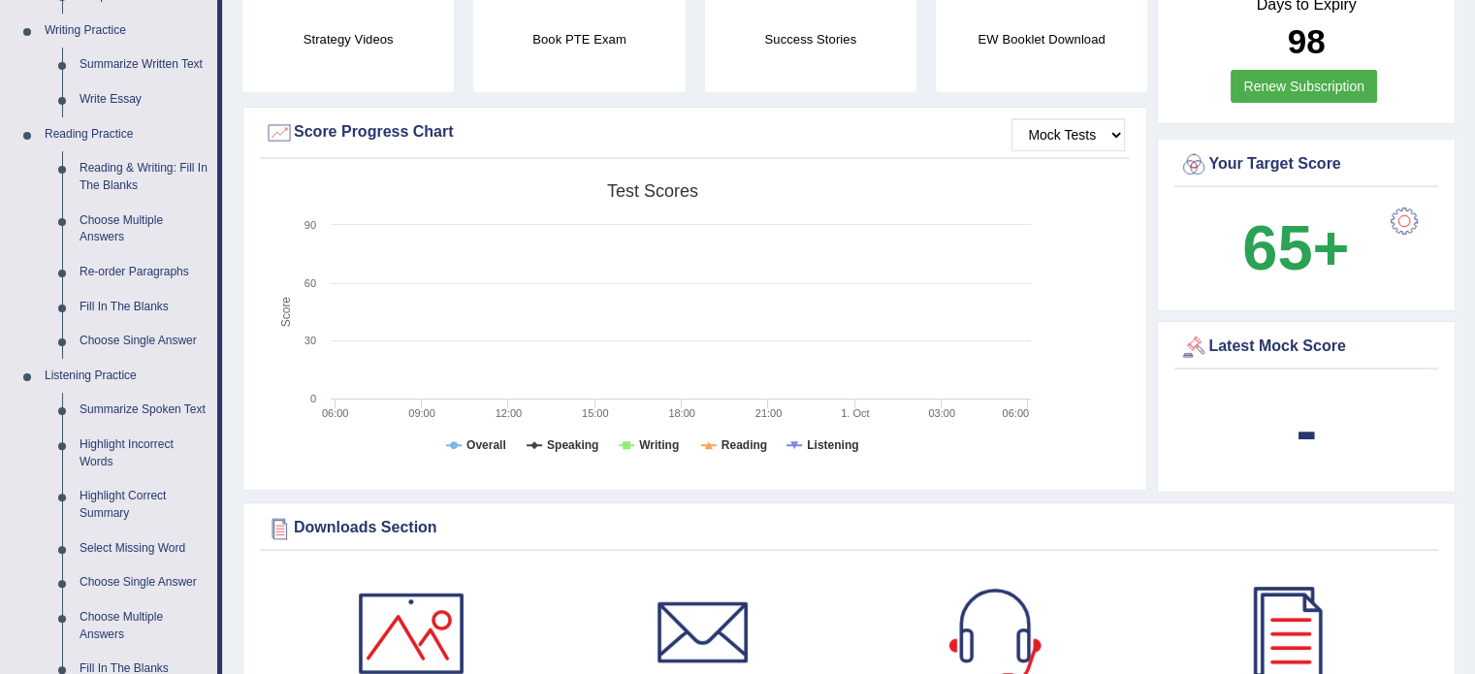
scroll to position [497, 0]
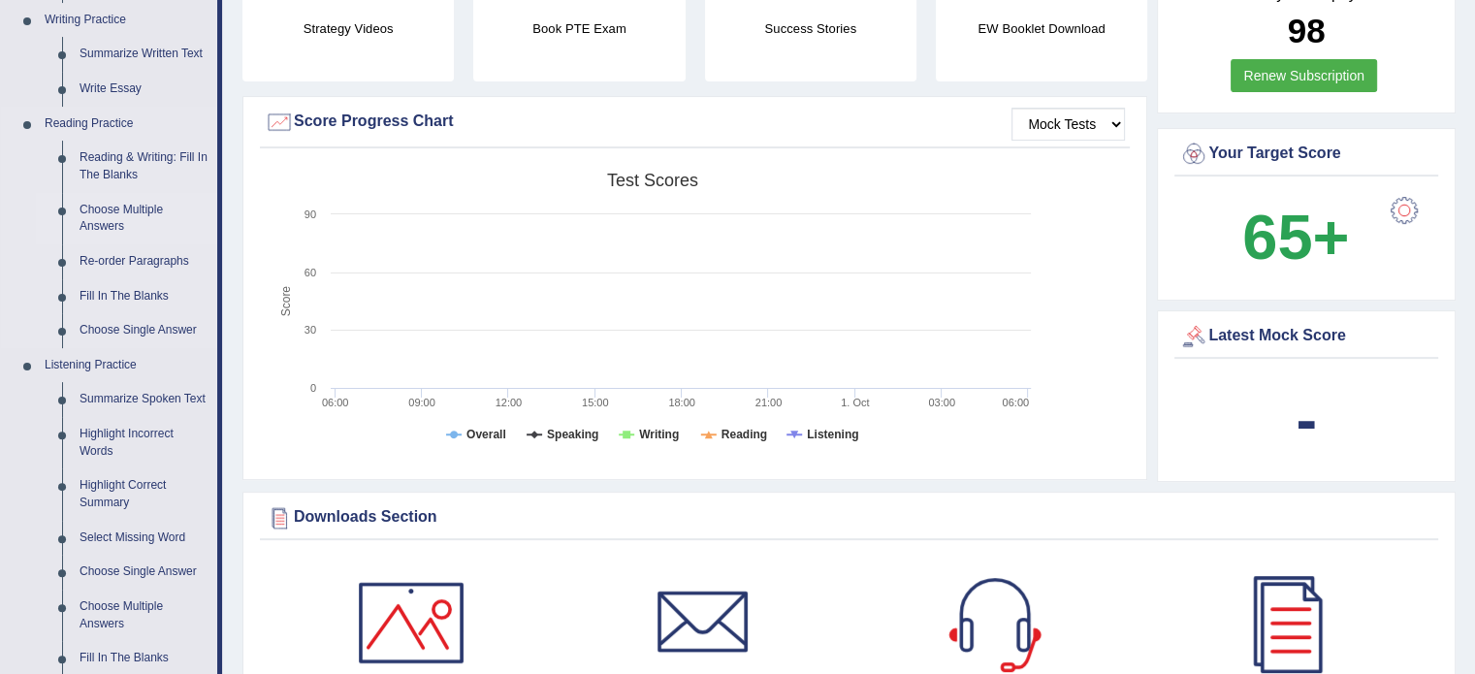
click at [112, 222] on link "Choose Multiple Answers" at bounding box center [144, 218] width 146 height 51
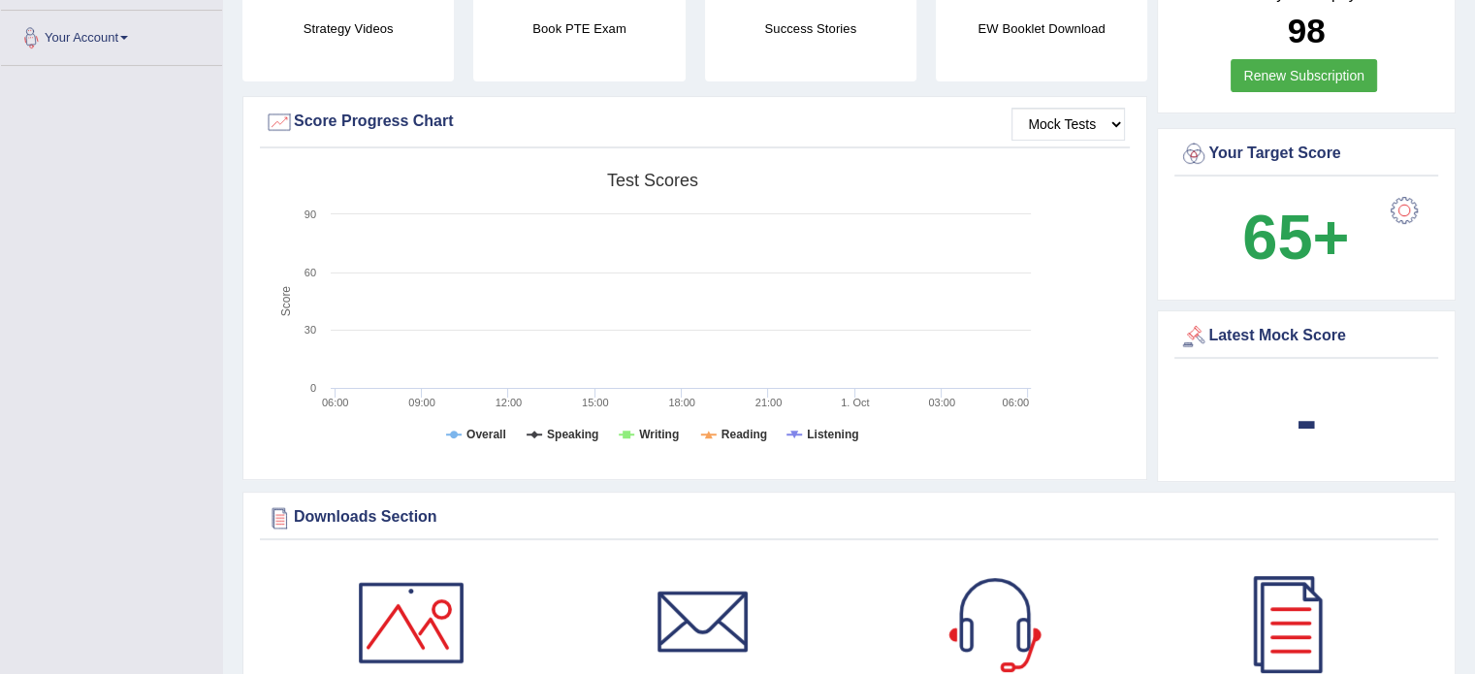
scroll to position [715, 0]
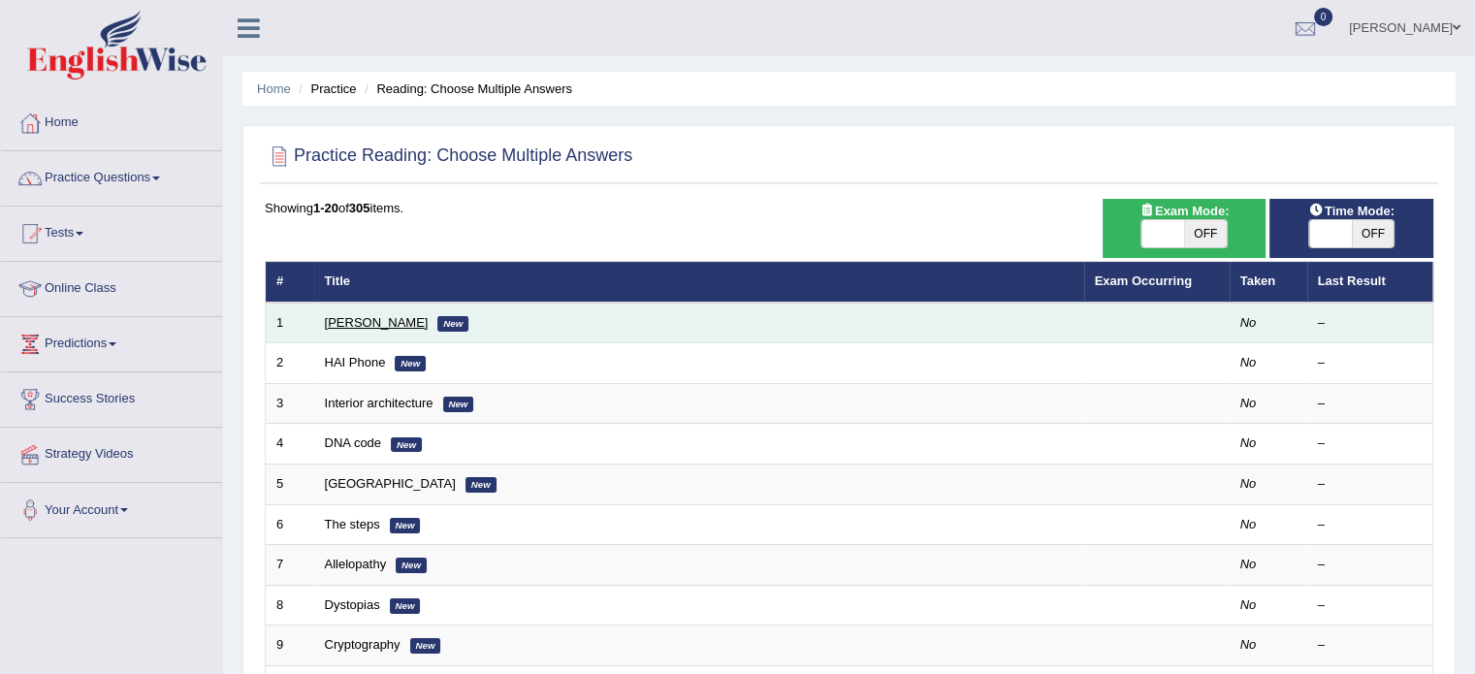
click at [350, 325] on link "[PERSON_NAME]" at bounding box center [377, 322] width 104 height 15
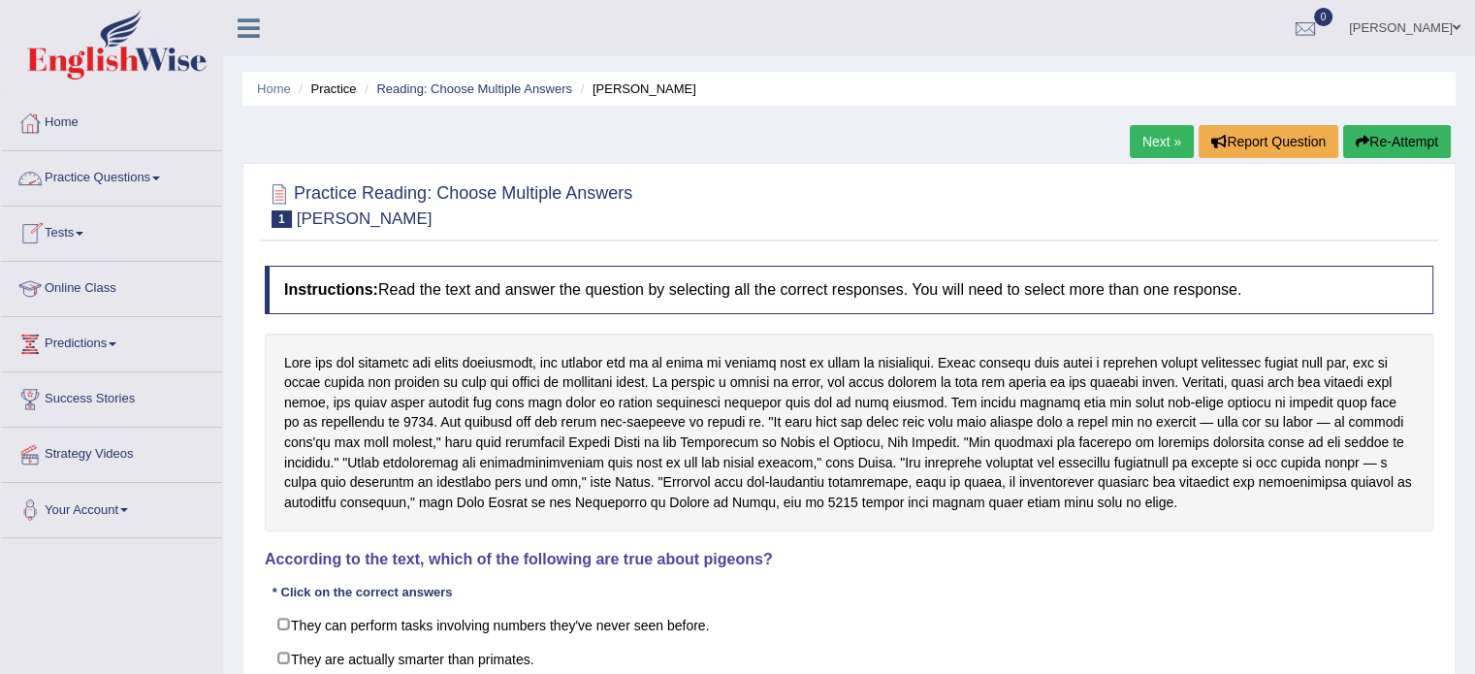
click at [74, 180] on link "Practice Questions" at bounding box center [111, 175] width 221 height 48
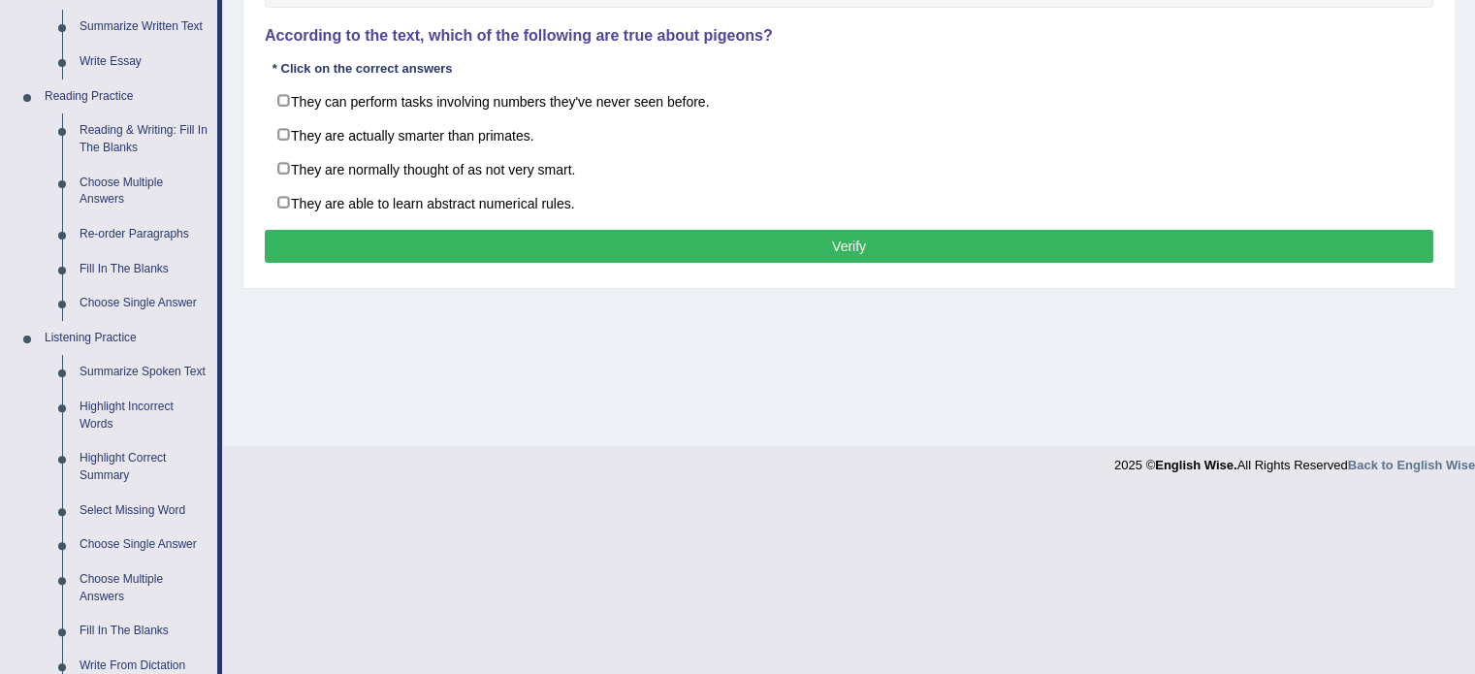
scroll to position [527, 0]
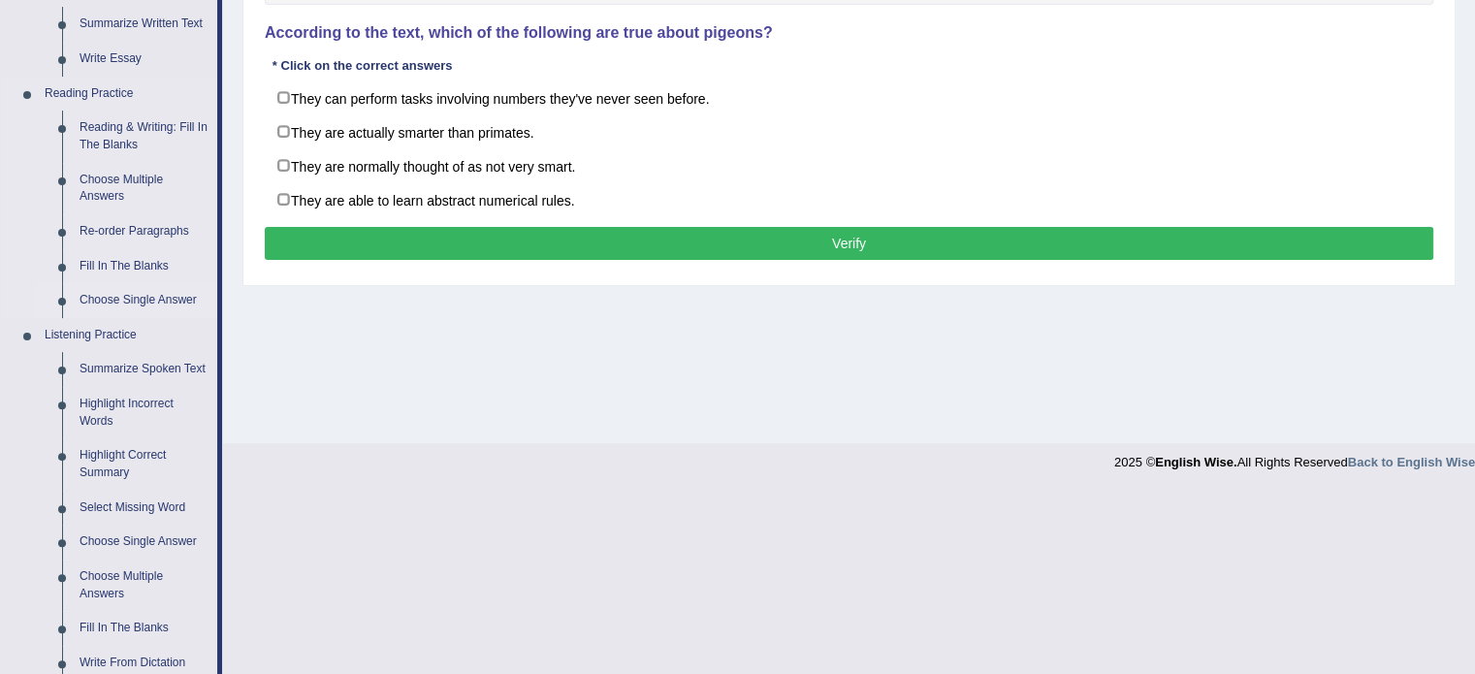
click at [117, 302] on link "Choose Single Answer" at bounding box center [144, 300] width 146 height 35
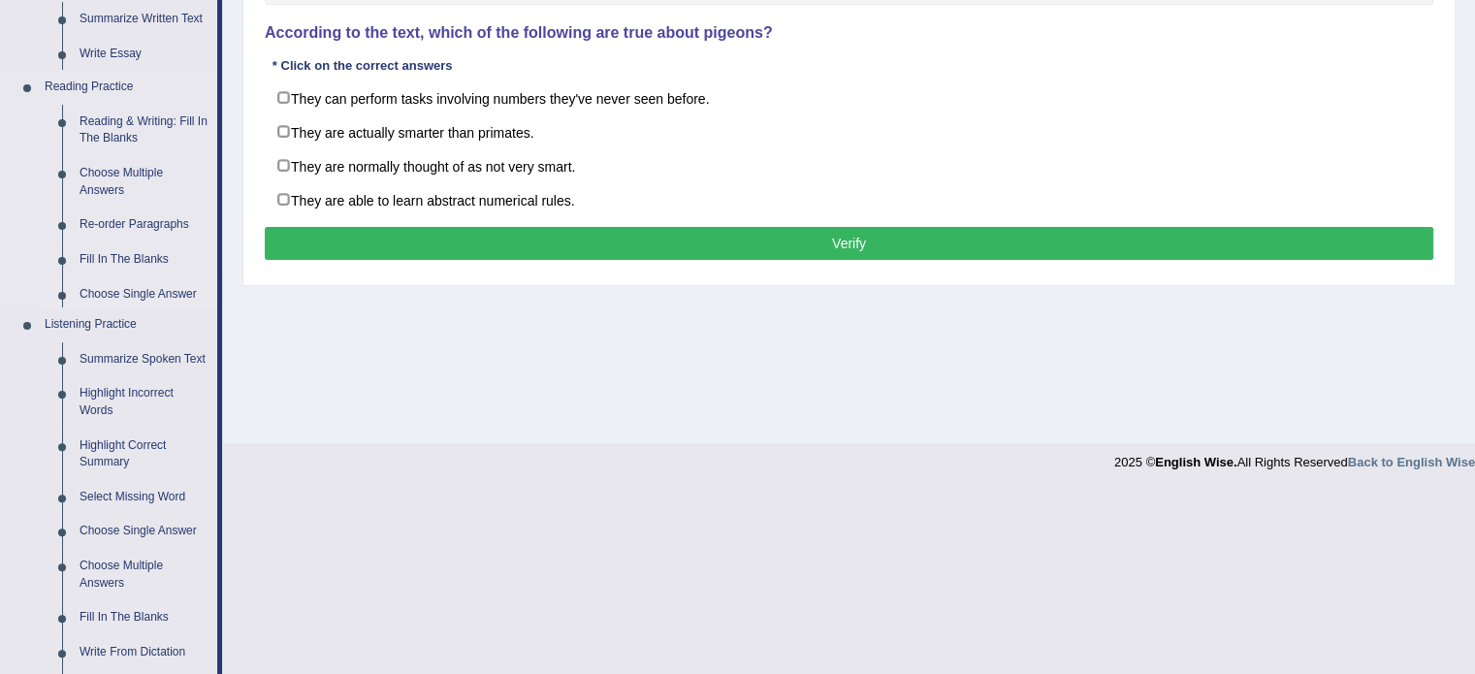
scroll to position [344, 0]
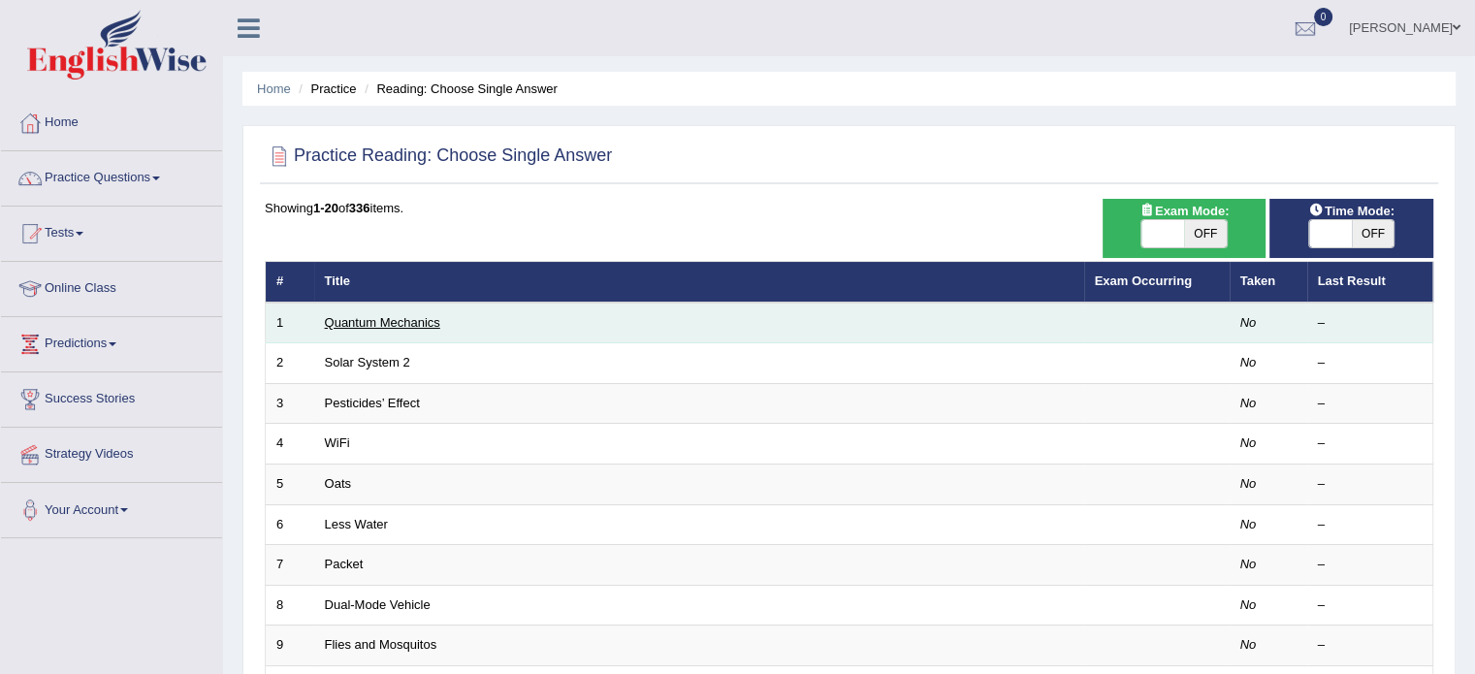
click at [430, 321] on link "Quantum Mechanics" at bounding box center [382, 322] width 115 height 15
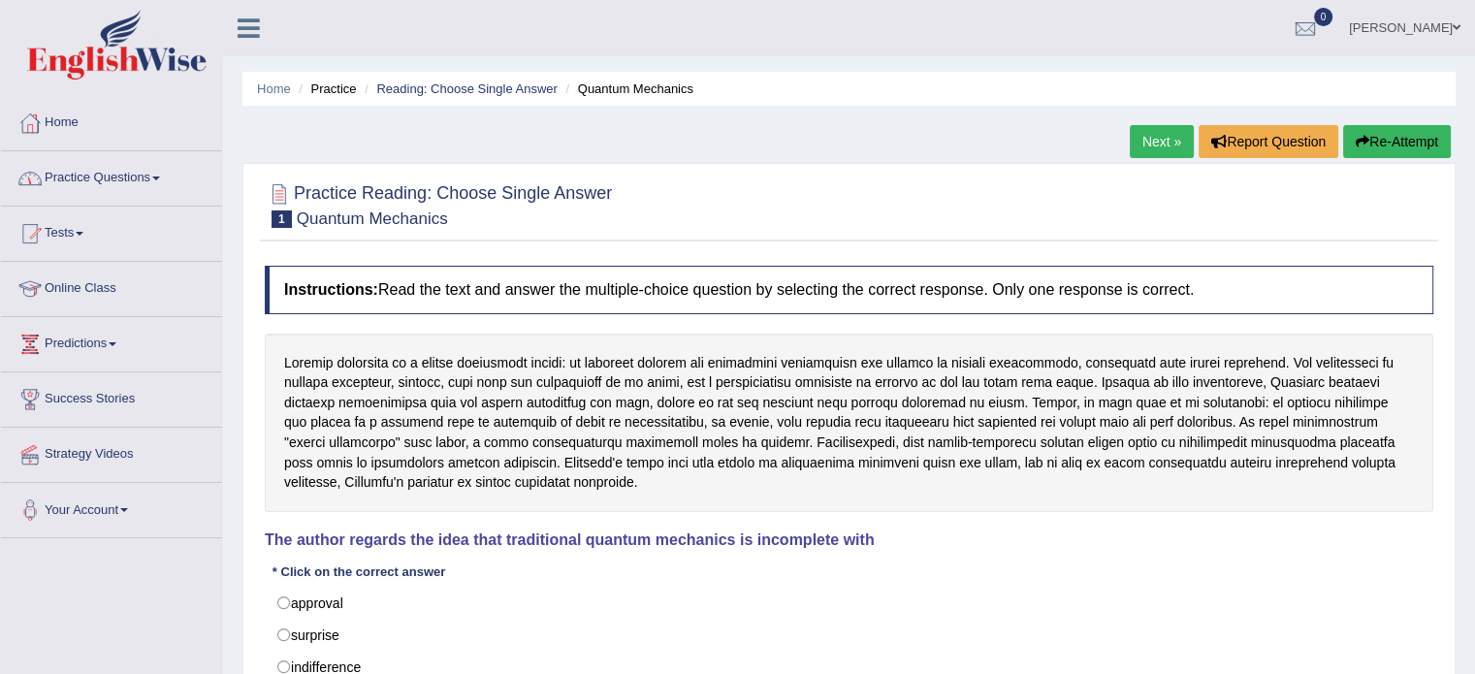
click at [73, 177] on link "Practice Questions" at bounding box center [111, 175] width 221 height 48
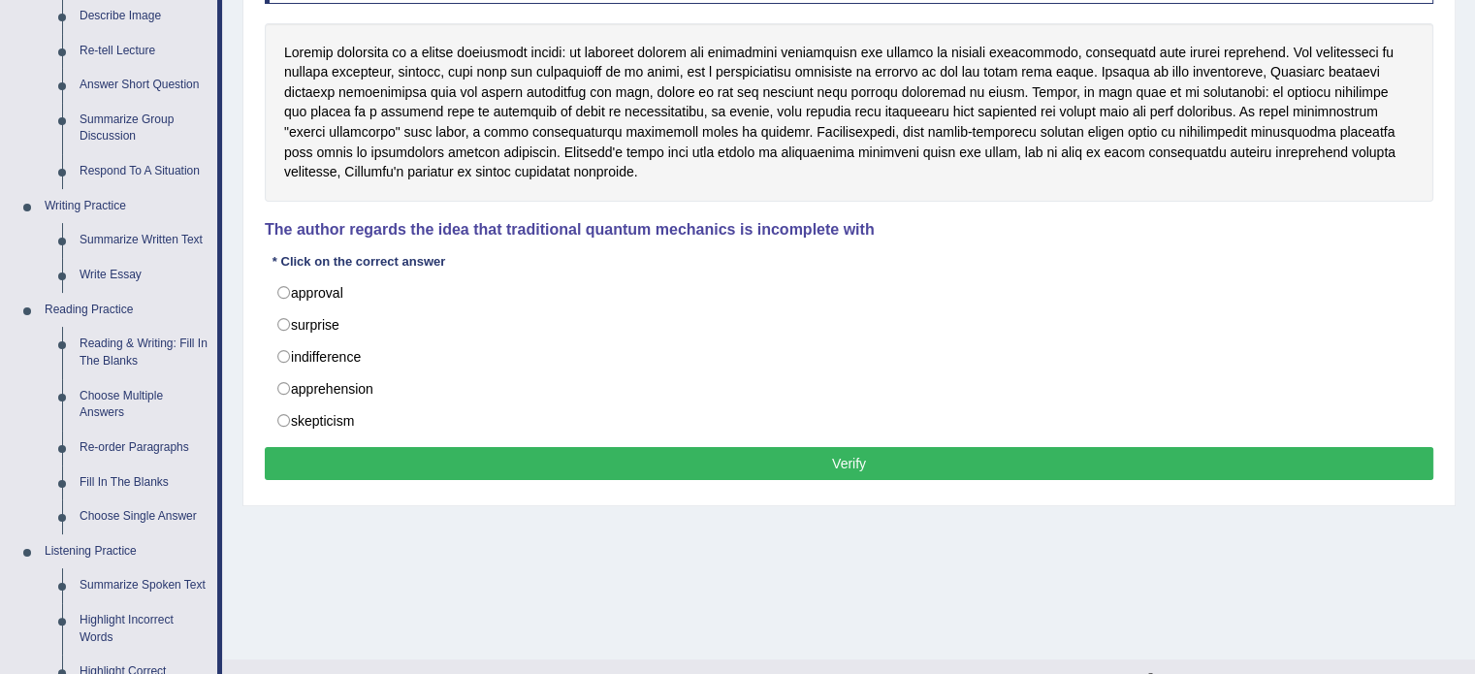
scroll to position [314, 0]
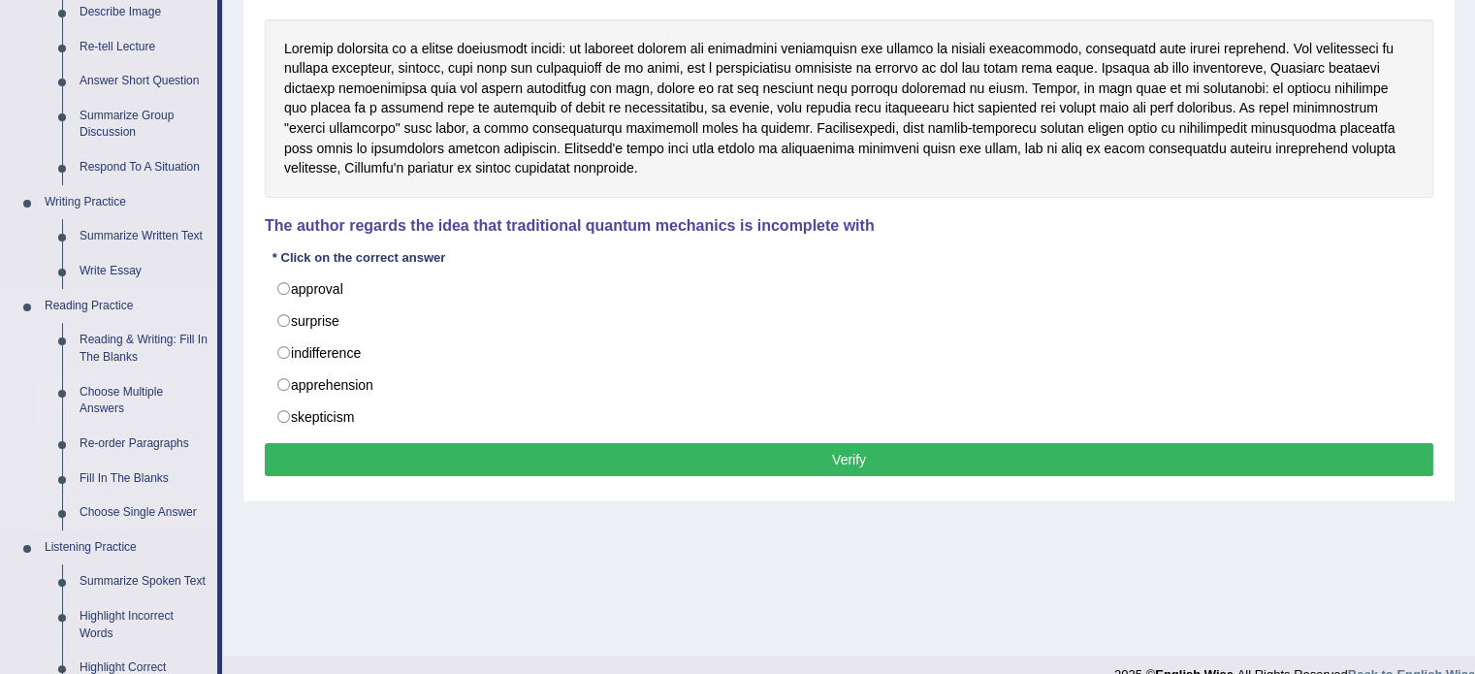
click at [104, 390] on link "Choose Multiple Answers" at bounding box center [144, 400] width 146 height 51
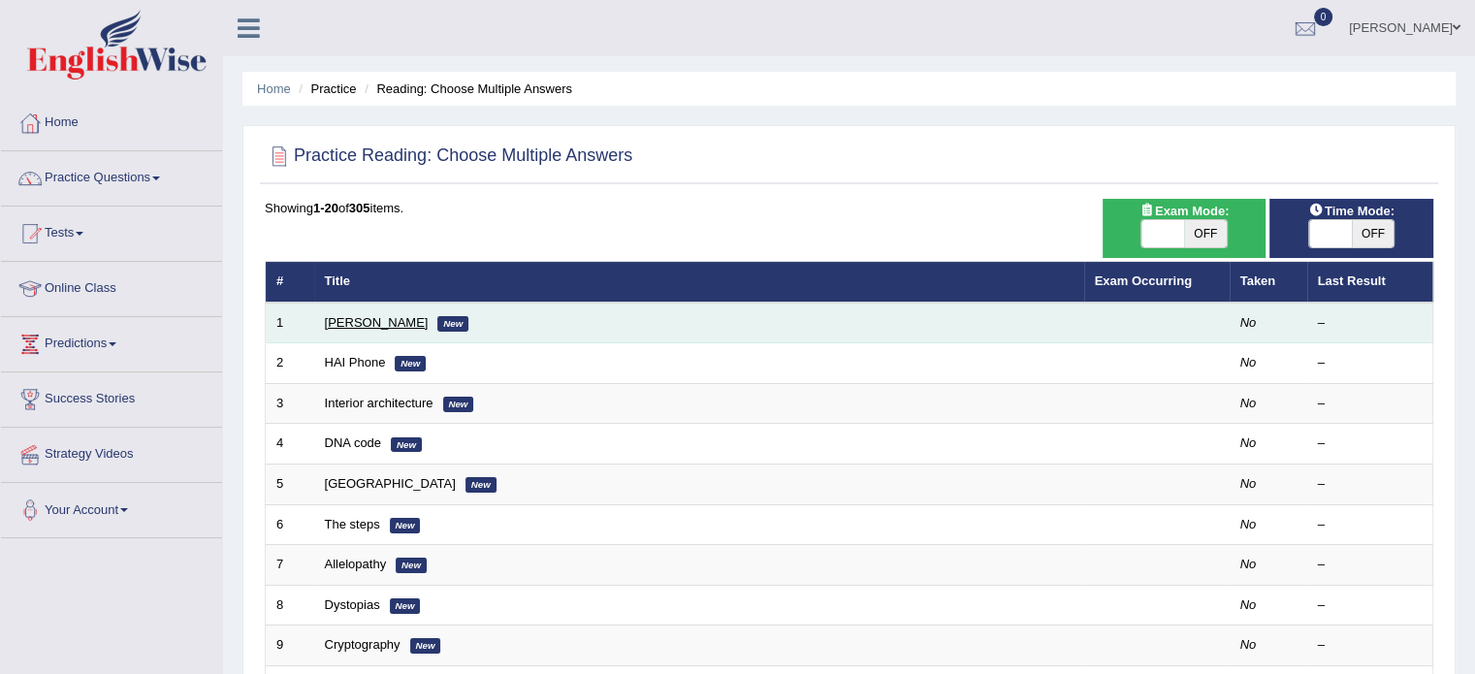
click at [392, 321] on link "[PERSON_NAME]" at bounding box center [377, 322] width 104 height 15
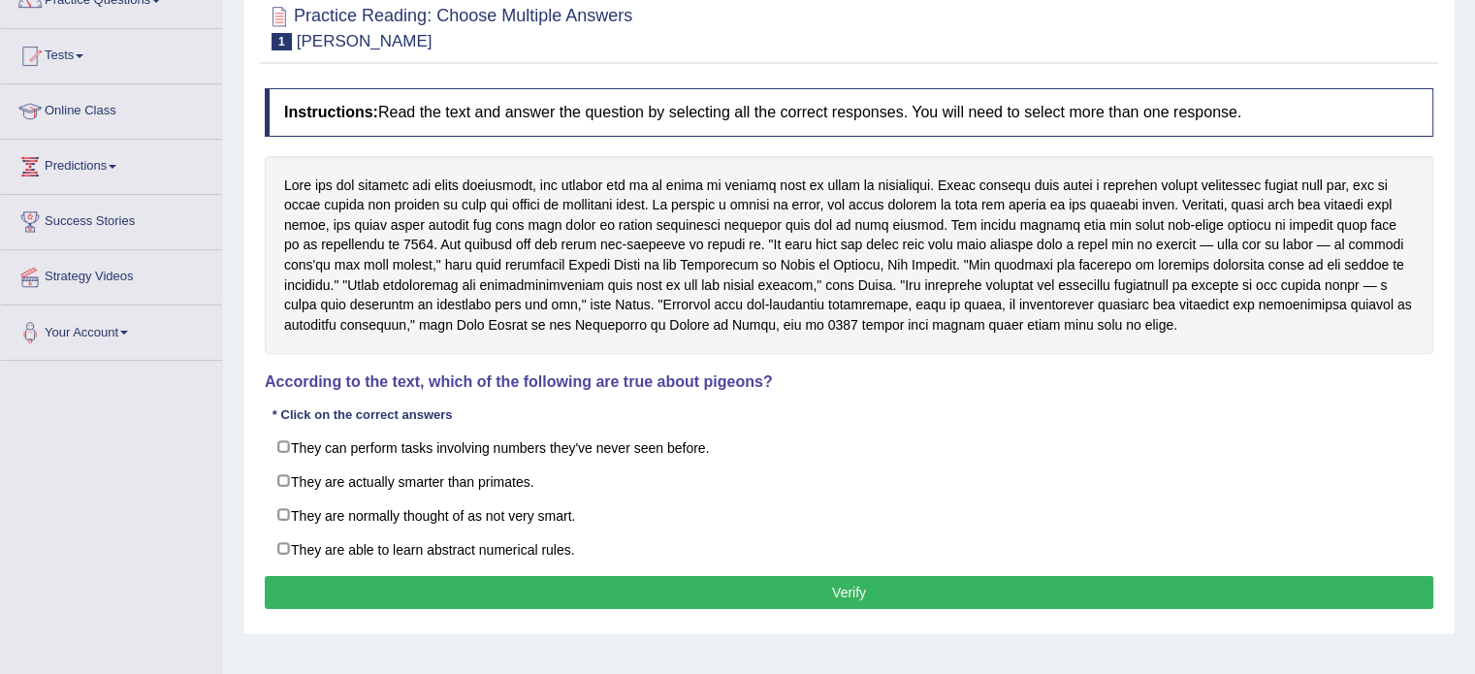
scroll to position [176, 0]
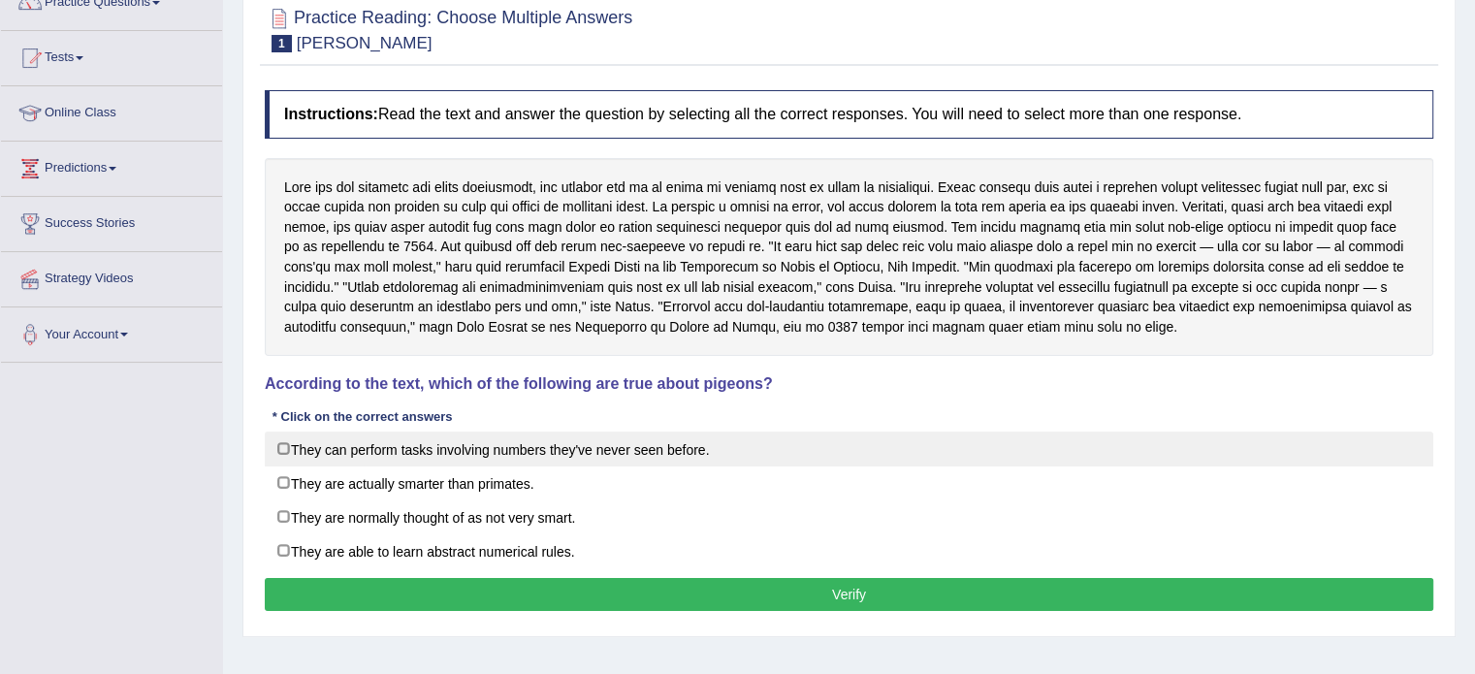
click at [283, 446] on label "They can perform tasks involving numbers they've never seen before." at bounding box center [849, 449] width 1169 height 35
checkbox input "true"
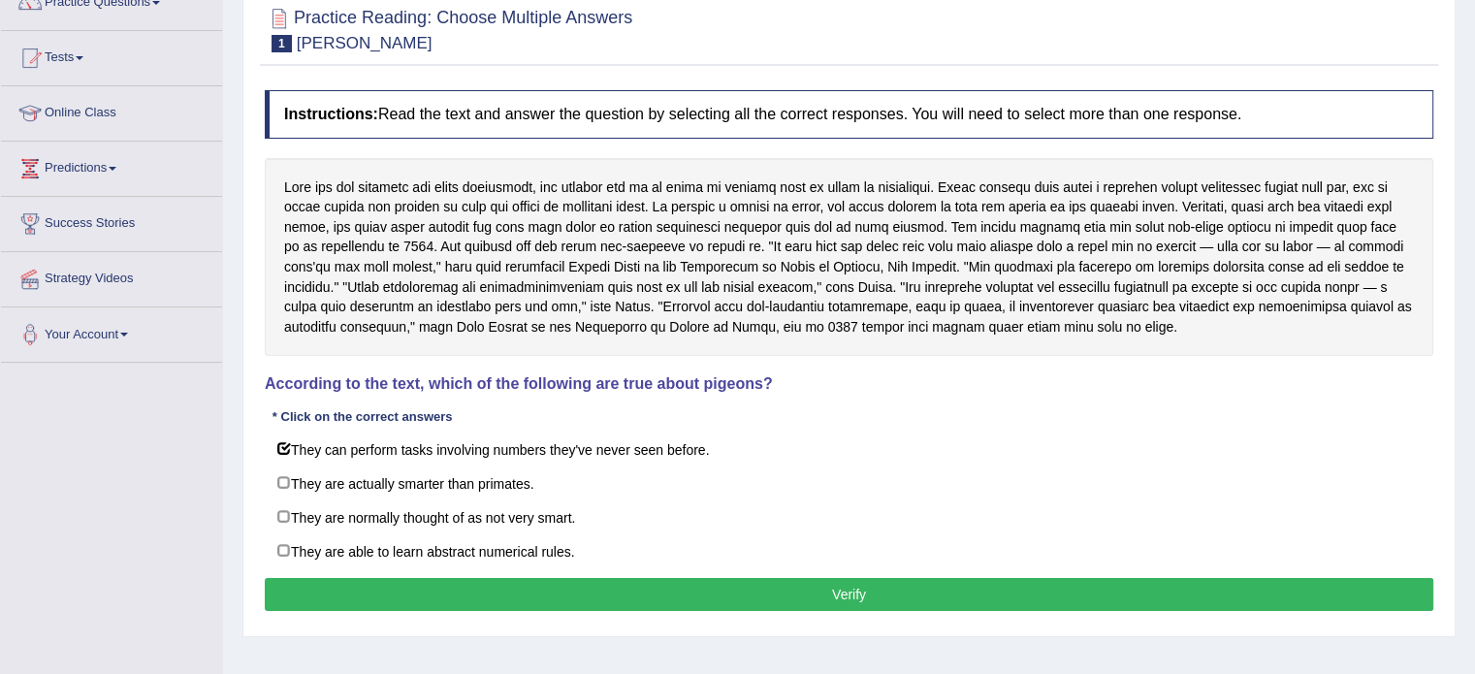
click at [741, 578] on button "Verify" at bounding box center [849, 594] width 1169 height 33
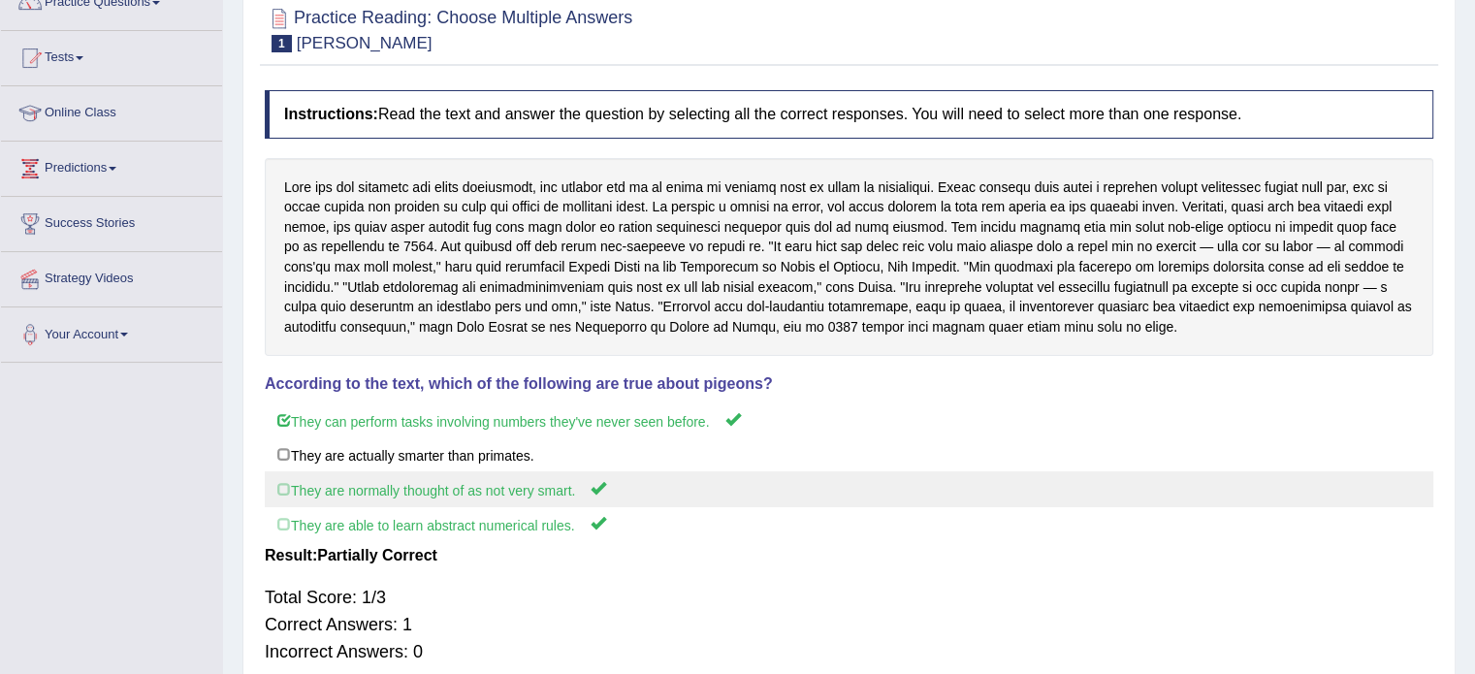
click at [276, 493] on label "They are normally thought of as not very smart." at bounding box center [849, 489] width 1169 height 36
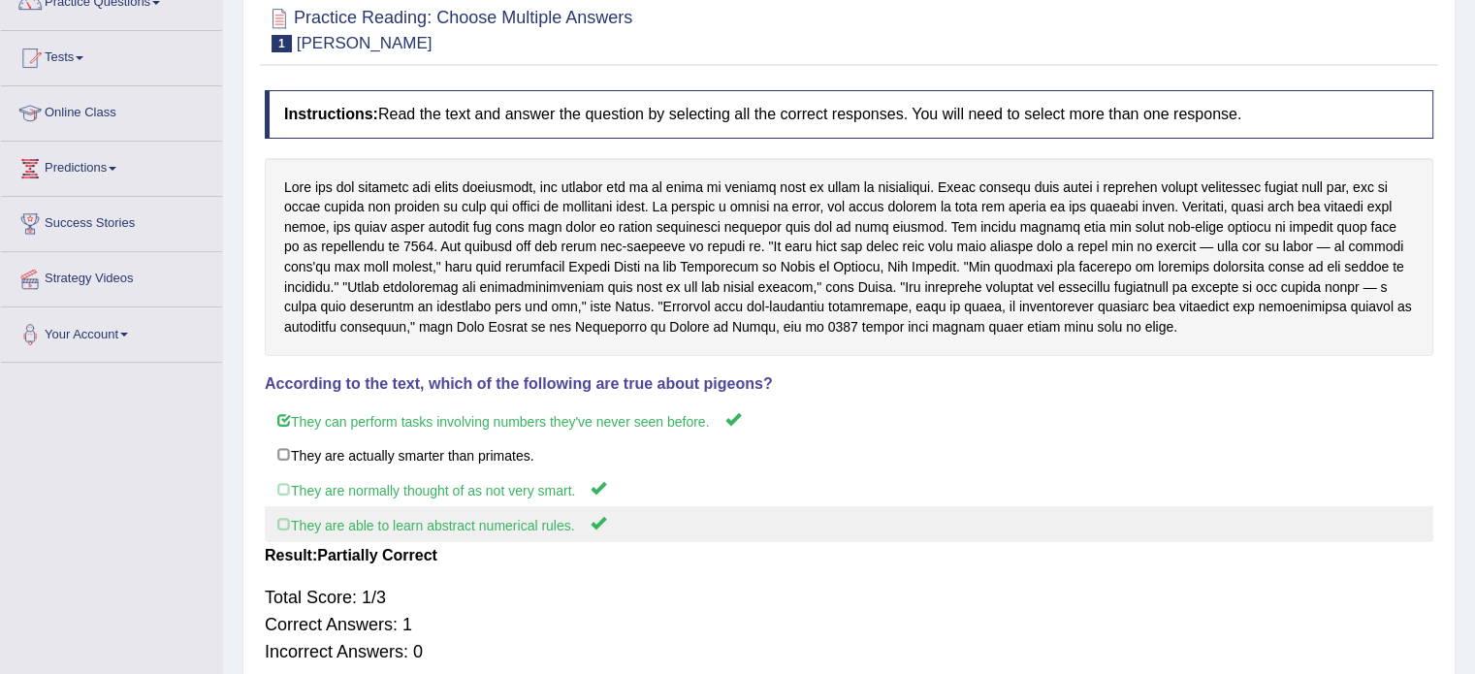
click at [280, 527] on label "They are able to learn abstract numerical rules." at bounding box center [849, 524] width 1169 height 36
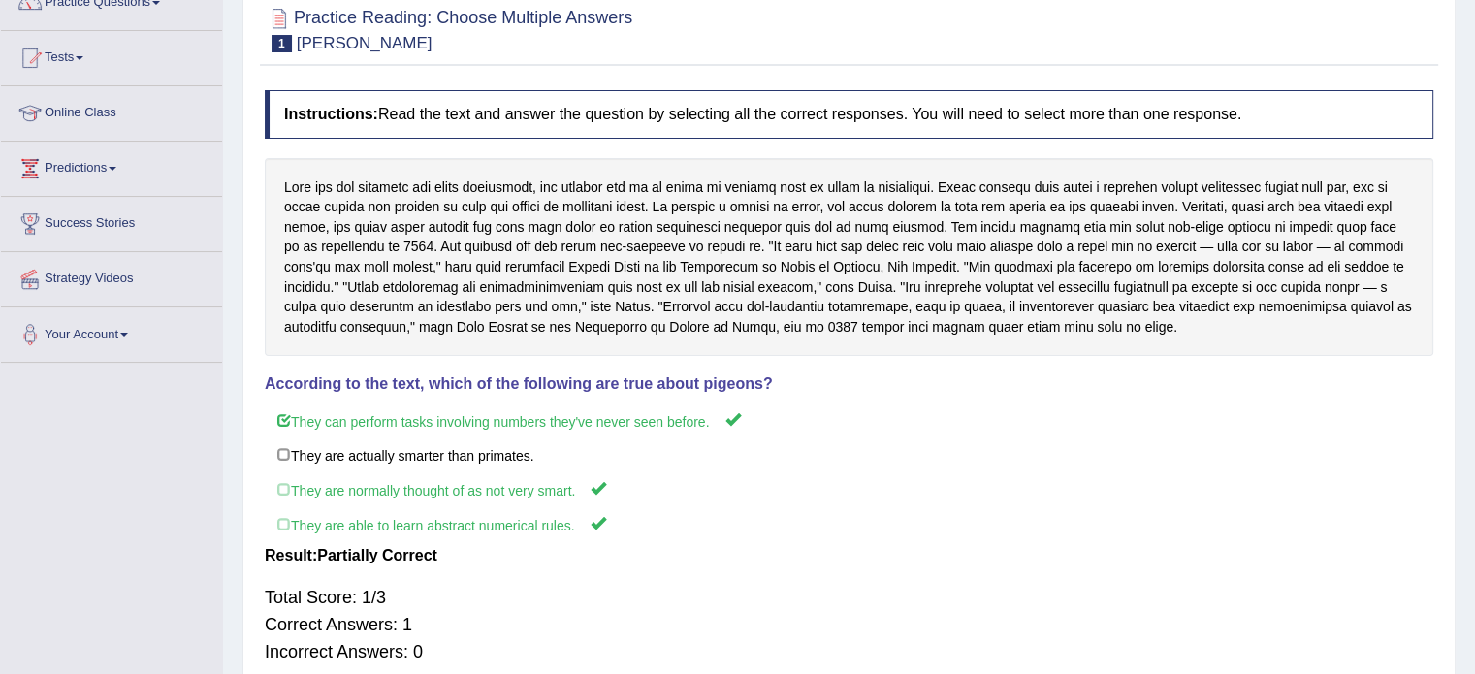
scroll to position [0, 0]
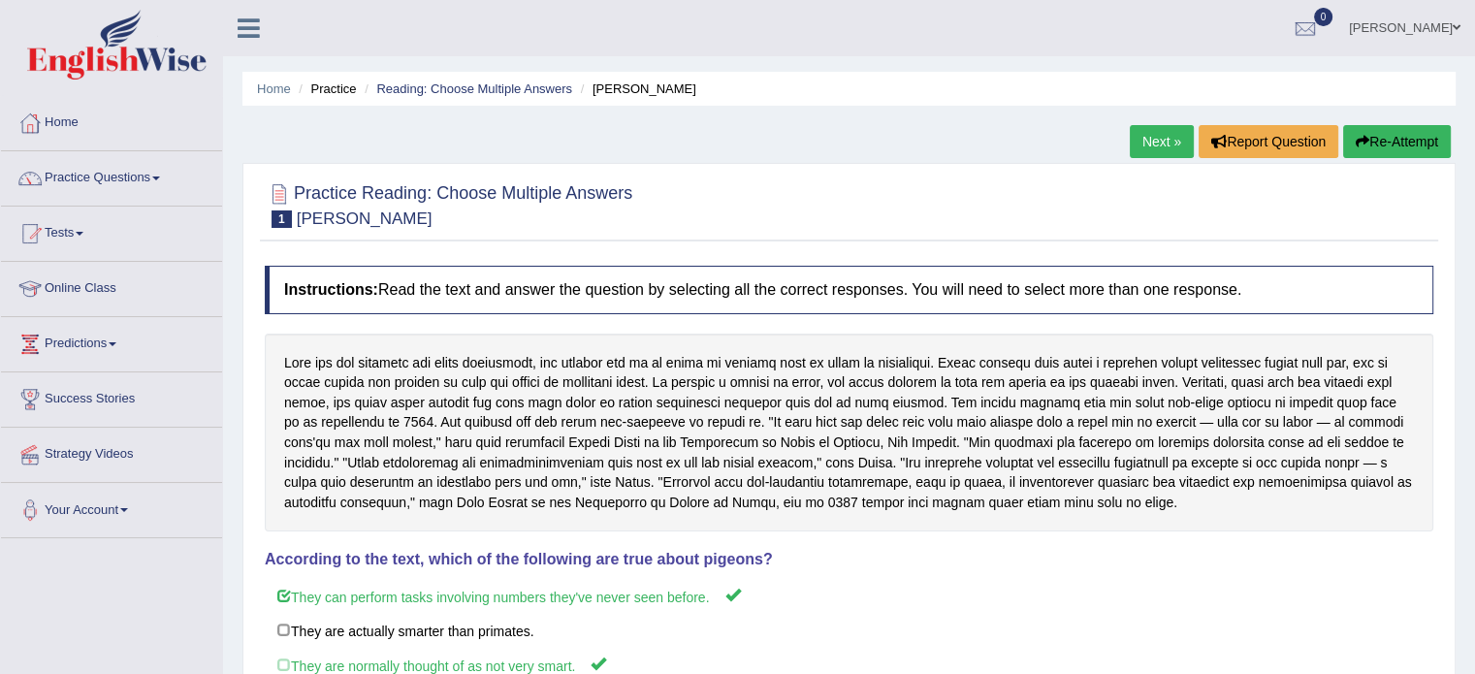
click at [1404, 145] on button "Re-Attempt" at bounding box center [1397, 141] width 108 height 33
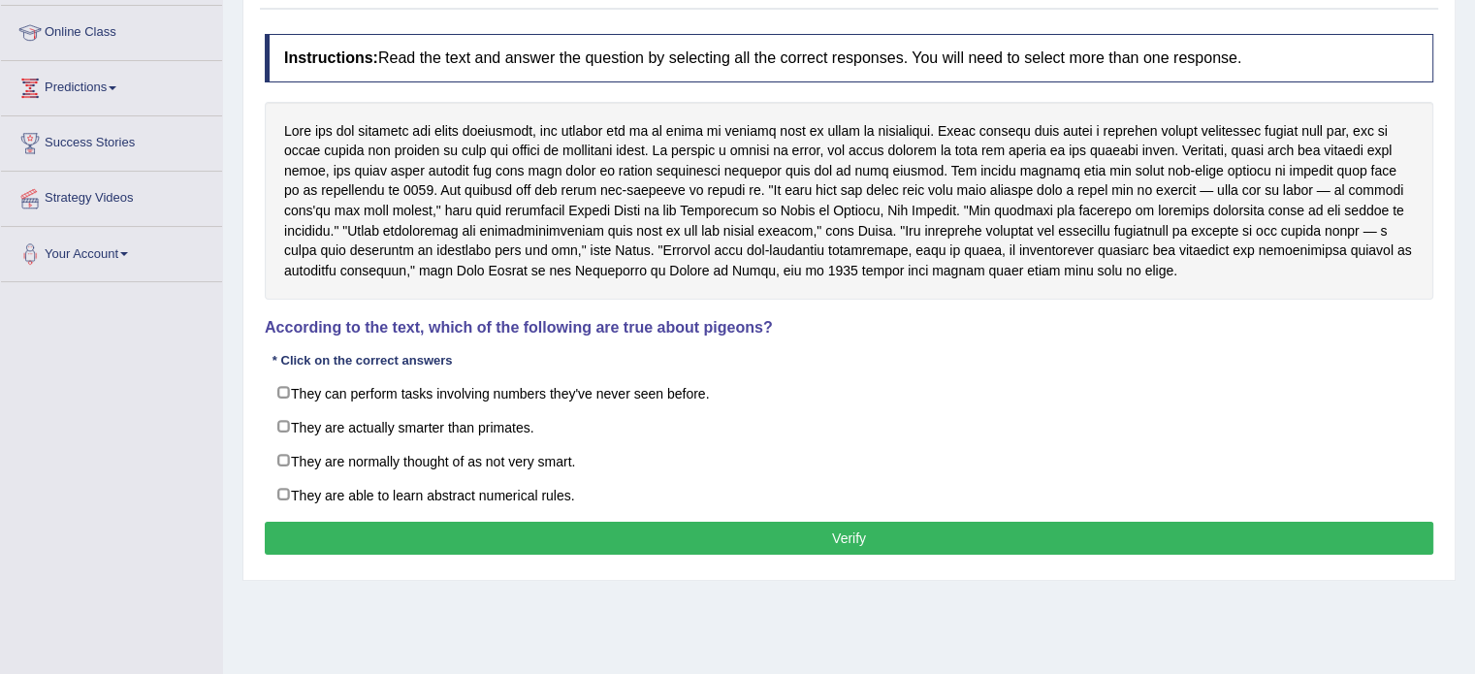
scroll to position [273, 0]
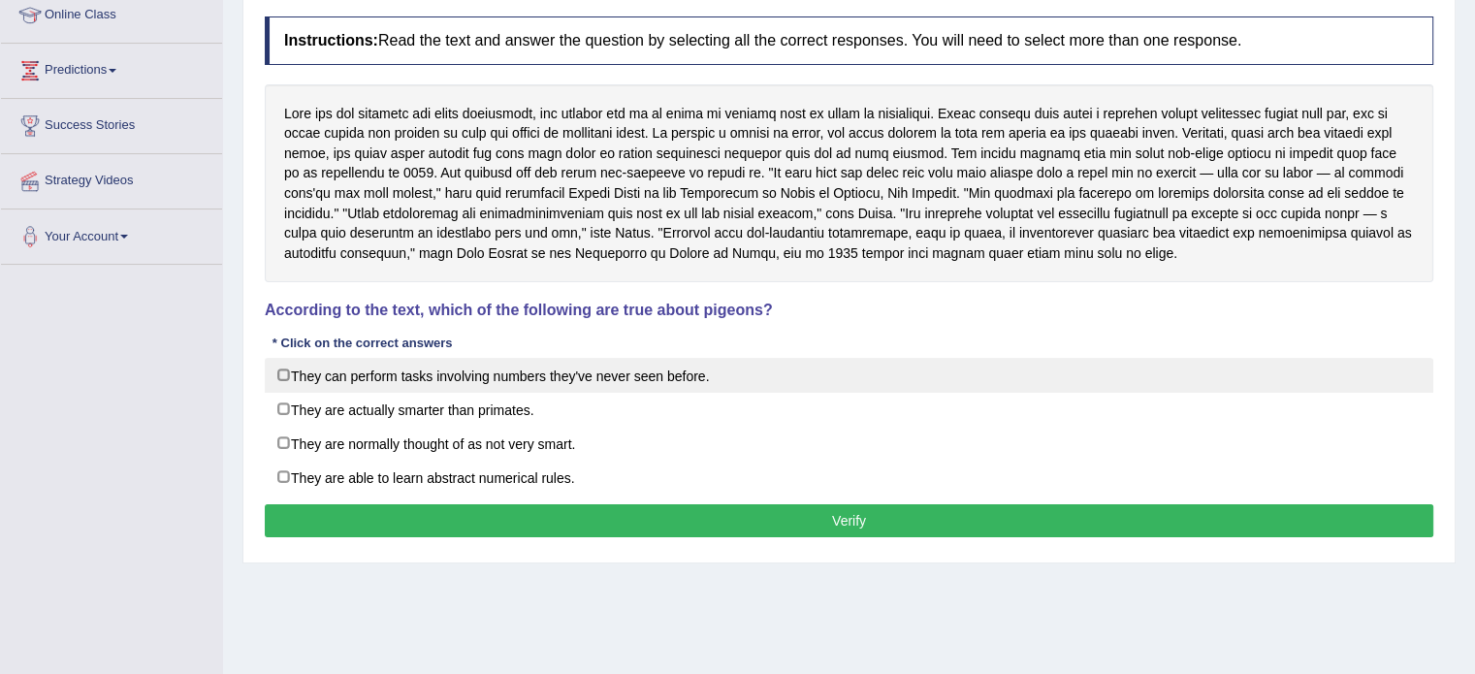
click at [282, 379] on label "They can perform tasks involving numbers they've never seen before." at bounding box center [849, 375] width 1169 height 35
checkbox input "true"
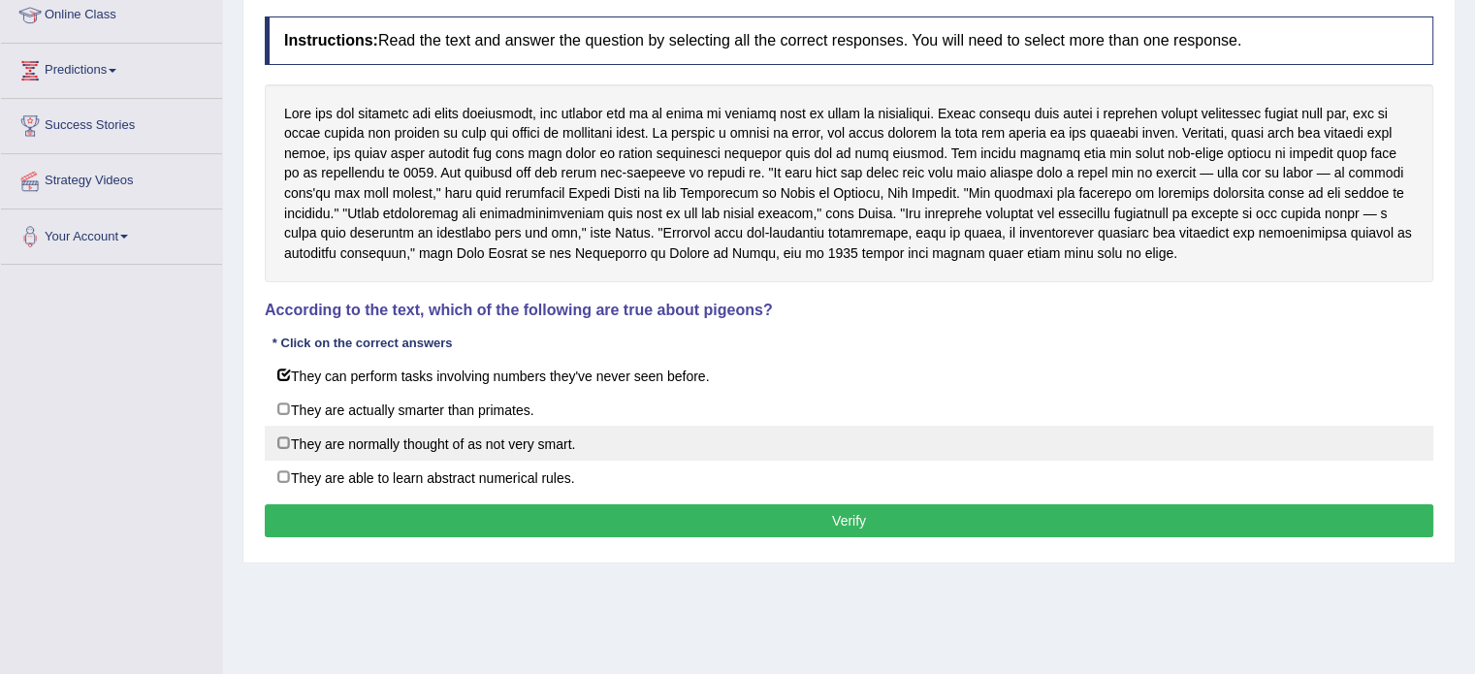
click at [283, 435] on label "They are normally thought of as not very smart." at bounding box center [849, 443] width 1169 height 35
checkbox input "true"
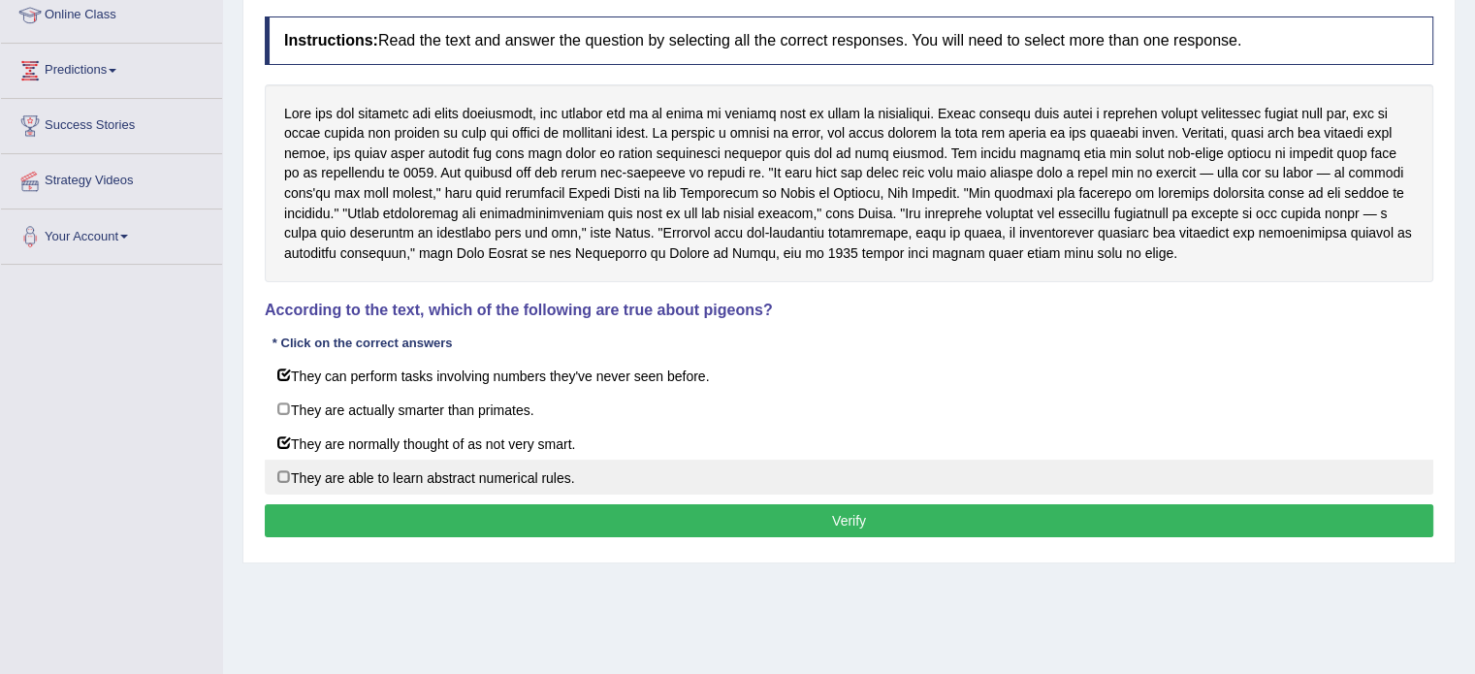
click at [277, 474] on label "They are able to learn abstract numerical rules." at bounding box center [849, 477] width 1169 height 35
checkbox input "true"
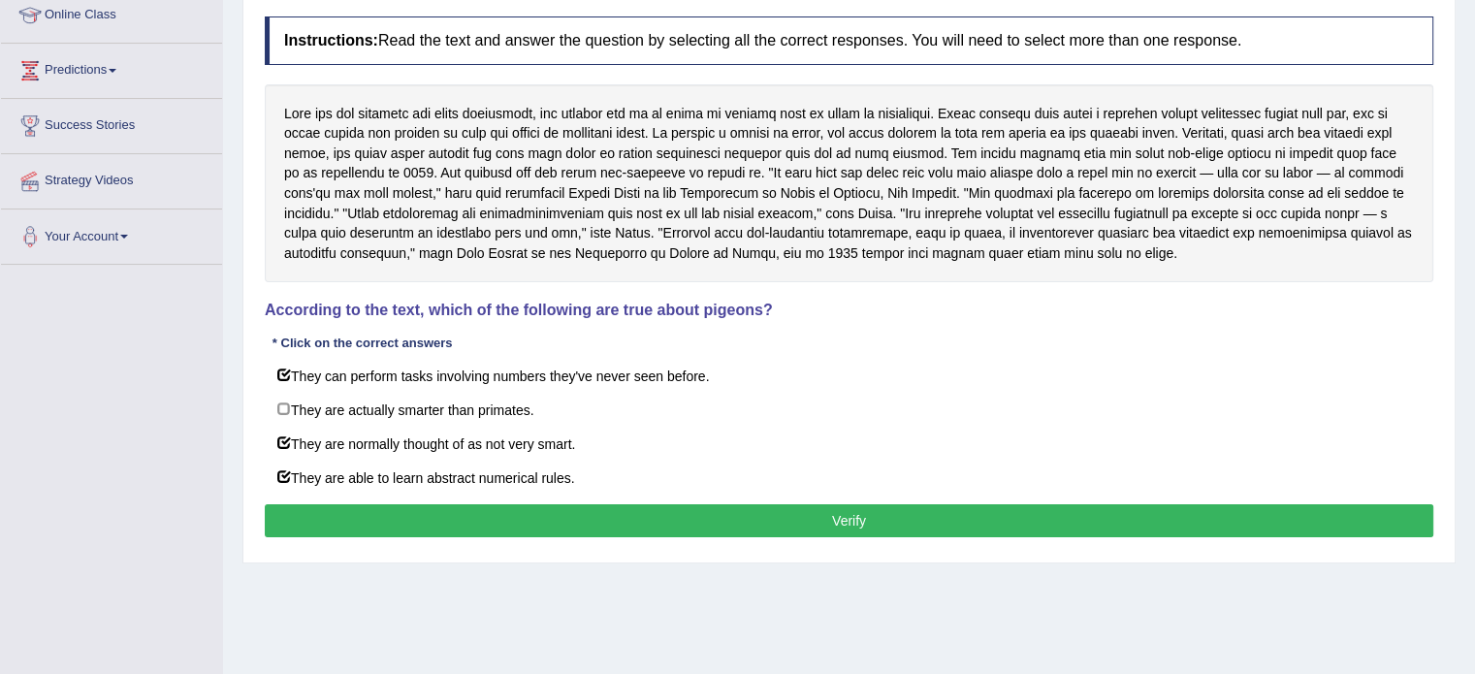
click at [619, 507] on button "Verify" at bounding box center [849, 520] width 1169 height 33
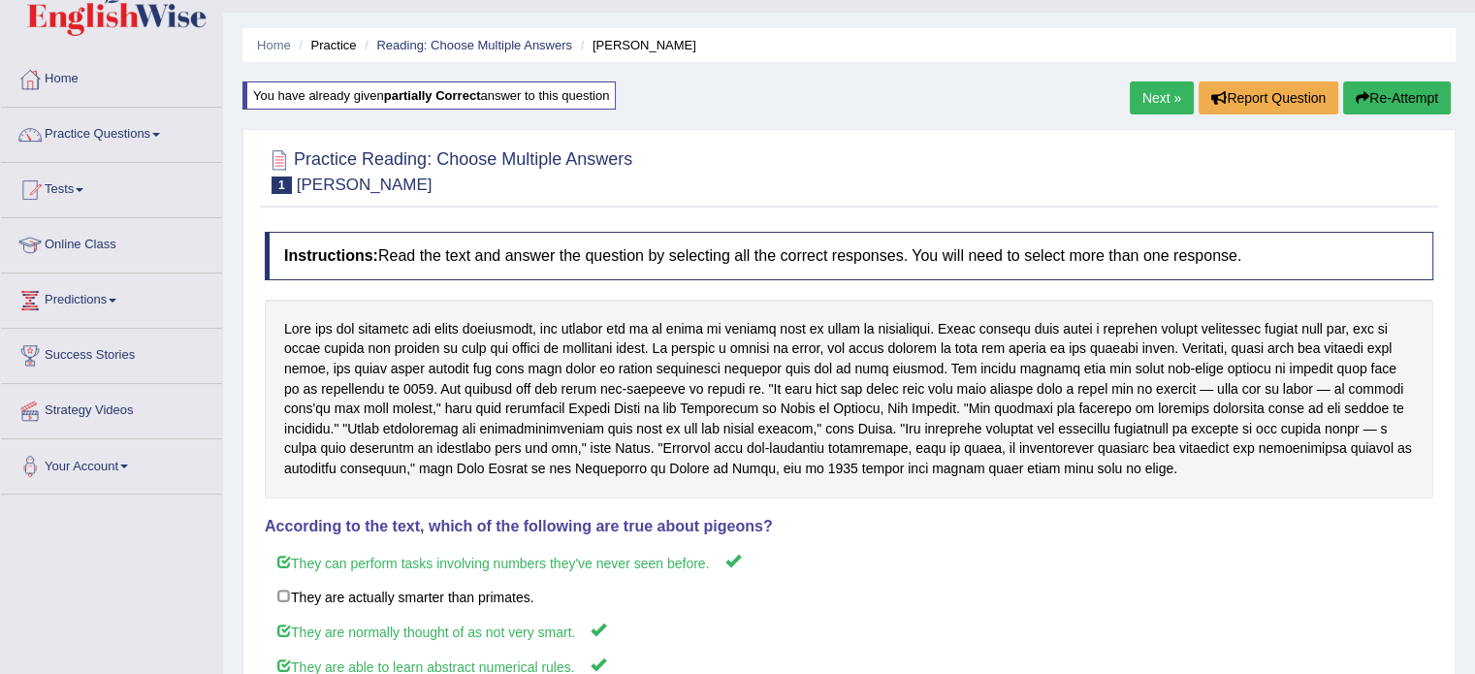
scroll to position [0, 0]
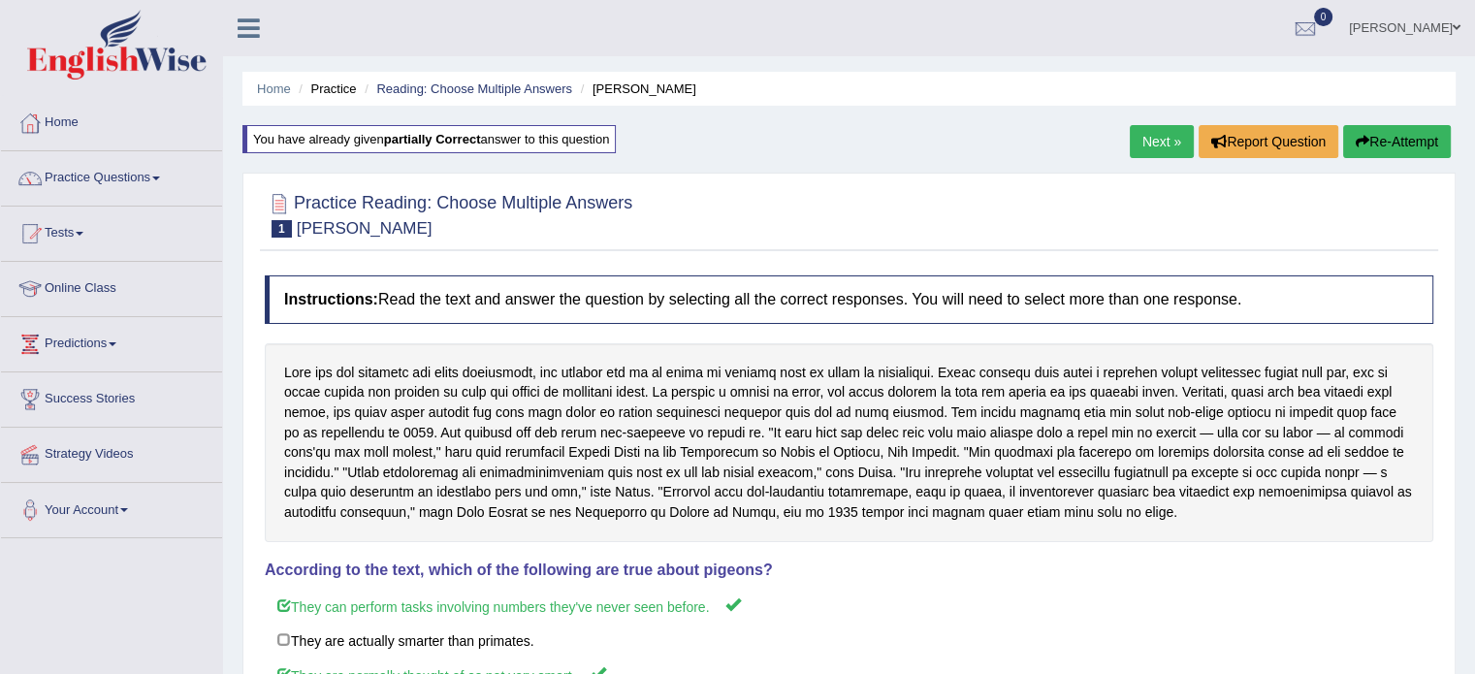
click at [1145, 144] on link "Next »" at bounding box center [1162, 141] width 64 height 33
